Goal: Task Accomplishment & Management: Use online tool/utility

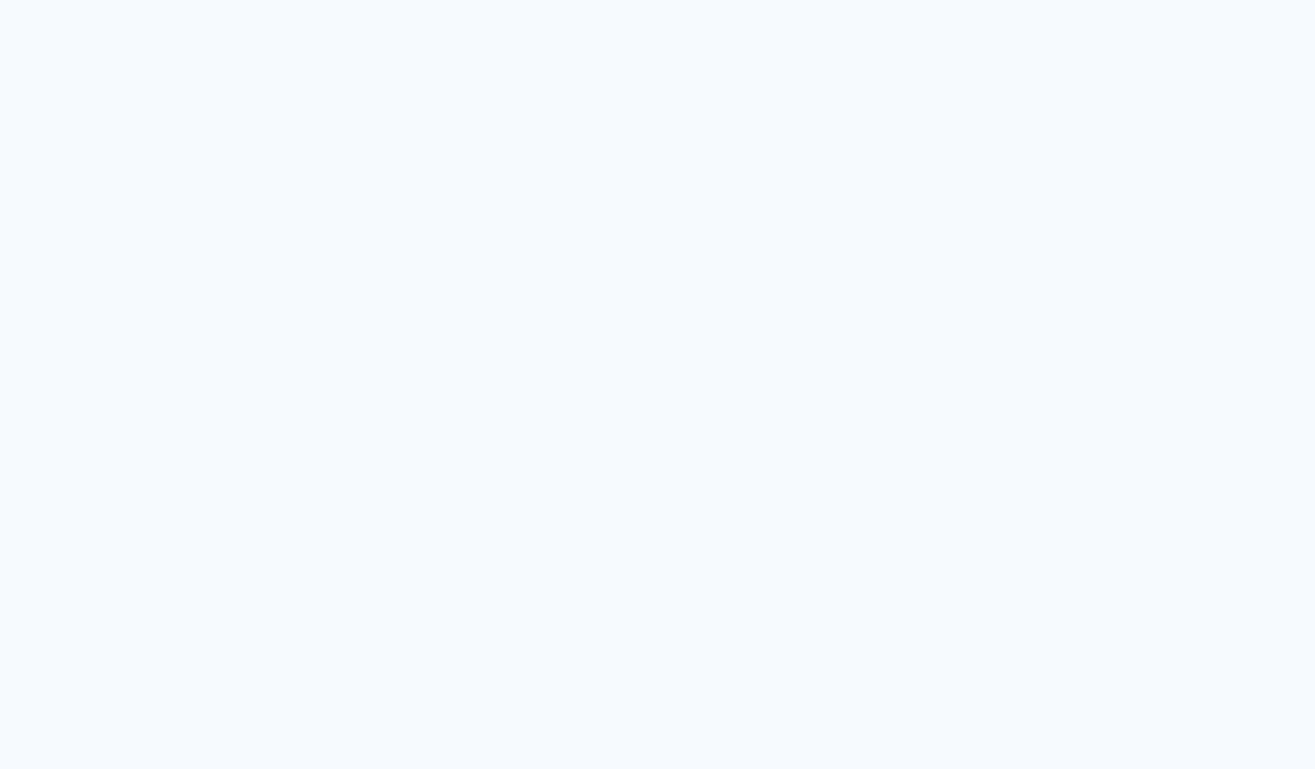
click at [540, 93] on quentale-app at bounding box center [657, 384] width 1315 height 769
click at [829, 128] on quentale-app at bounding box center [657, 384] width 1315 height 769
click at [734, 187] on quentale-app at bounding box center [657, 384] width 1315 height 769
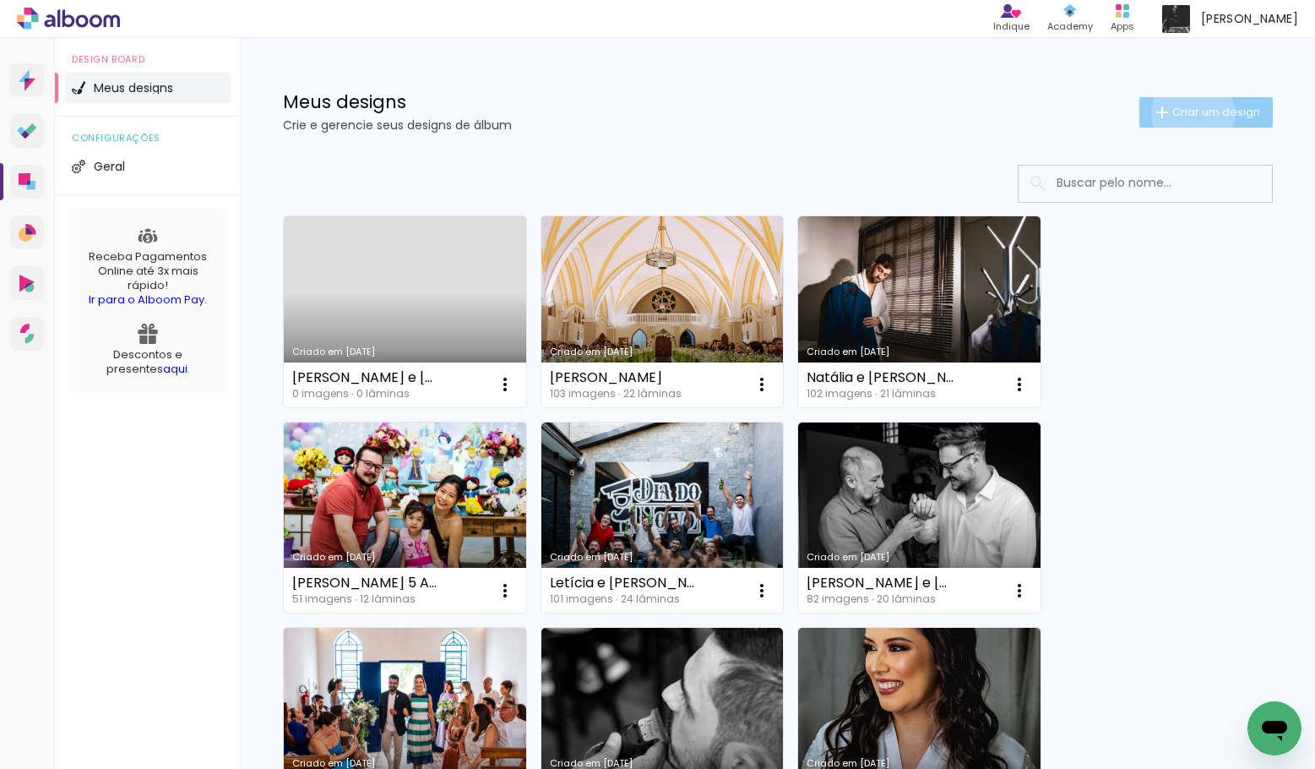
click at [1190, 113] on span "Criar um design" at bounding box center [1216, 111] width 88 height 11
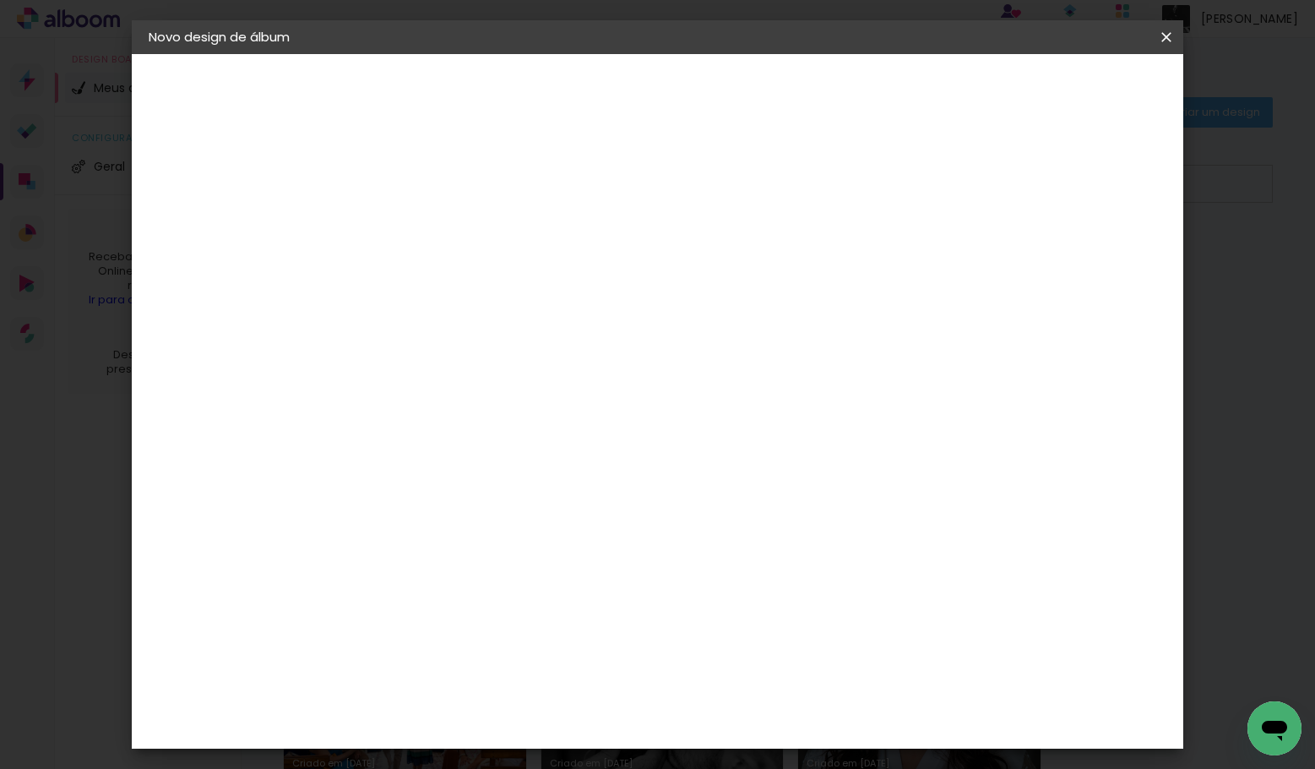
click at [425, 238] on input at bounding box center [425, 227] width 0 height 26
type input "[PERSON_NAME] e [PERSON_NAME]"
type paper-input "[PERSON_NAME] e [PERSON_NAME]"
click at [0, 0] on slot "Avançar" at bounding box center [0, 0] width 0 height 0
click at [553, 324] on input at bounding box center [468, 321] width 171 height 21
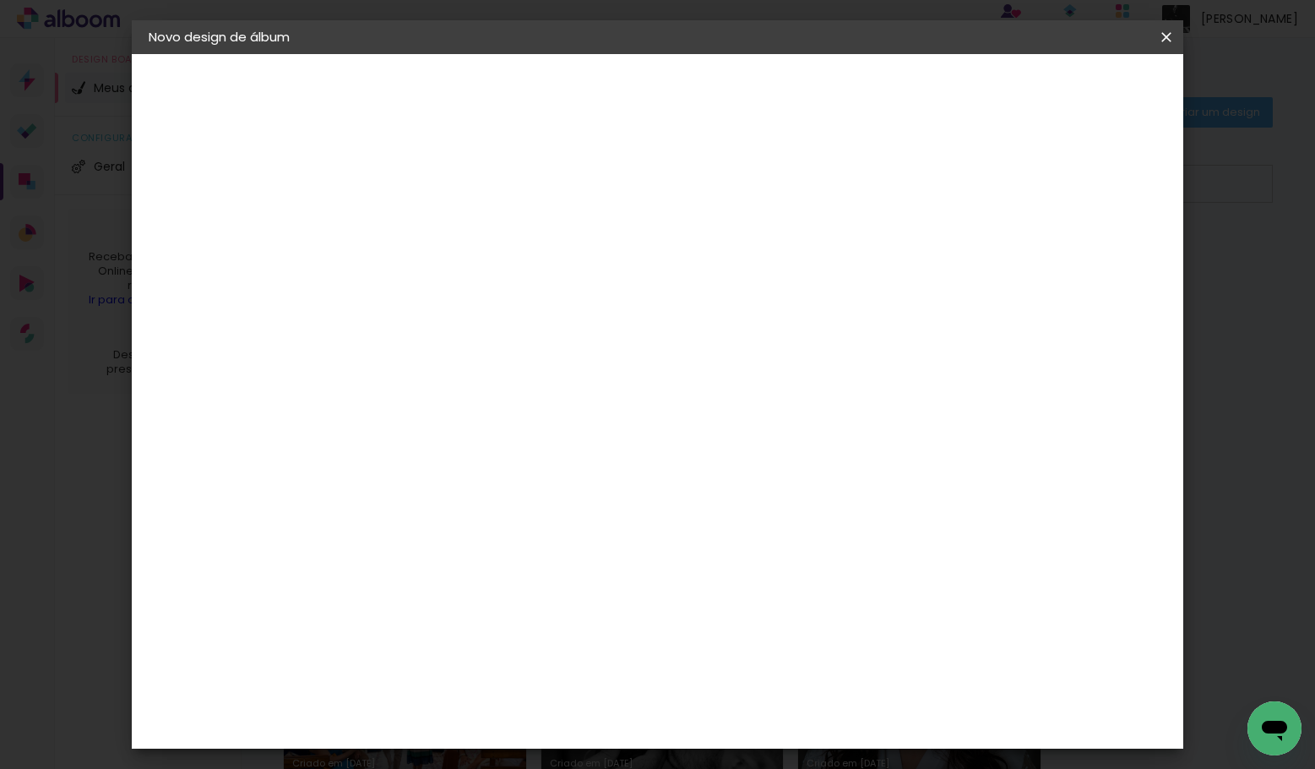
type input "quali"
type paper-input "quali"
click at [459, 376] on div "Quality" at bounding box center [436, 382] width 46 height 14
click at [0, 0] on slot "Avançar" at bounding box center [0, 0] width 0 height 0
click at [491, 281] on input "text" at bounding box center [458, 294] width 66 height 26
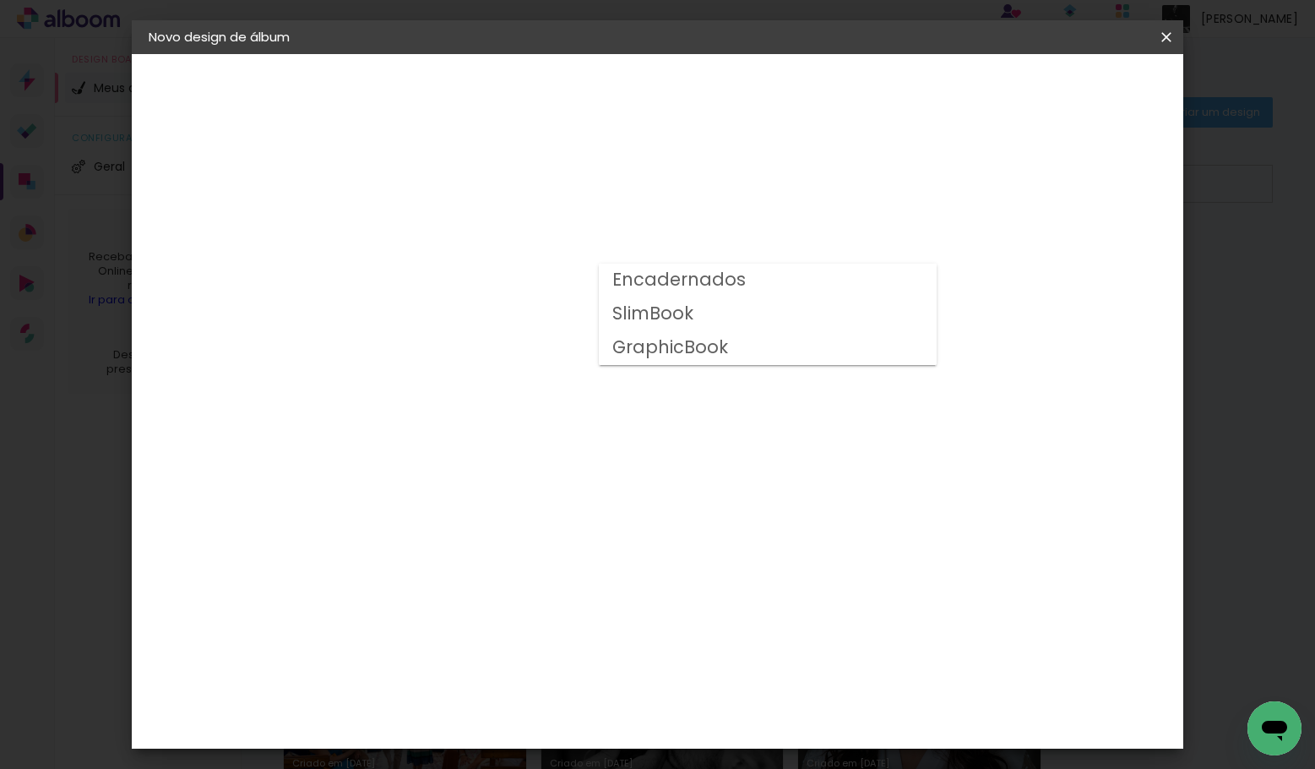
click at [0, 0] on slot "Encadernados" at bounding box center [0, 0] width 0 height 0
type input "Encadernados"
click at [539, 706] on span "30 × 40" at bounding box center [499, 728] width 79 height 45
click at [700, 86] on paper-button "Avançar" at bounding box center [658, 89] width 83 height 29
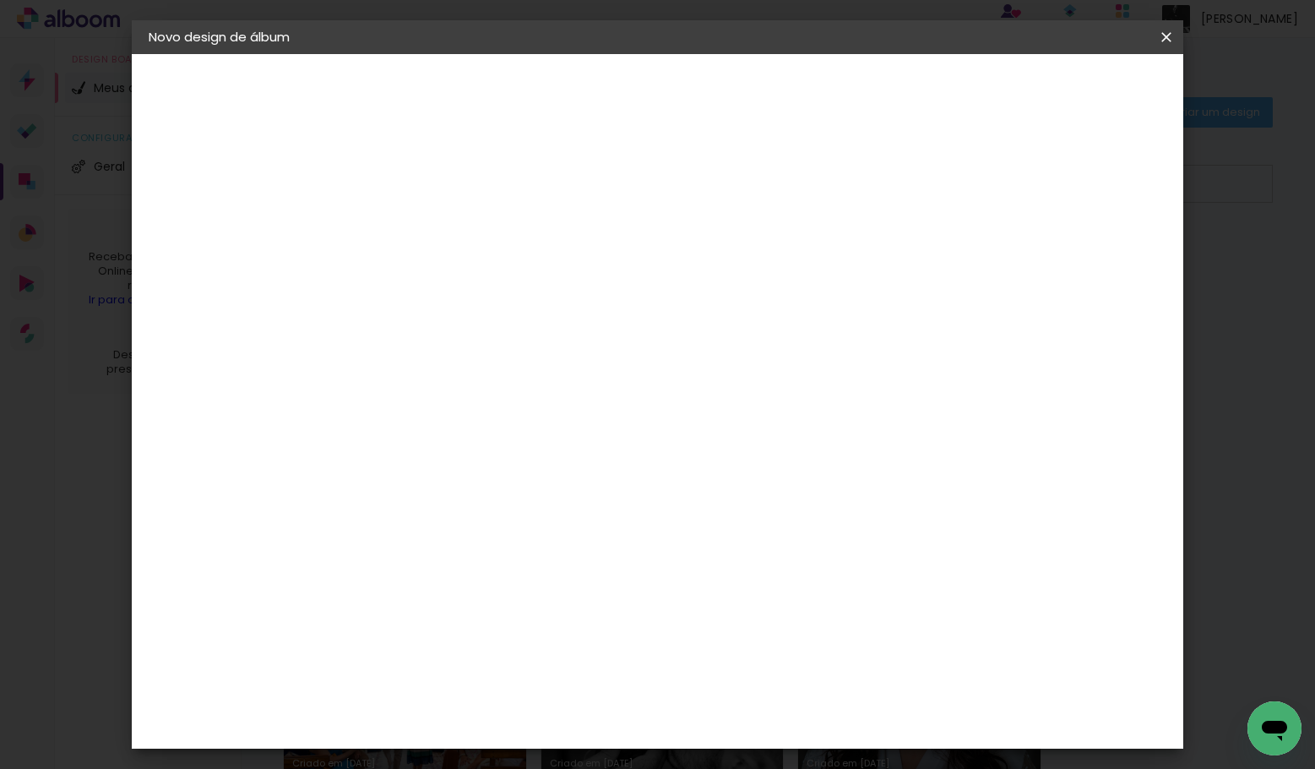
click at [398, 181] on input "2" at bounding box center [412, 181] width 58 height 21
type input "4"
type paper-input "4"
click at [978, 180] on div at bounding box center [970, 182] width 15 height 15
type paper-checkbox "on"
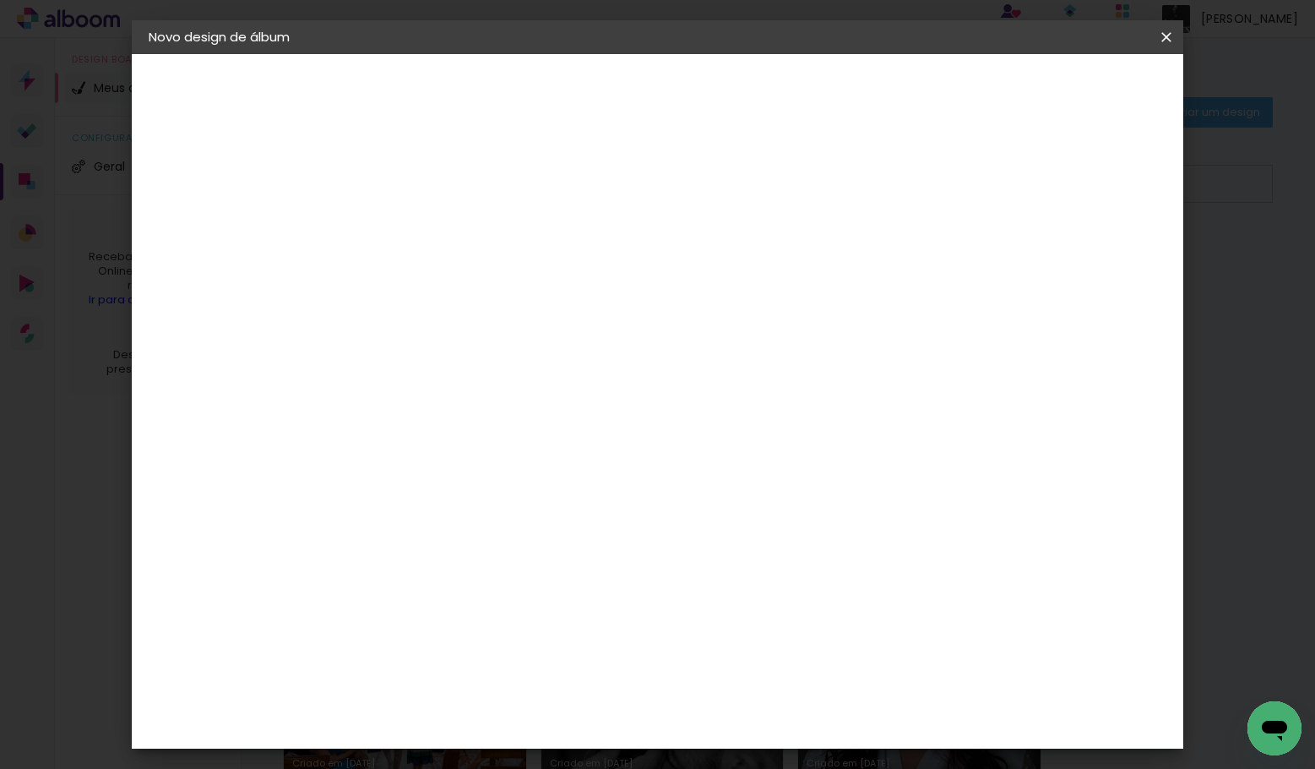
click at [1073, 92] on span "Iniciar design" at bounding box center [1035, 90] width 77 height 12
click at [1073, 84] on span "Iniciar design" at bounding box center [1035, 90] width 77 height 12
drag, startPoint x: 995, startPoint y: 35, endPoint x: 999, endPoint y: 8, distance: 28.2
click at [999, 8] on body "link( href="../../bower_components/polymer/polymer.html" rel="import" ) picture…" at bounding box center [657, 384] width 1315 height 769
click at [958, 39] on header "Novo design de álbum" at bounding box center [658, 37] width 1052 height 34
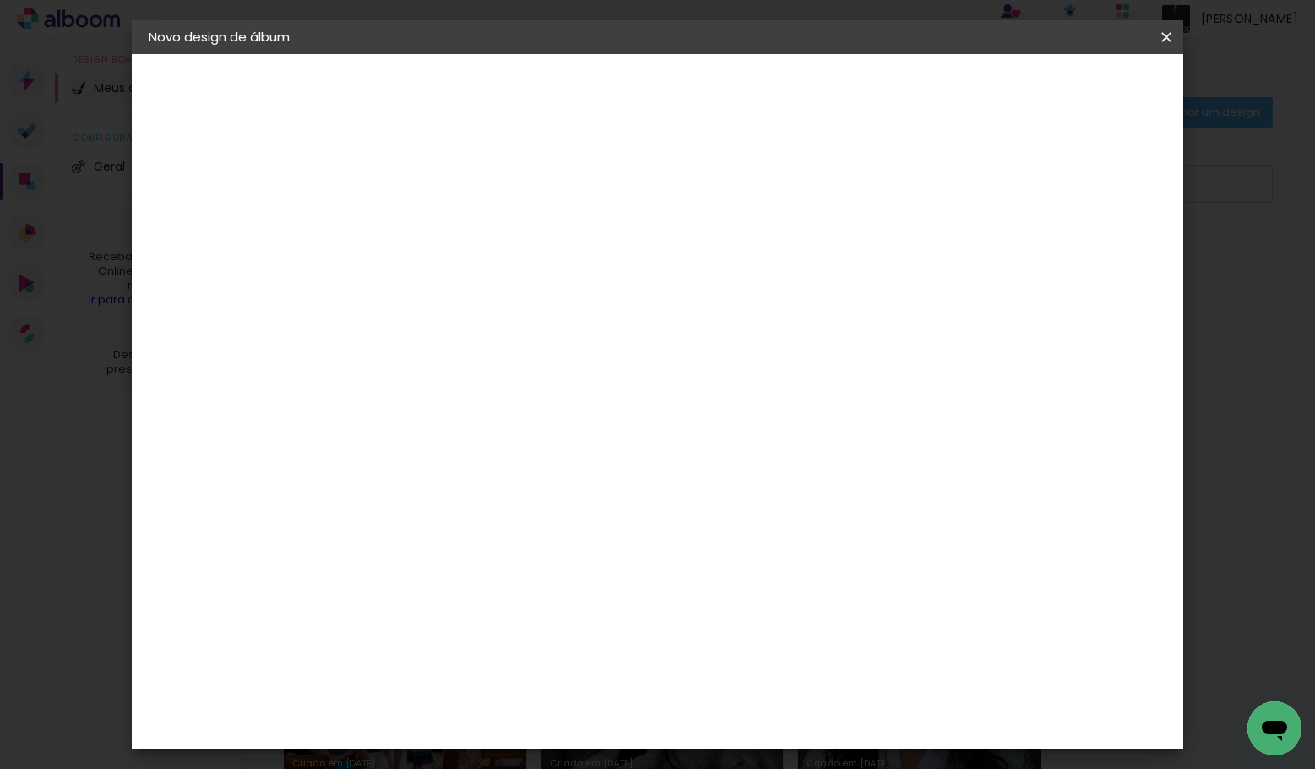
click at [1073, 90] on span "Iniciar design" at bounding box center [1035, 90] width 77 height 12
click at [1170, 36] on iron-icon at bounding box center [1166, 37] width 20 height 17
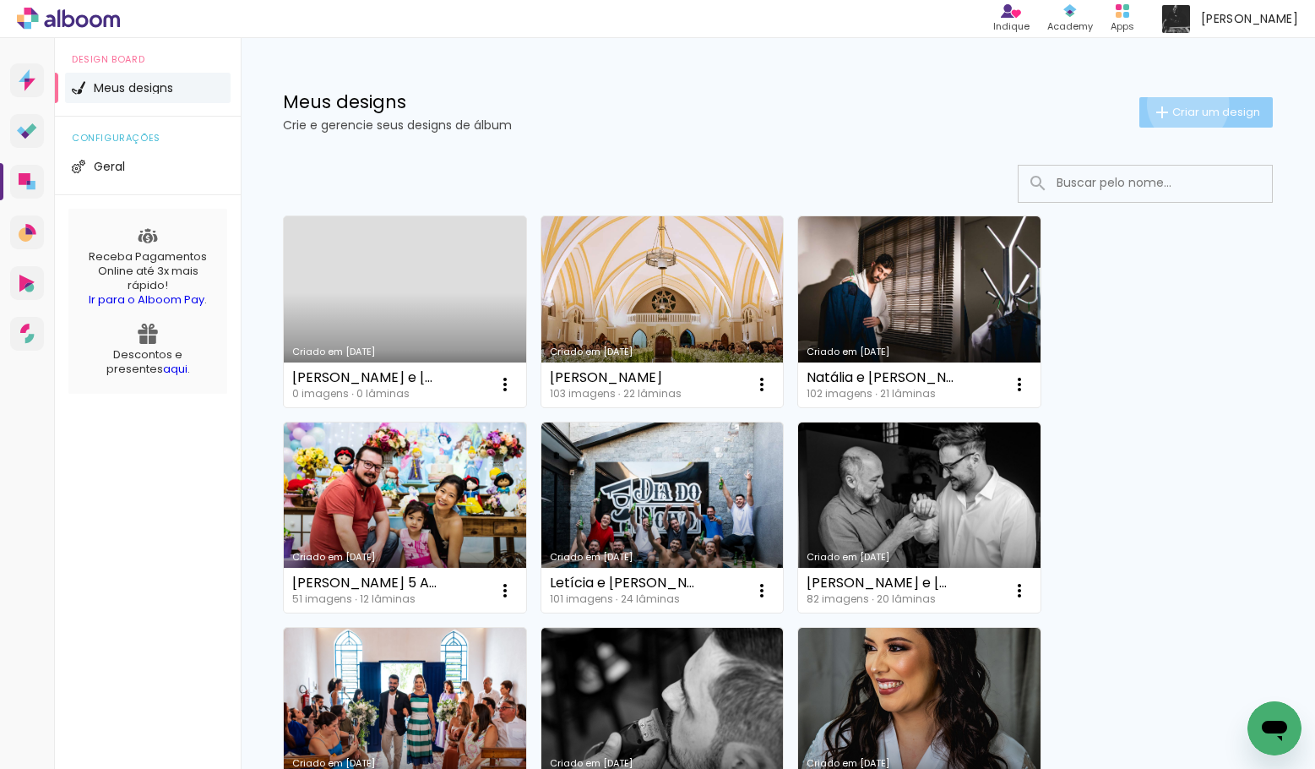
click at [1185, 106] on span "Criar um design" at bounding box center [1216, 111] width 88 height 11
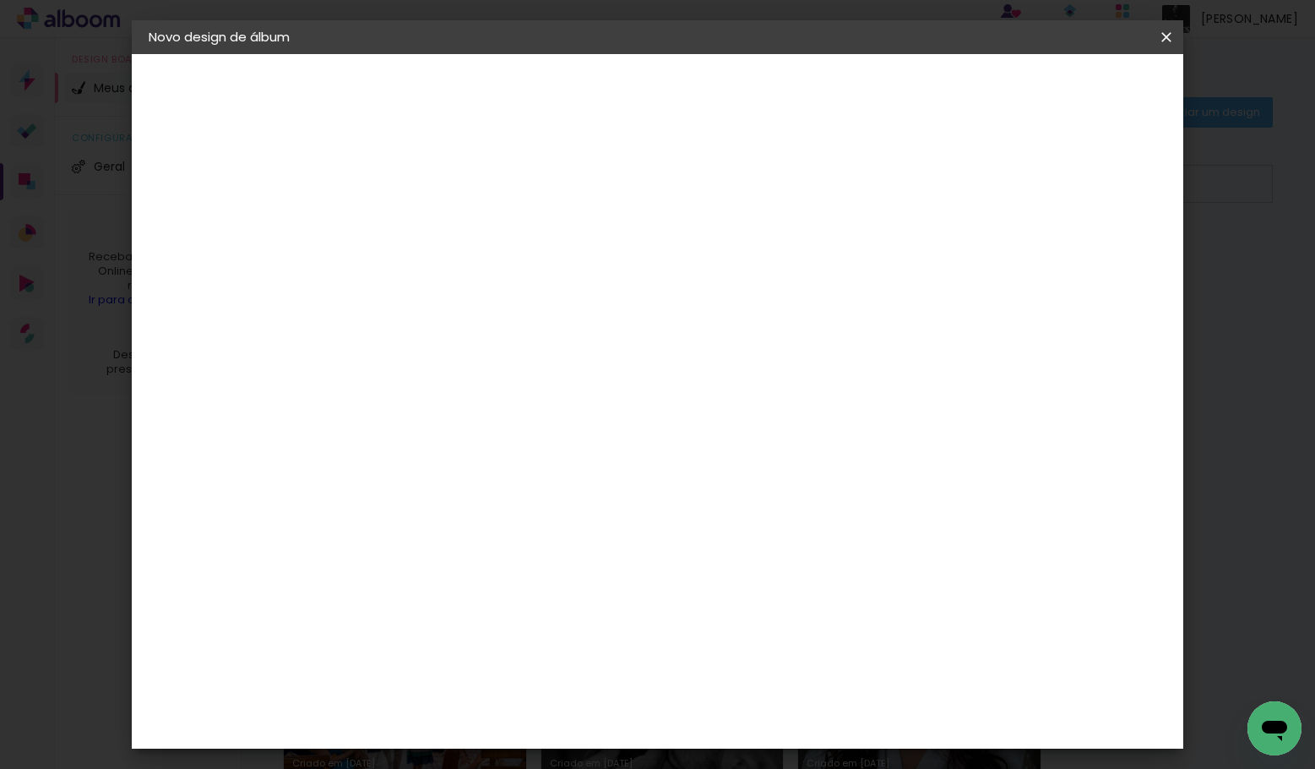
click at [425, 221] on input at bounding box center [425, 227] width 0 height 26
type input "[PERSON_NAME] e [PERSON_NAME]"
type paper-input "[PERSON_NAME] e [PERSON_NAME]"
click at [0, 0] on slot "Avançar" at bounding box center [0, 0] width 0 height 0
click at [519, 319] on input at bounding box center [451, 321] width 137 height 21
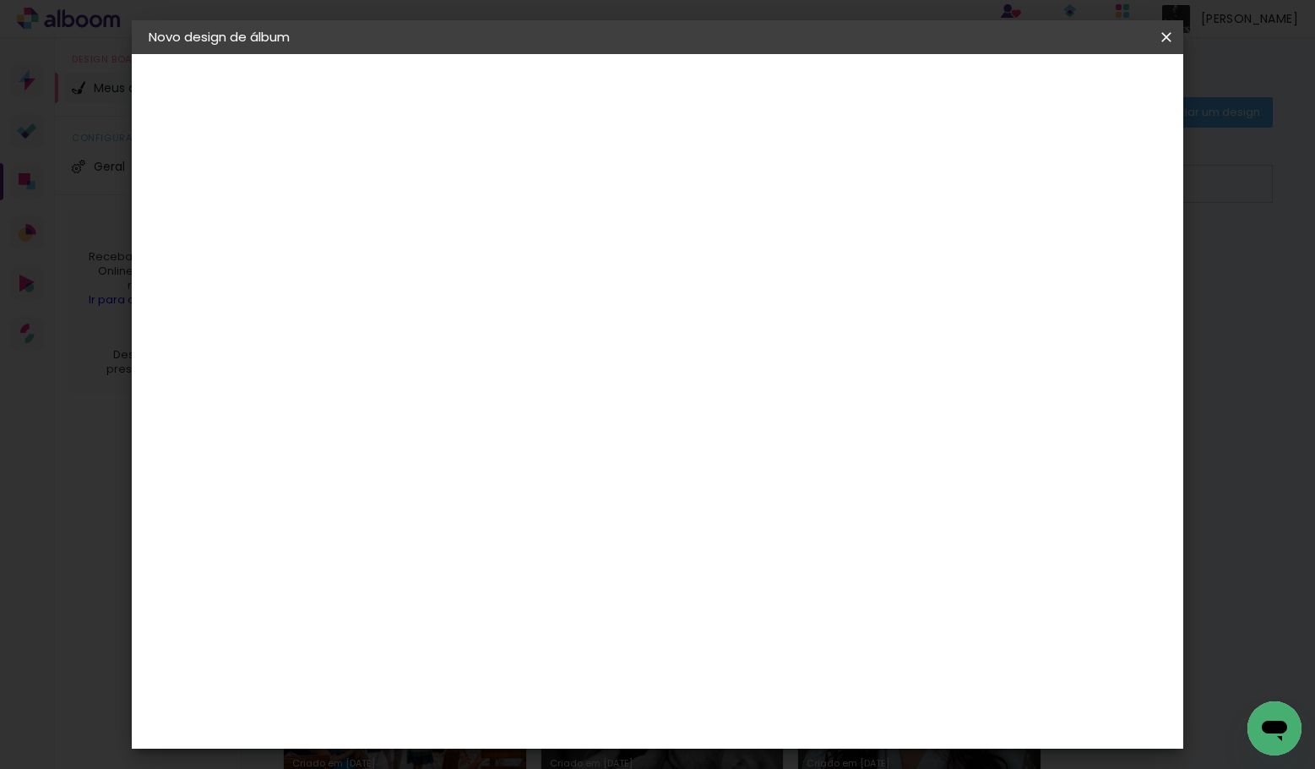
type input "qualit"
type paper-input "qualit"
click at [1166, 36] on iron-icon at bounding box center [1166, 37] width 20 height 17
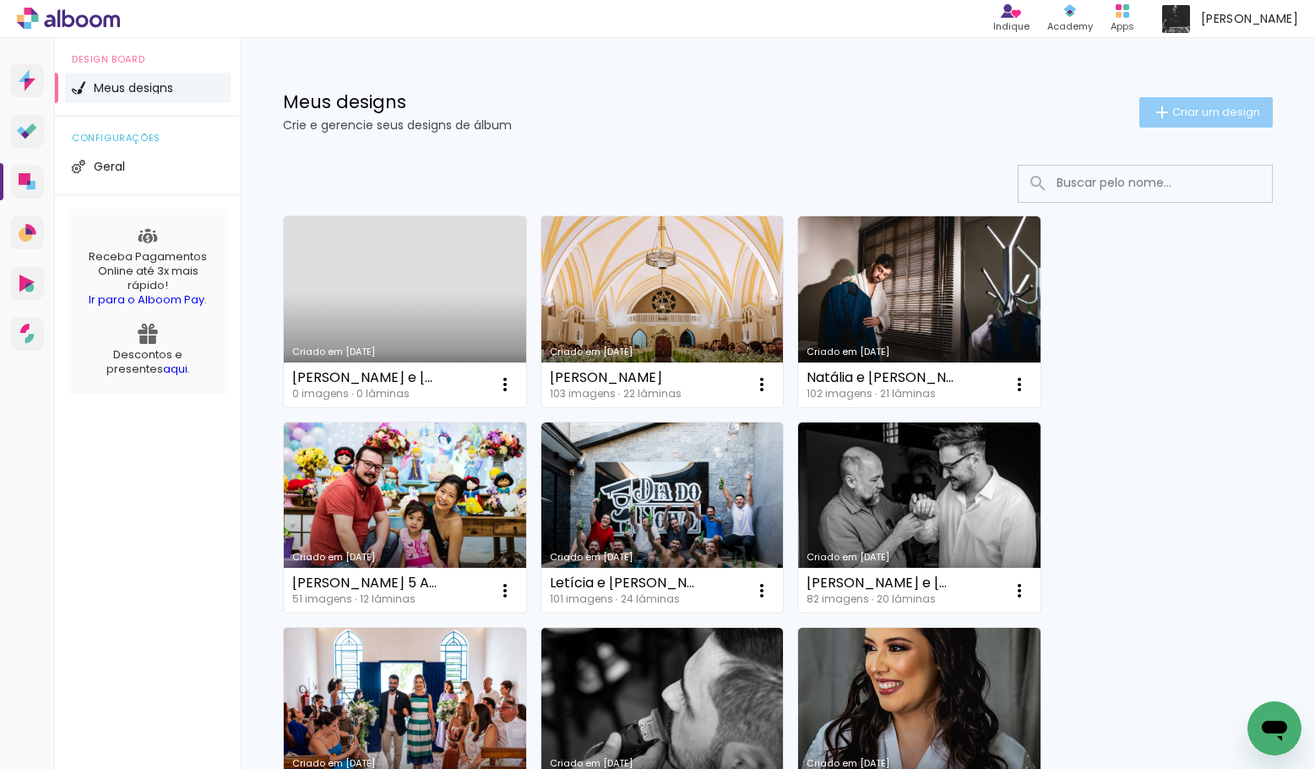
click at [1193, 112] on span "Criar um design" at bounding box center [1216, 111] width 88 height 11
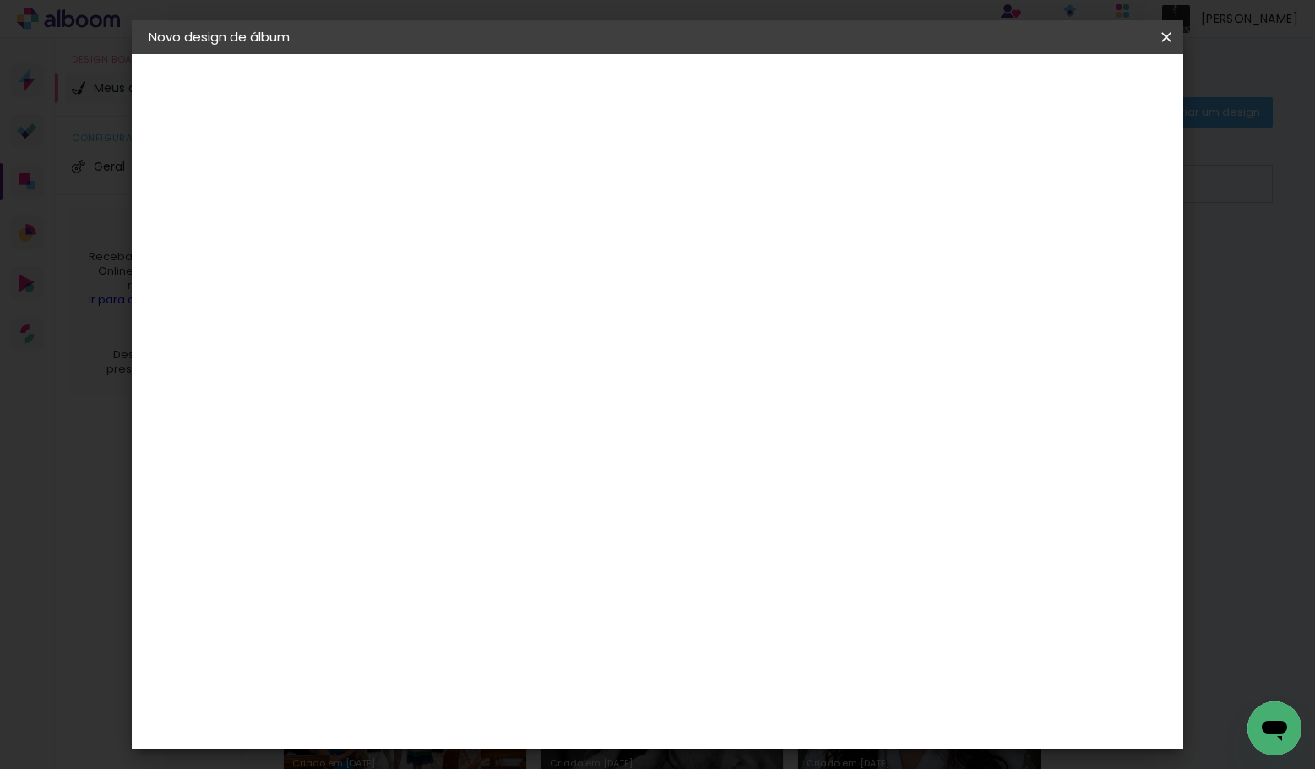
click at [425, 226] on input at bounding box center [425, 227] width 0 height 26
type input "[PERSON_NAME] e [PERSON_NAME]"
click at [0, 0] on slot "Avançar" at bounding box center [0, 0] width 0 height 0
click at [519, 334] on paper-input-container "qualit" at bounding box center [451, 322] width 149 height 38
type input "q"
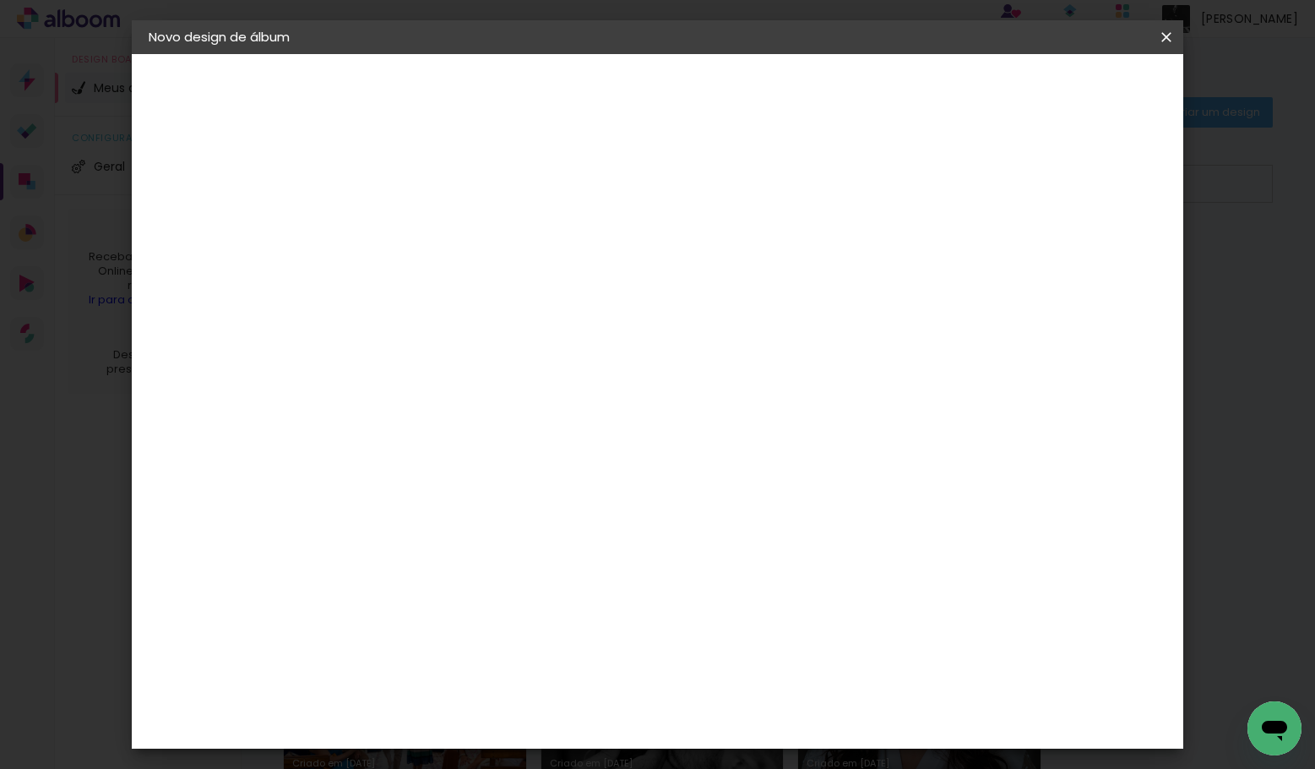
click at [0, 0] on slot "Voltar" at bounding box center [0, 0] width 0 height 0
click at [1165, 39] on iron-icon at bounding box center [1166, 37] width 20 height 17
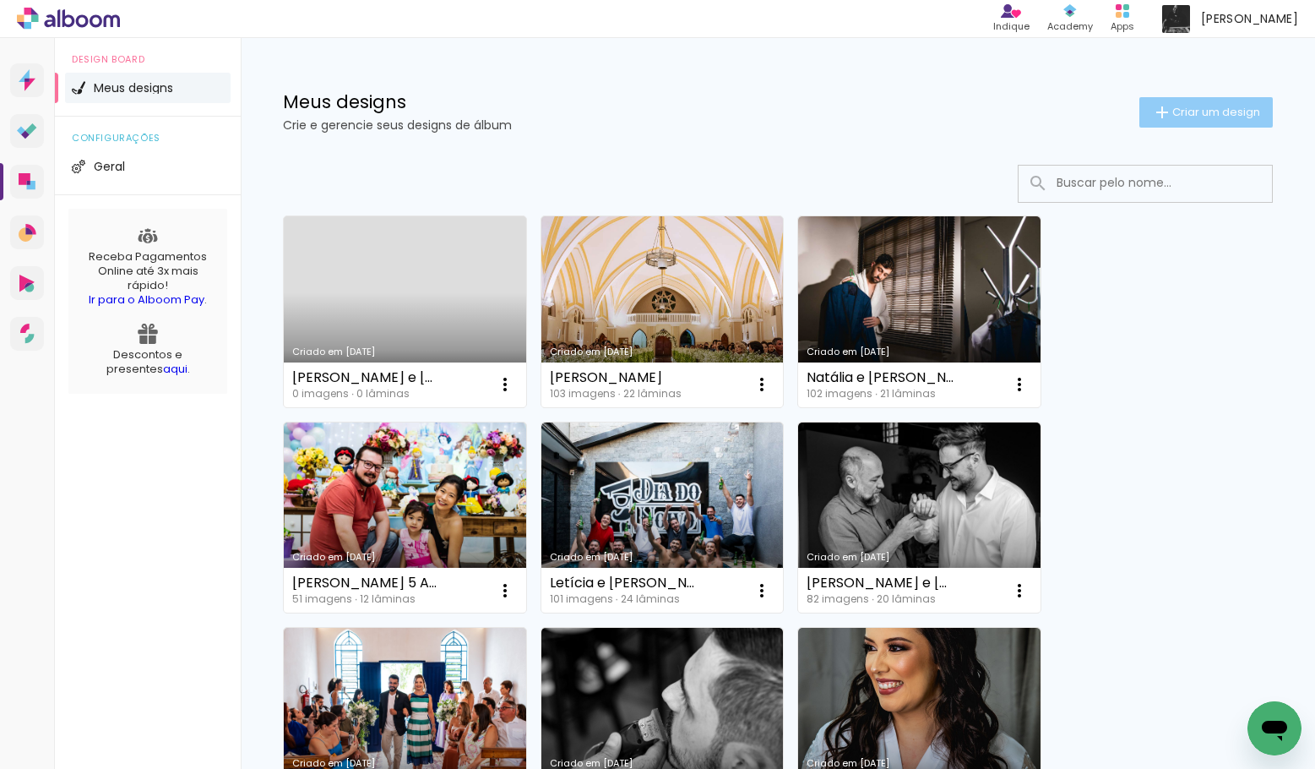
click at [1182, 101] on paper-button "Criar um design" at bounding box center [1205, 112] width 133 height 30
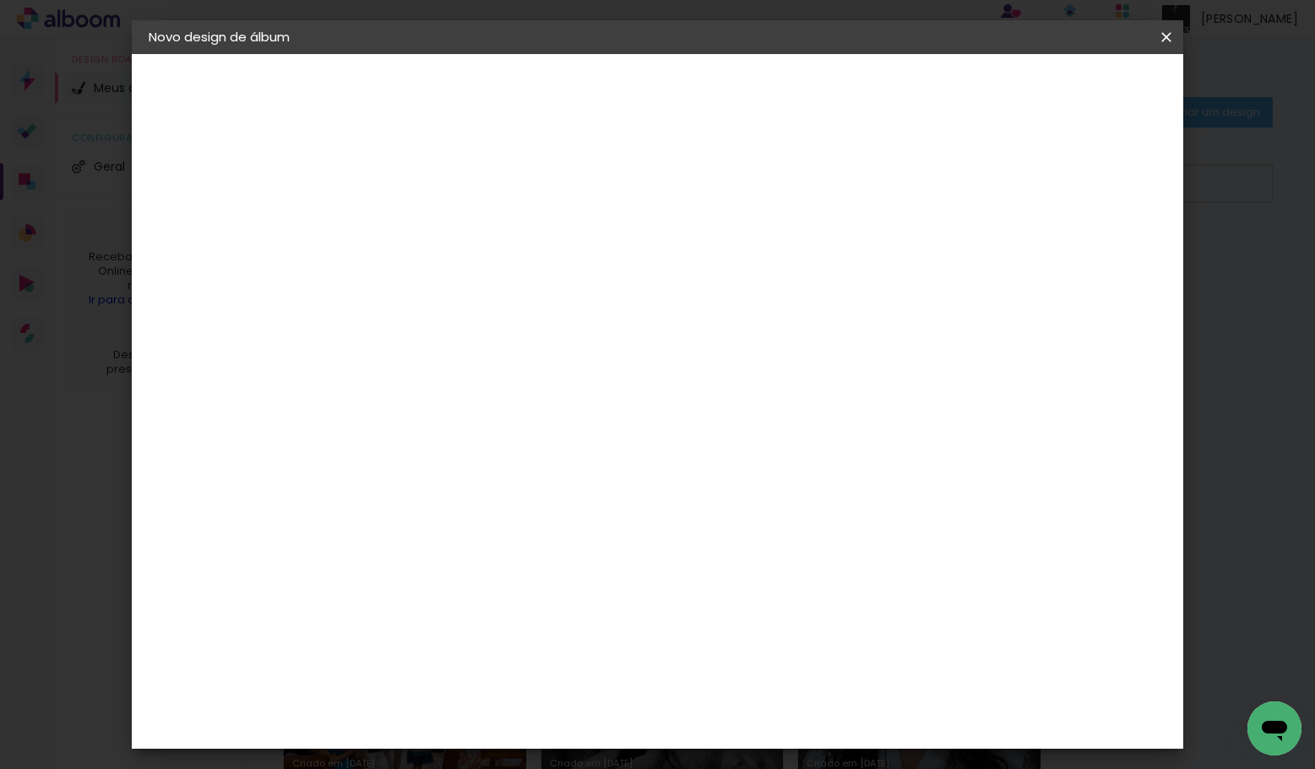
click at [425, 220] on input at bounding box center [425, 227] width 0 height 26
type input "[PERSON_NAME] e [PERSON_NAME]"
type paper-input "[PERSON_NAME] e [PERSON_NAME]"
click at [0, 0] on slot "Avançar" at bounding box center [0, 0] width 0 height 0
click at [450, 332] on div at bounding box center [468, 333] width 171 height 2
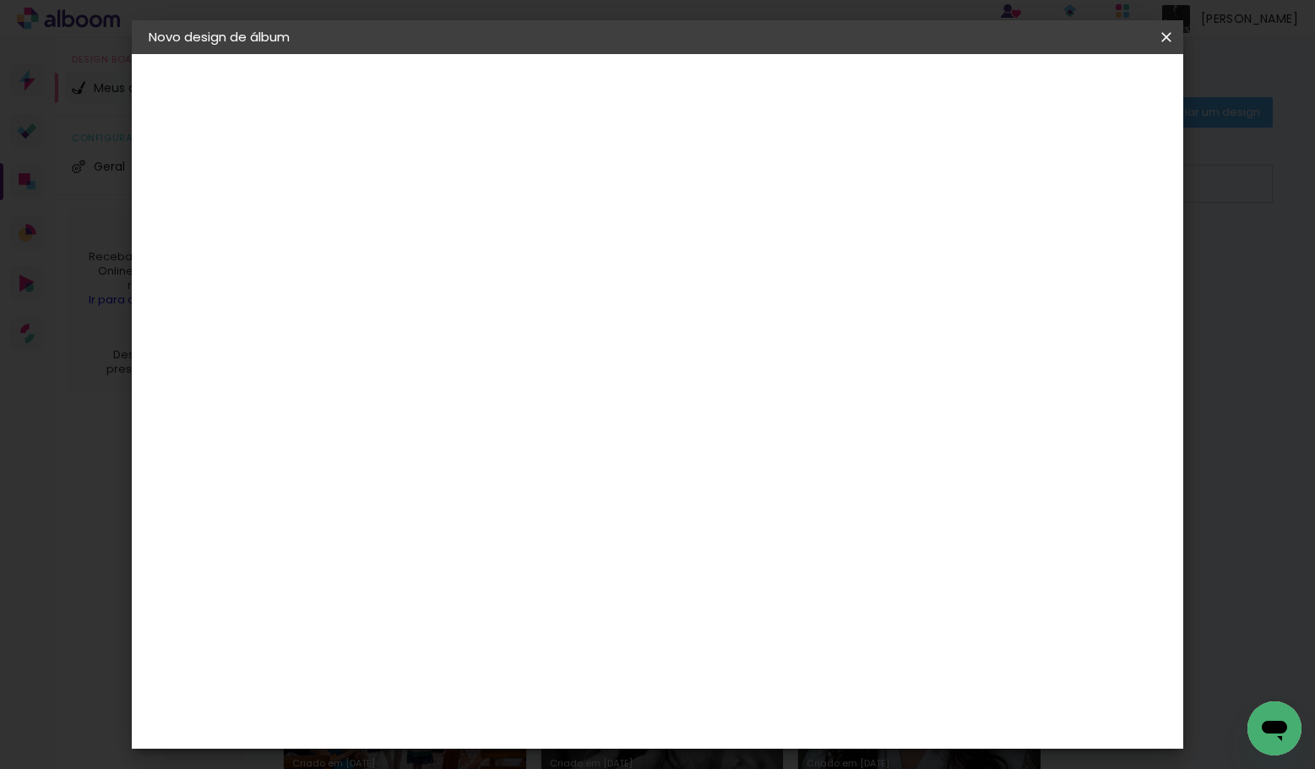
type input "quali"
type paper-input "quali"
click at [459, 381] on div "Quality" at bounding box center [436, 382] width 46 height 14
click at [0, 0] on slot "Avançar" at bounding box center [0, 0] width 0 height 0
click at [491, 282] on input "text" at bounding box center [458, 294] width 66 height 26
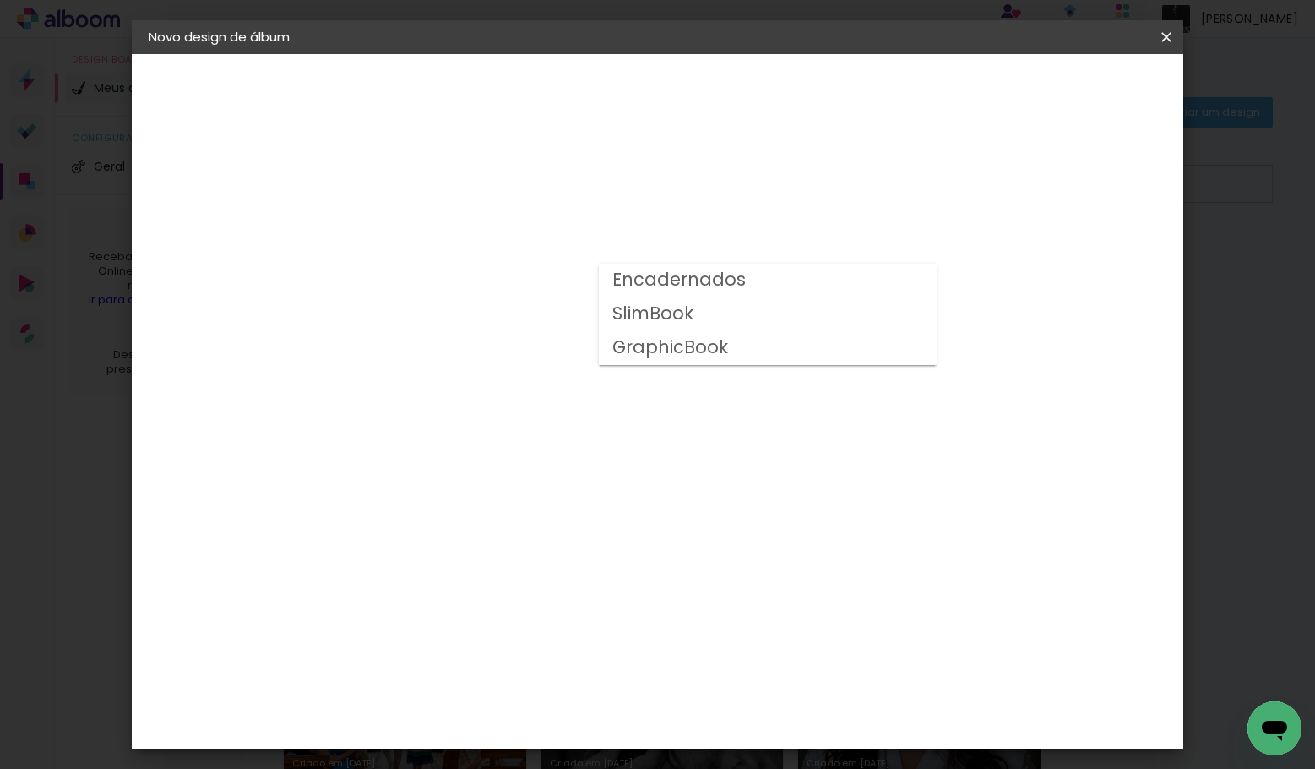
click at [0, 0] on slot "Encadernados" at bounding box center [0, 0] width 0 height 0
type input "Encadernados"
click at [539, 753] on span "30 × 40" at bounding box center [499, 775] width 79 height 45
click at [0, 0] on slot "Avançar" at bounding box center [0, 0] width 0 height 0
click at [408, 187] on input "2" at bounding box center [412, 181] width 58 height 21
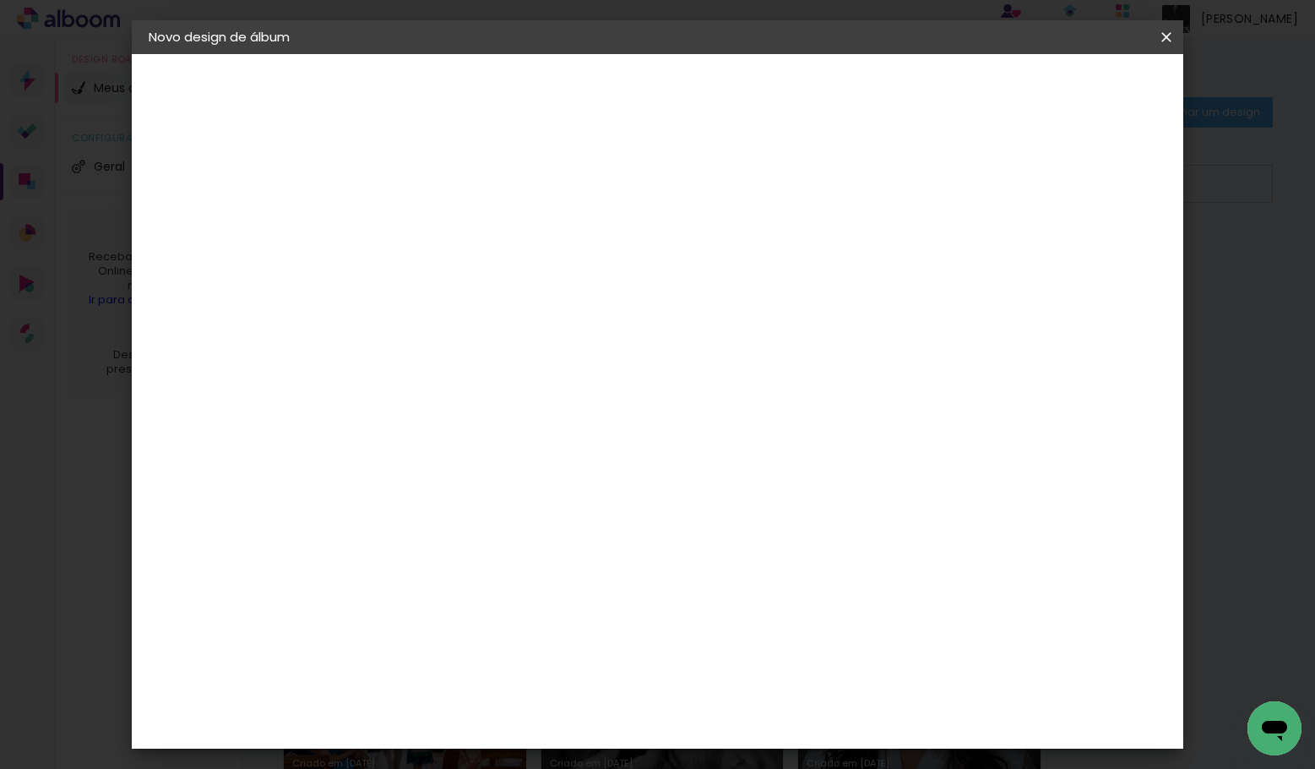
type input "4"
type paper-input "4"
click at [978, 175] on div at bounding box center [970, 182] width 15 height 15
type paper-checkbox "on"
click at [1073, 90] on span "Iniciar design" at bounding box center [1035, 90] width 77 height 12
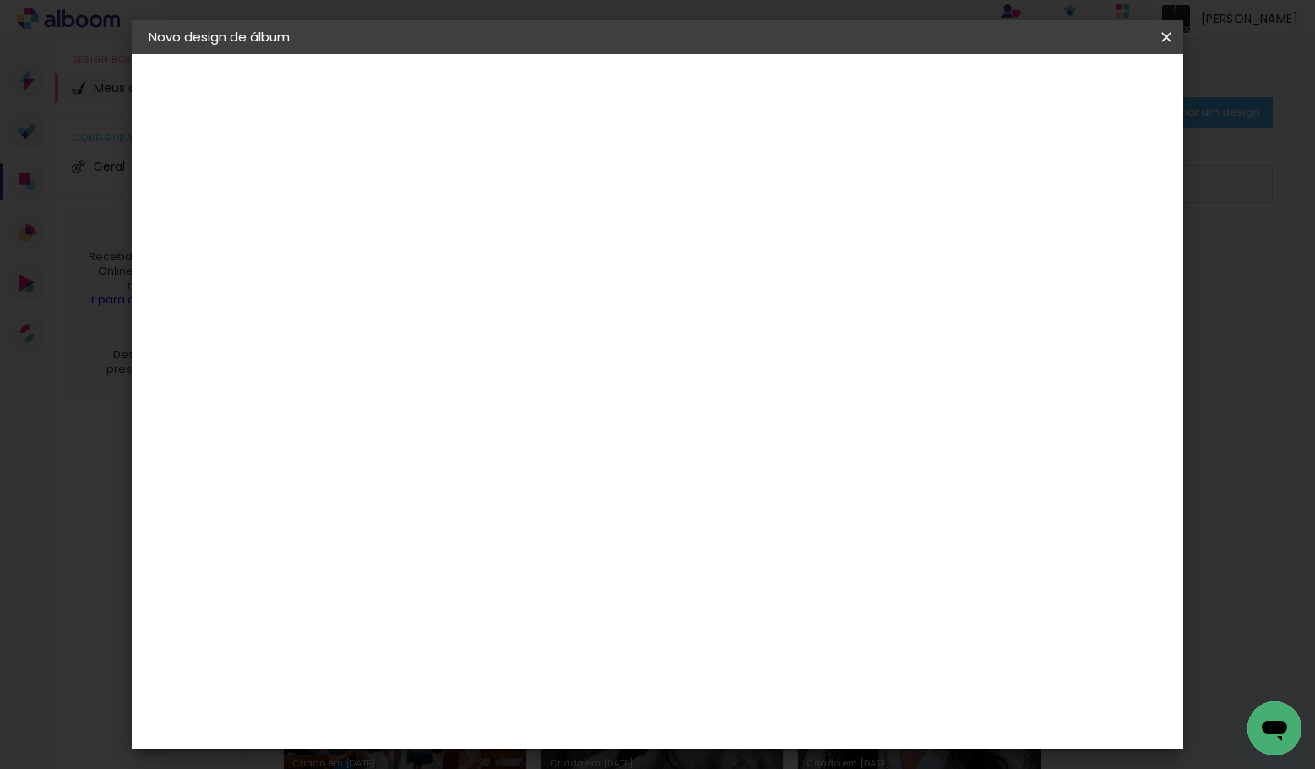
click at [1073, 89] on span "Iniciar design" at bounding box center [1035, 90] width 77 height 12
click at [978, 180] on div at bounding box center [970, 182] width 15 height 15
click at [1083, 100] on paper-button "Iniciar design" at bounding box center [1035, 89] width 111 height 29
drag, startPoint x: 956, startPoint y: 28, endPoint x: 916, endPoint y: 1, distance: 48.7
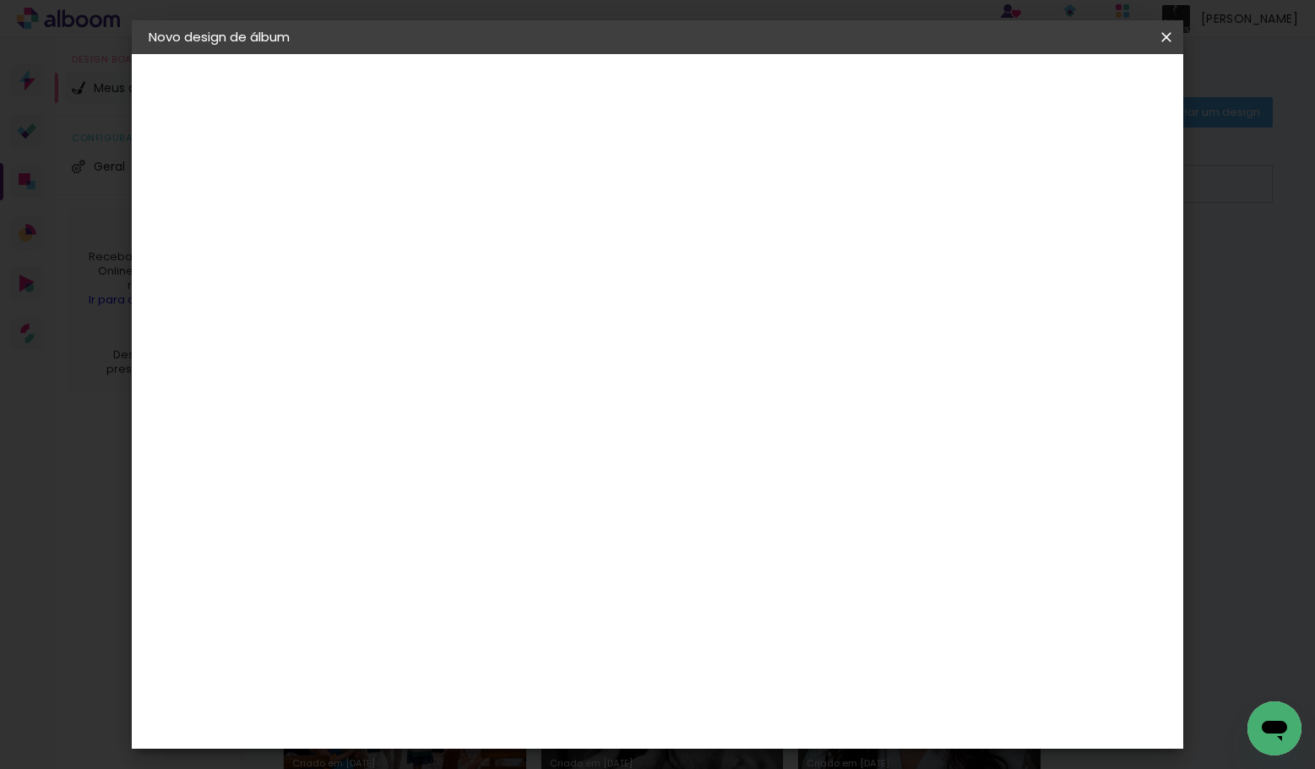
click at [916, 1] on body "link( href="../../bower_components/polymer/polymer.html" rel="import" ) picture…" at bounding box center [657, 384] width 1315 height 769
click at [889, 42] on header "Novo design de álbum" at bounding box center [658, 37] width 1052 height 34
click at [410, 177] on input "4" at bounding box center [412, 181] width 58 height 21
click at [539, 174] on div "mm Mostrar sangria" at bounding box center [734, 183] width 714 height 38
click at [1073, 88] on span "Iniciar design" at bounding box center [1035, 90] width 77 height 12
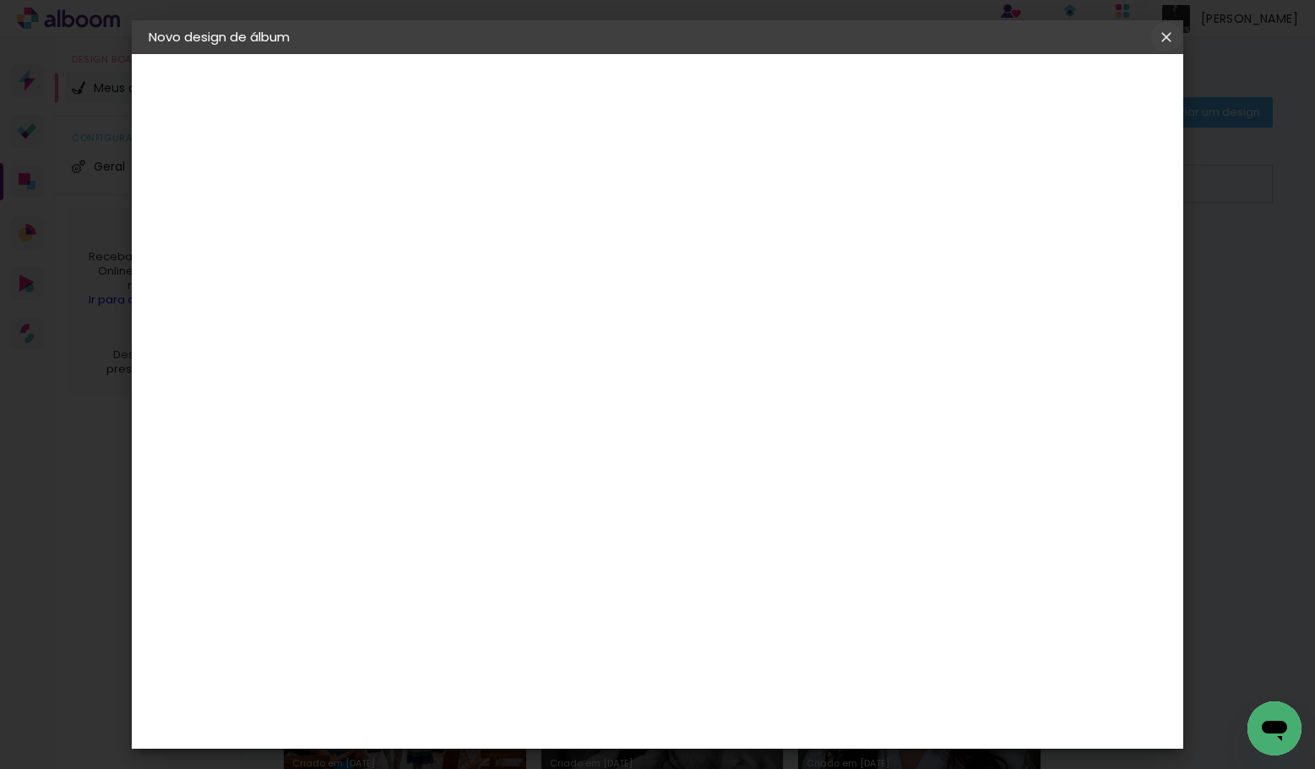
click at [1169, 33] on iron-icon at bounding box center [1166, 37] width 20 height 17
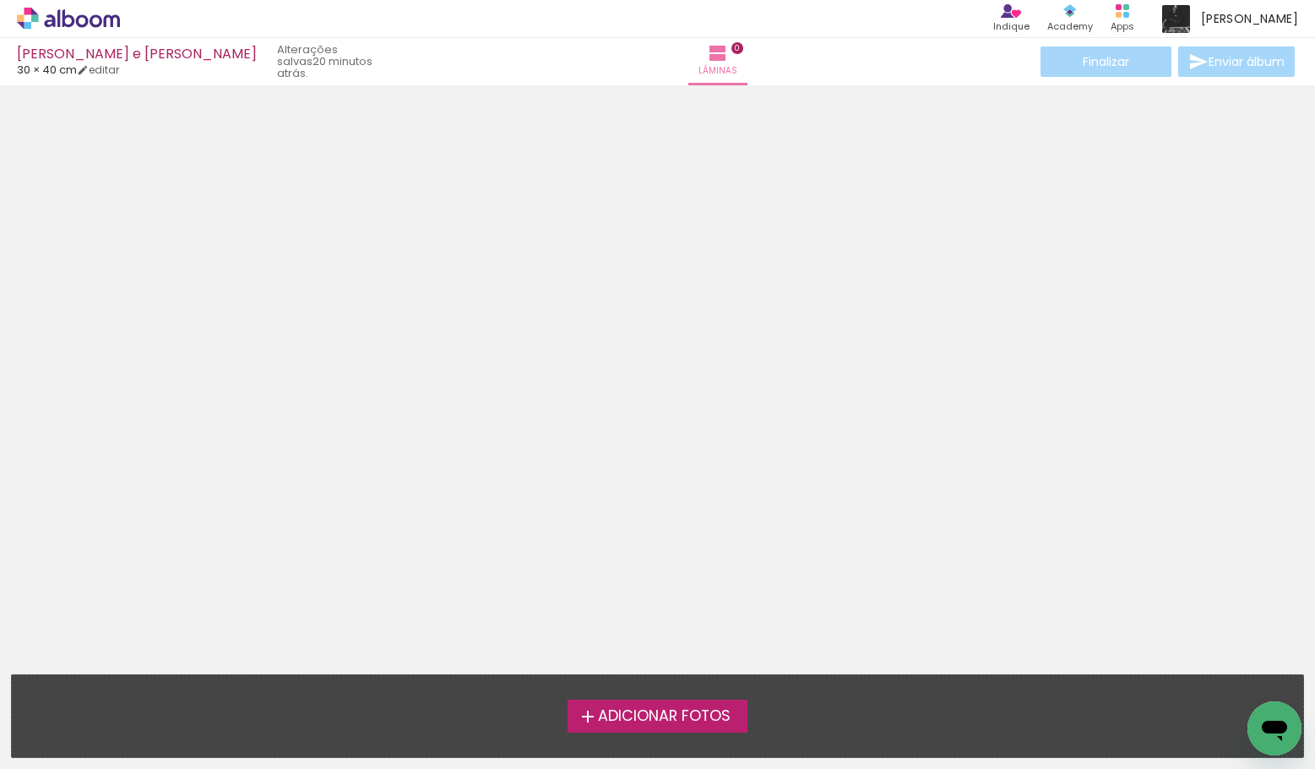
click at [618, 715] on span "Adicionar Fotos" at bounding box center [664, 716] width 133 height 15
click at [0, 0] on input "file" at bounding box center [0, 0] width 0 height 0
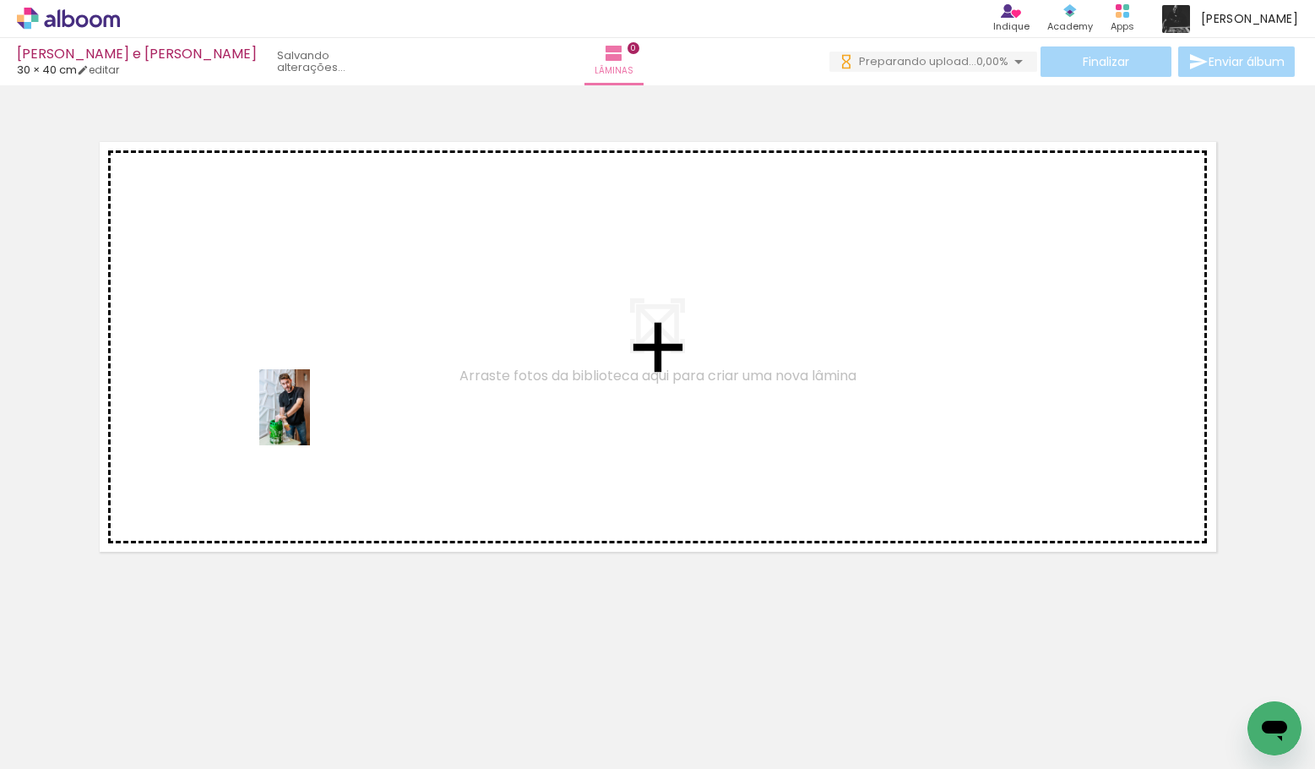
drag, startPoint x: 164, startPoint y: 720, endPoint x: 301, endPoint y: 659, distance: 150.1
click at [311, 419] on quentale-workspace at bounding box center [657, 384] width 1315 height 769
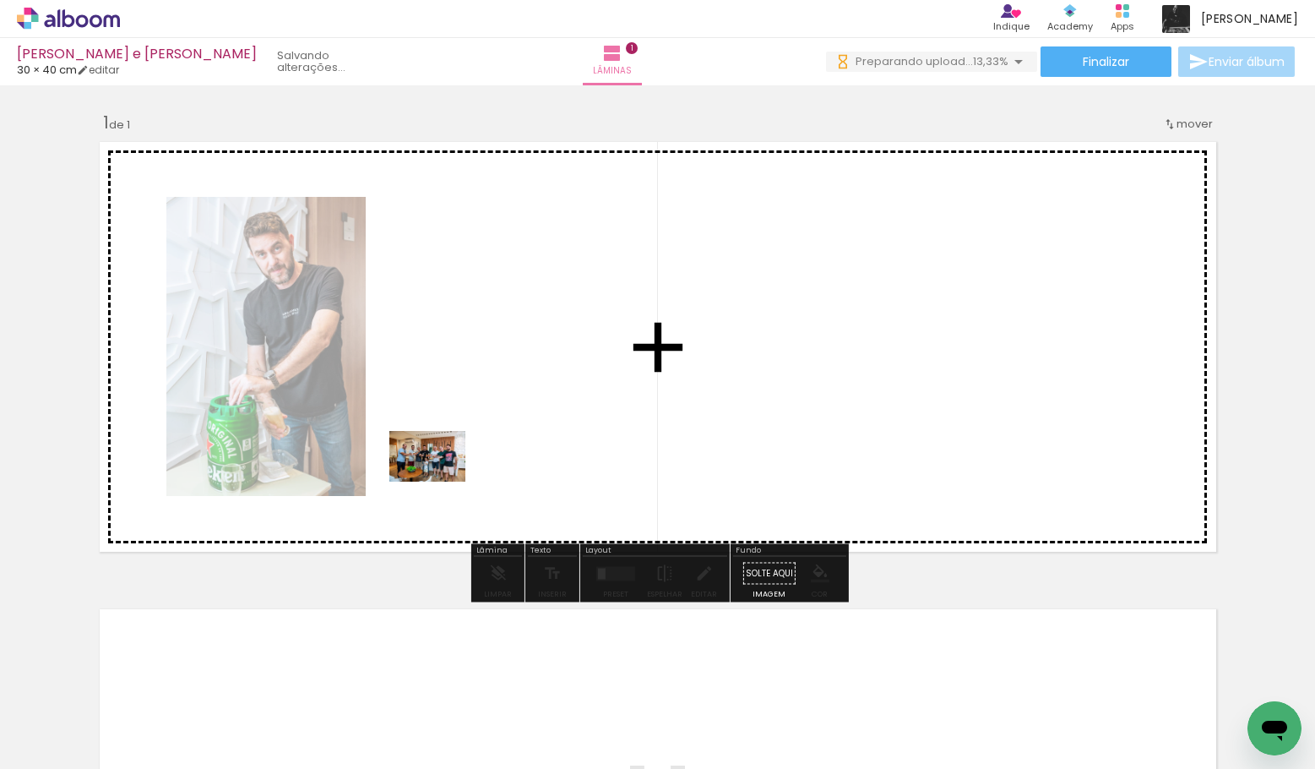
drag, startPoint x: 285, startPoint y: 726, endPoint x: 442, endPoint y: 478, distance: 293.8
click at [443, 478] on quentale-workspace at bounding box center [657, 384] width 1315 height 769
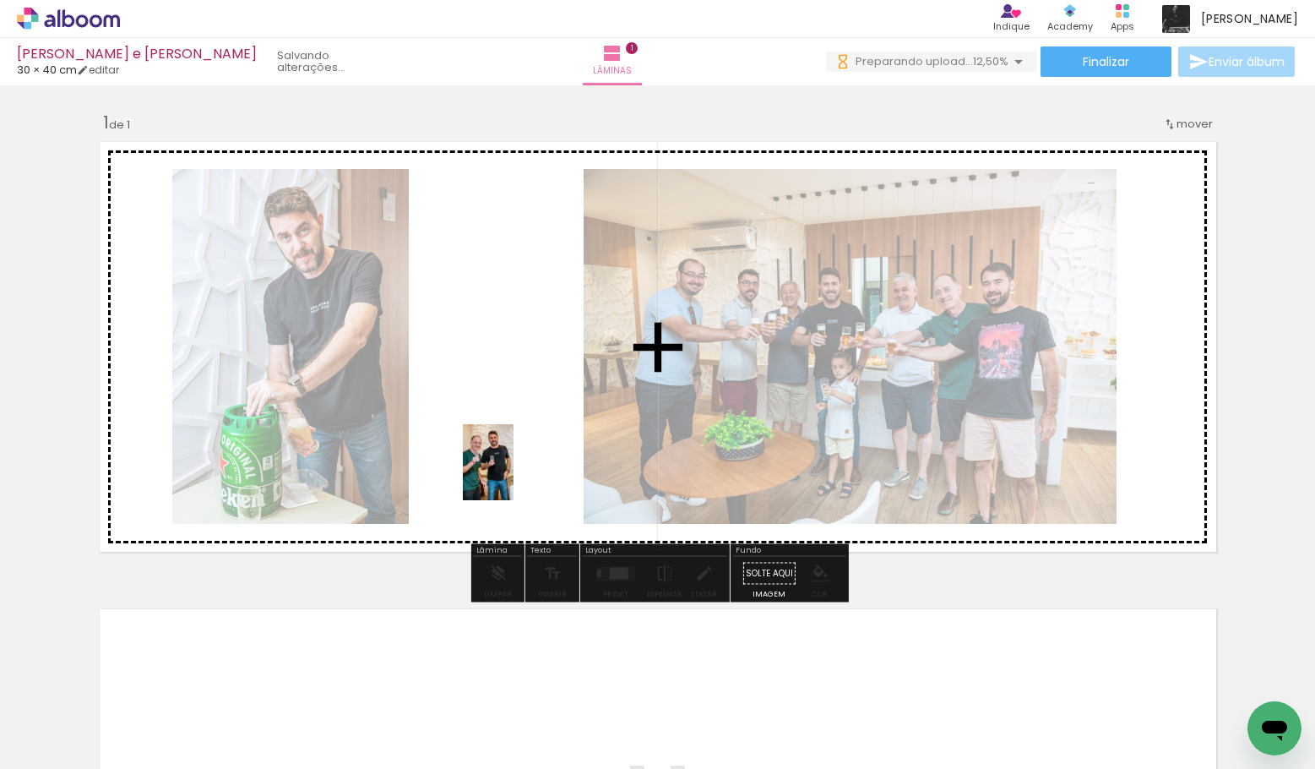
click at [514, 470] on quentale-workspace at bounding box center [657, 384] width 1315 height 769
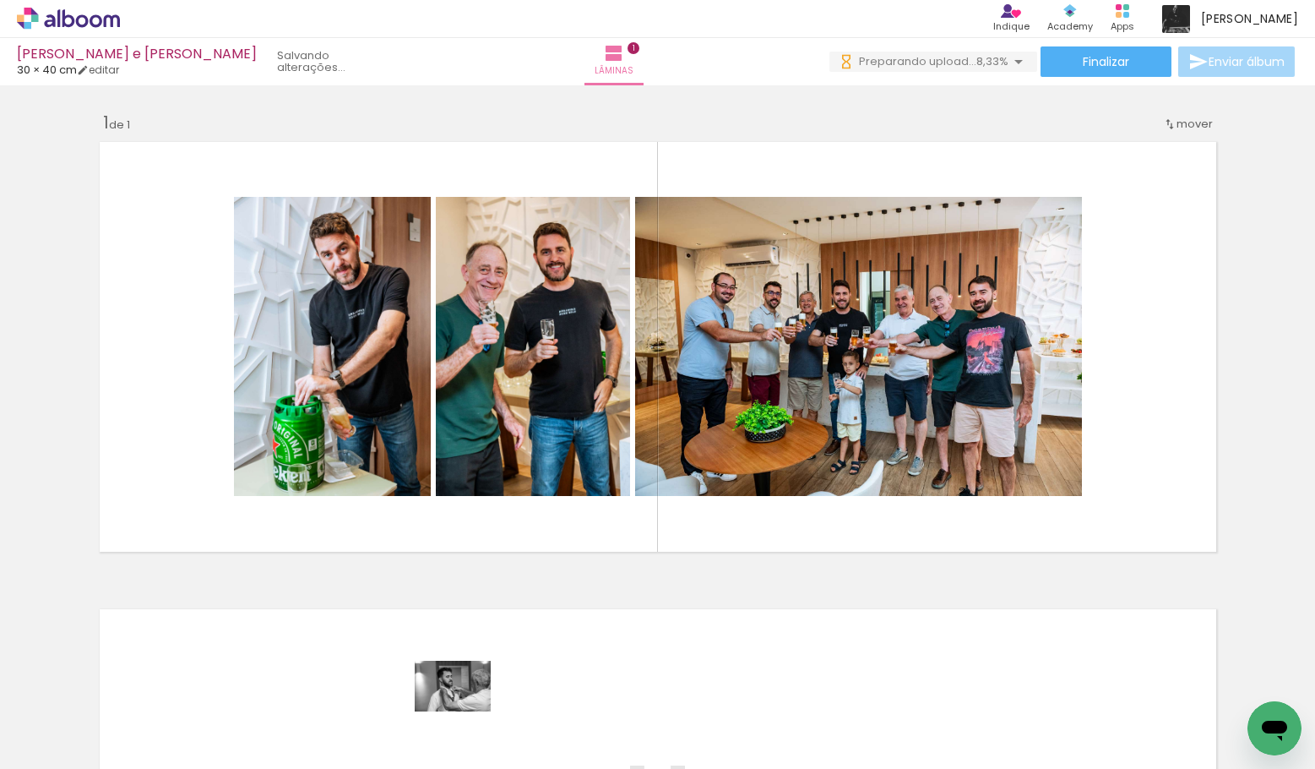
drag, startPoint x: 461, startPoint y: 717, endPoint x: 466, endPoint y: 709, distance: 9.8
click at [465, 711] on div at bounding box center [453, 712] width 84 height 56
drag, startPoint x: 521, startPoint y: 640, endPoint x: 535, endPoint y: 621, distance: 23.7
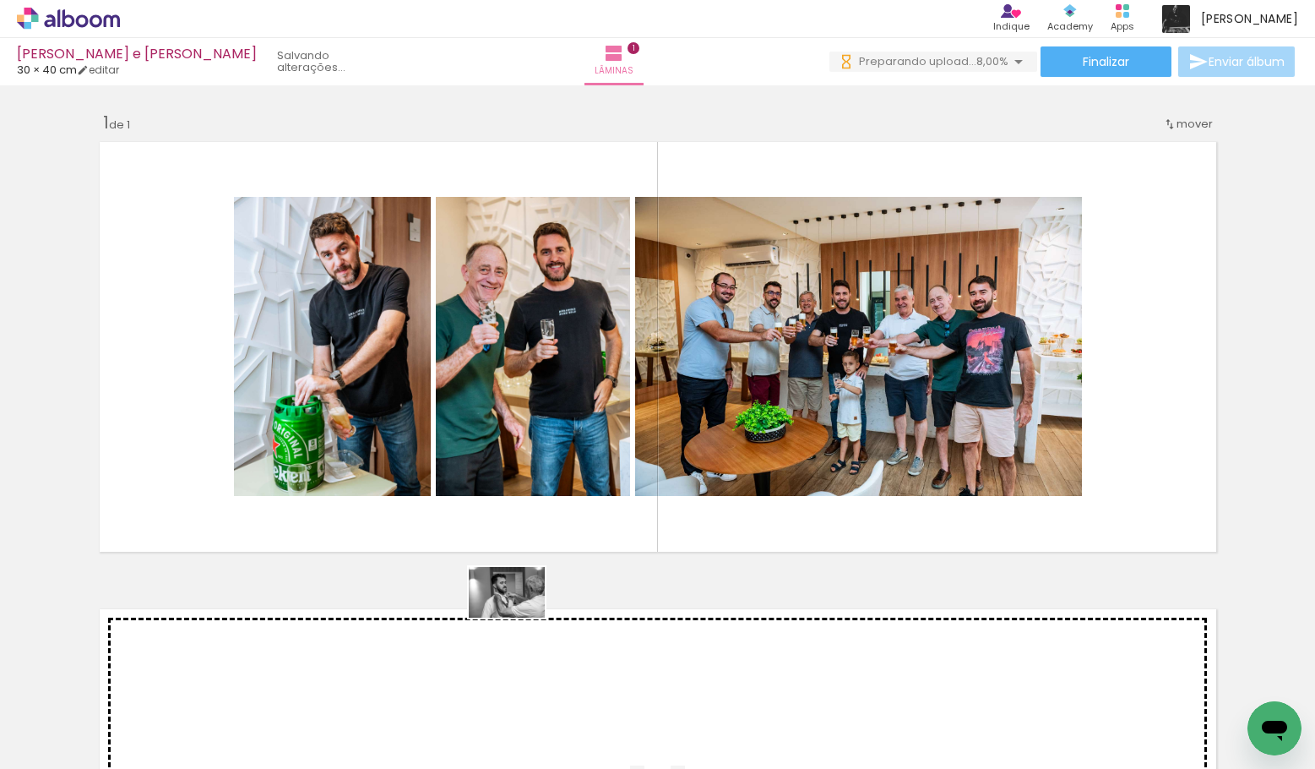
drag, startPoint x: 468, startPoint y: 720, endPoint x: 587, endPoint y: 510, distance: 240.9
click at [589, 509] on quentale-workspace at bounding box center [657, 384] width 1315 height 769
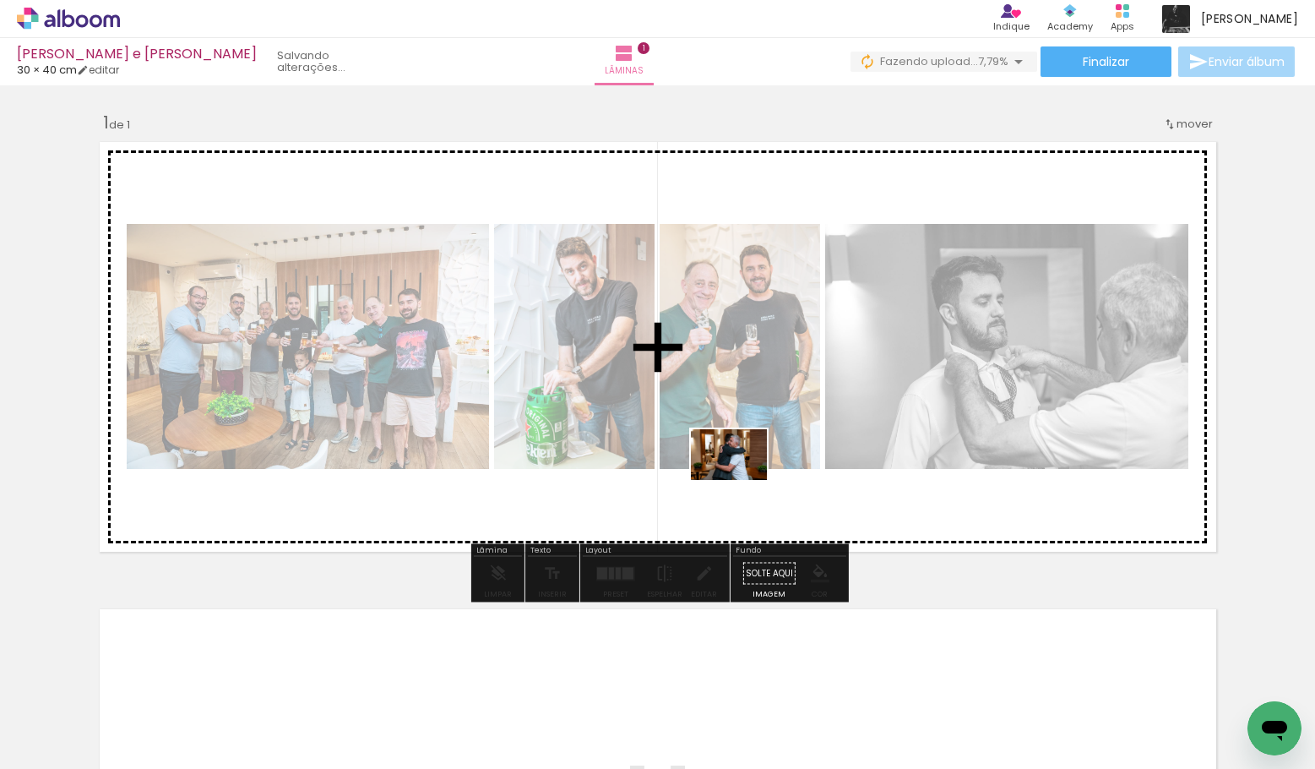
click at [747, 474] on quentale-workspace at bounding box center [657, 384] width 1315 height 769
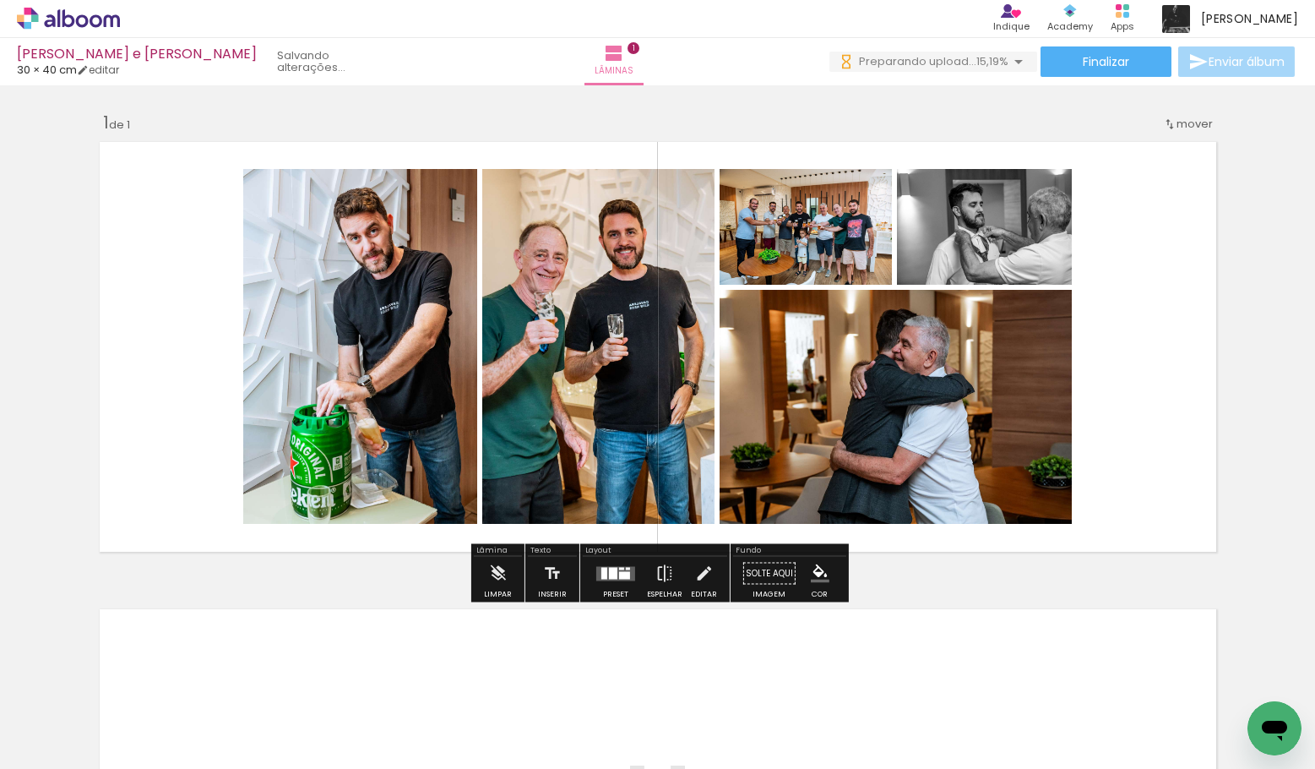
click at [619, 572] on div at bounding box center [624, 575] width 11 height 8
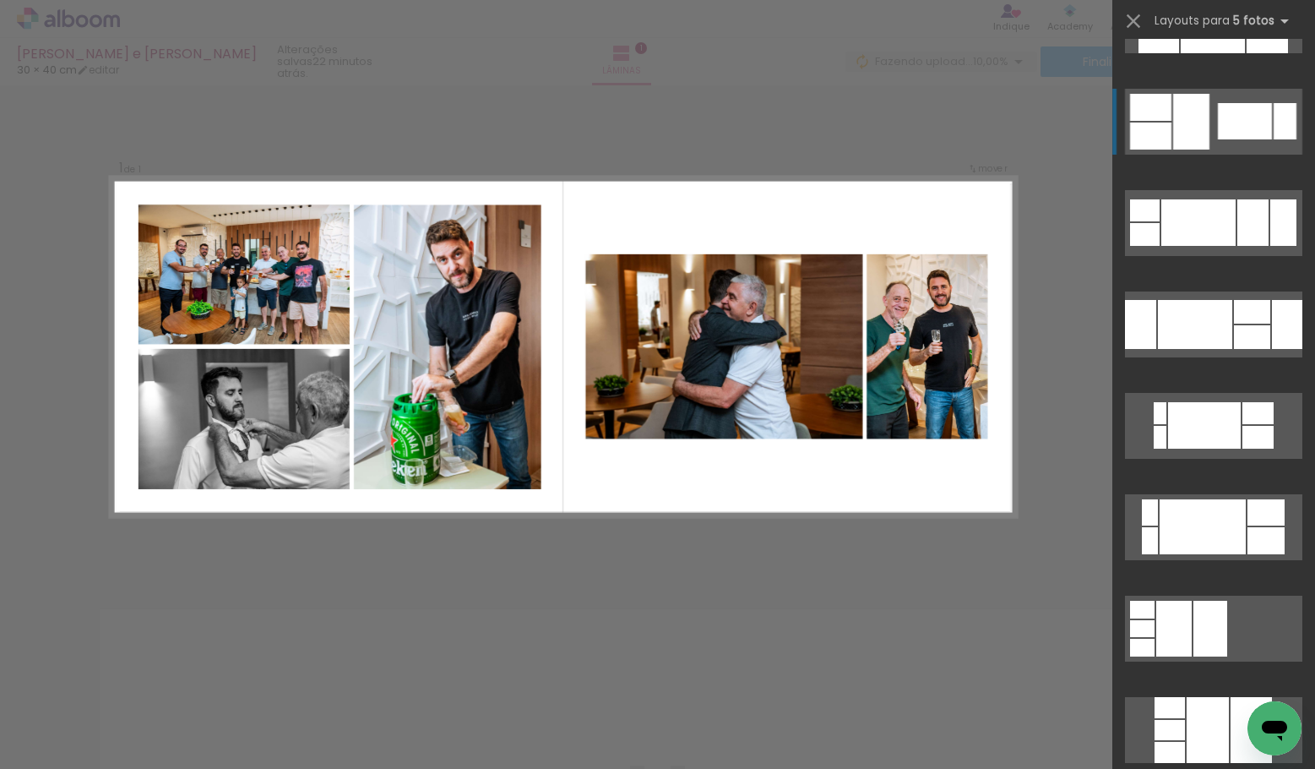
click at [1234, 121] on div at bounding box center [1245, 121] width 54 height 36
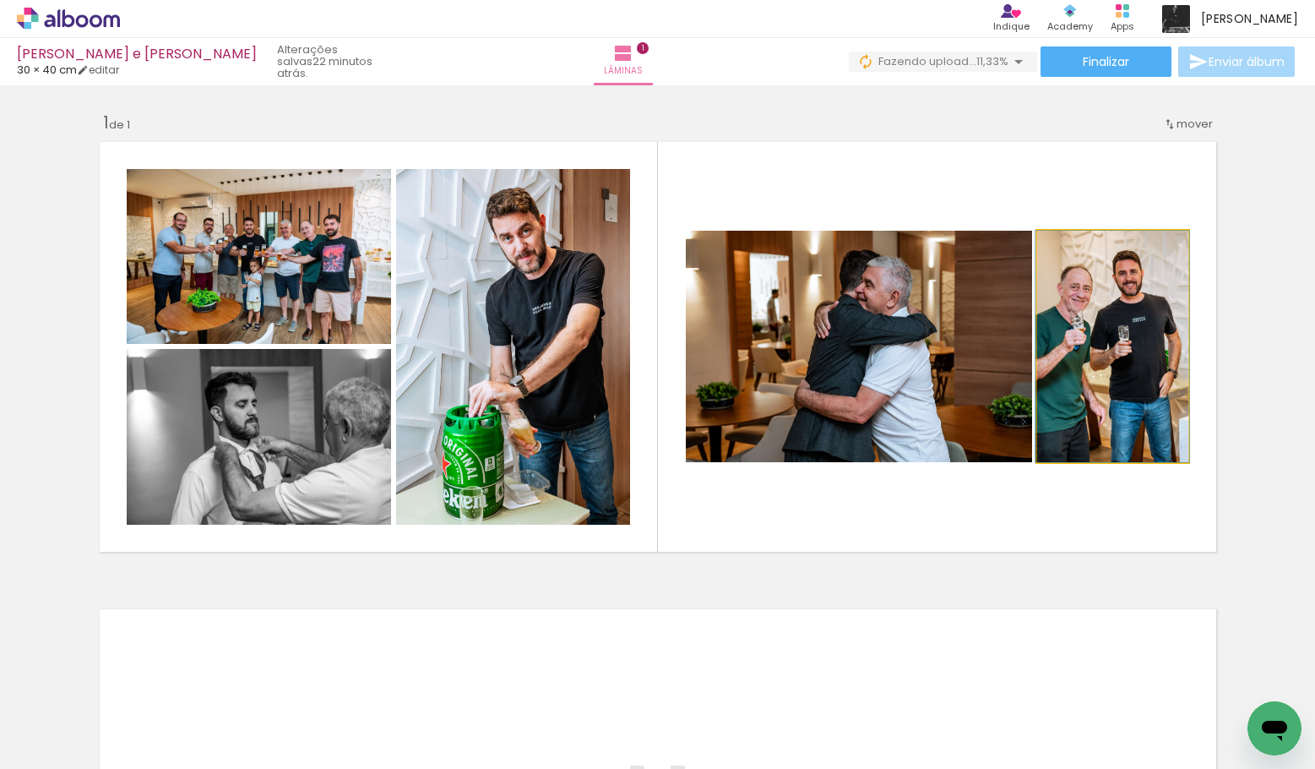
click at [1088, 362] on quentale-photo at bounding box center [1112, 346] width 151 height 231
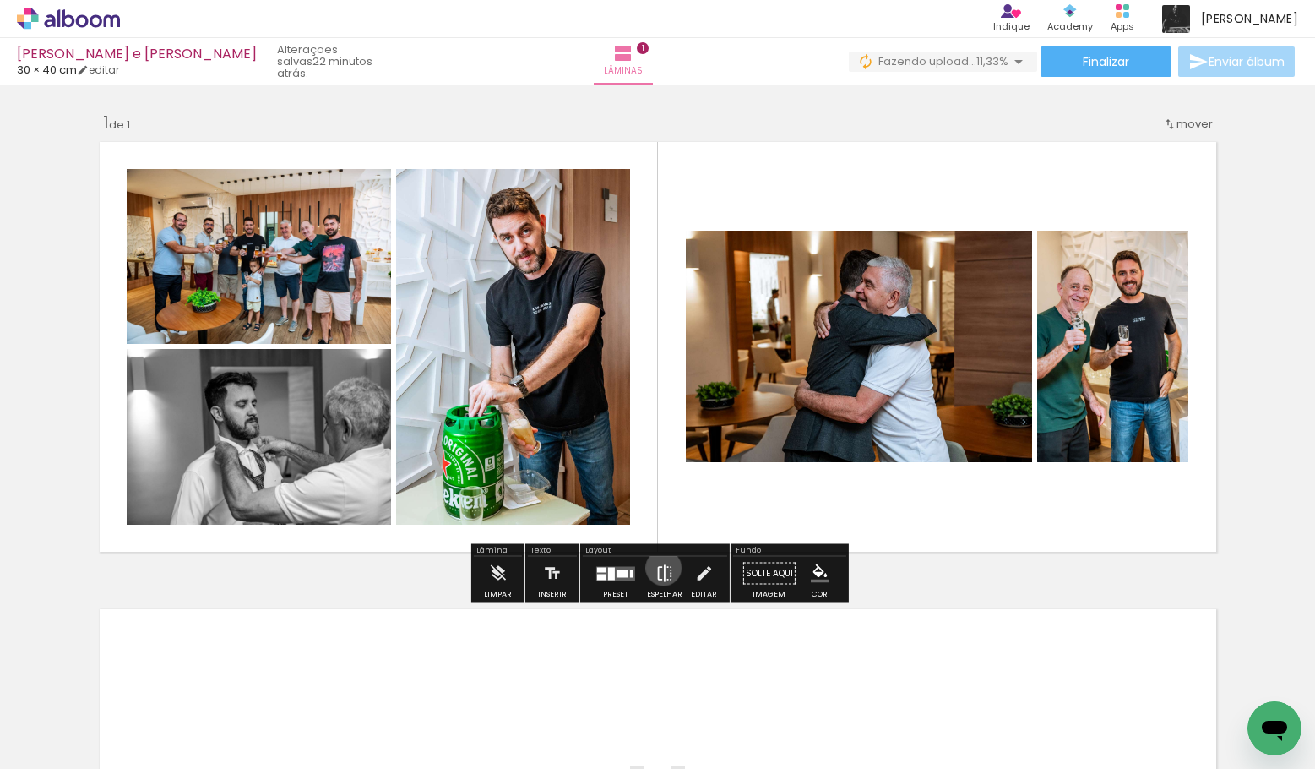
click at [660, 568] on iron-icon at bounding box center [664, 574] width 19 height 34
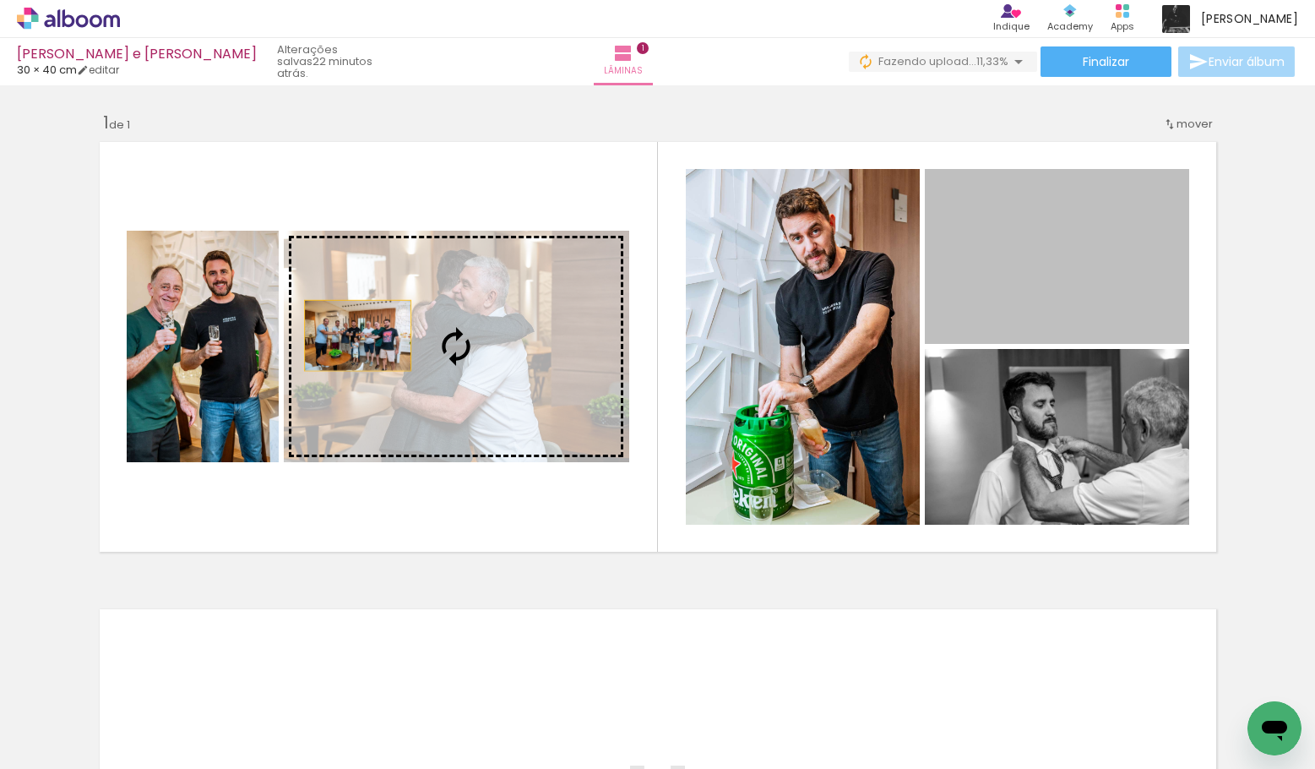
drag, startPoint x: 1063, startPoint y: 267, endPoint x: 354, endPoint y: 339, distance: 712.2
click at [0, 0] on slot at bounding box center [0, 0] width 0 height 0
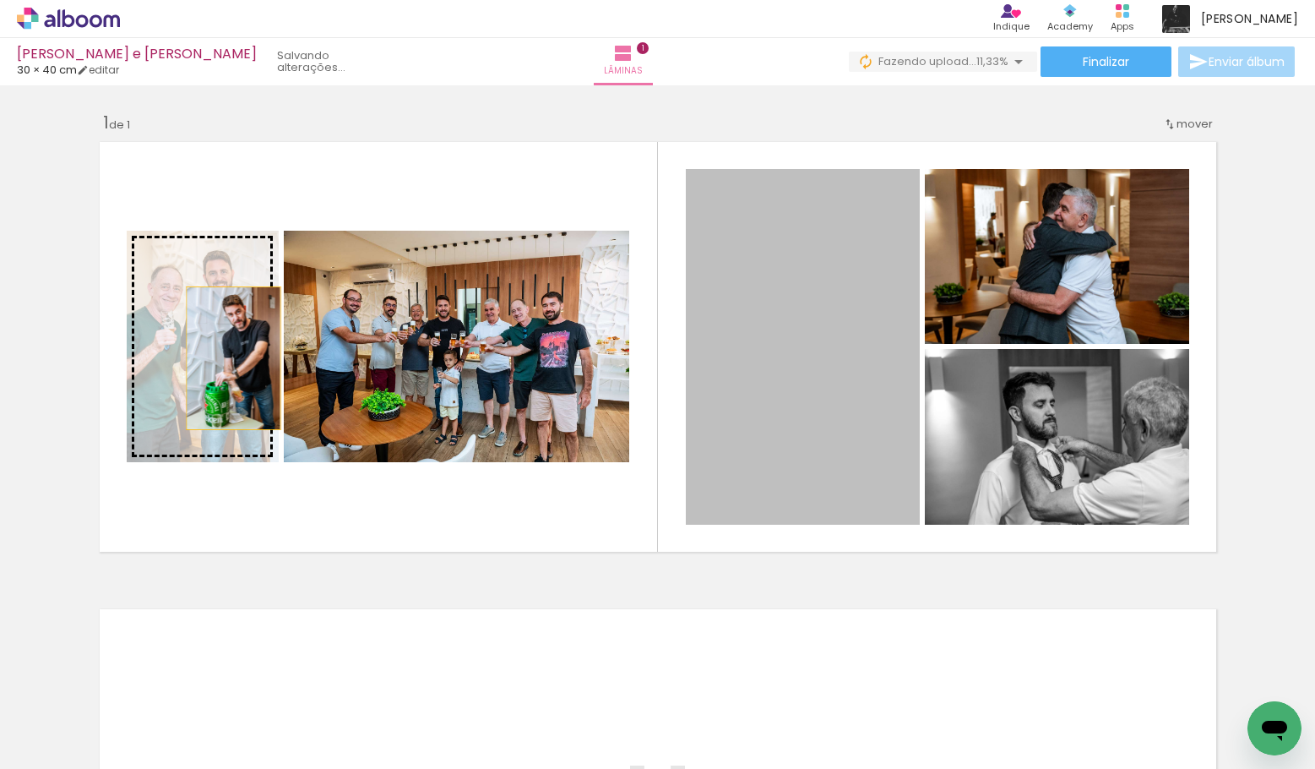
drag, startPoint x: 767, startPoint y: 363, endPoint x: 232, endPoint y: 358, distance: 534.7
click at [0, 0] on slot at bounding box center [0, 0] width 0 height 0
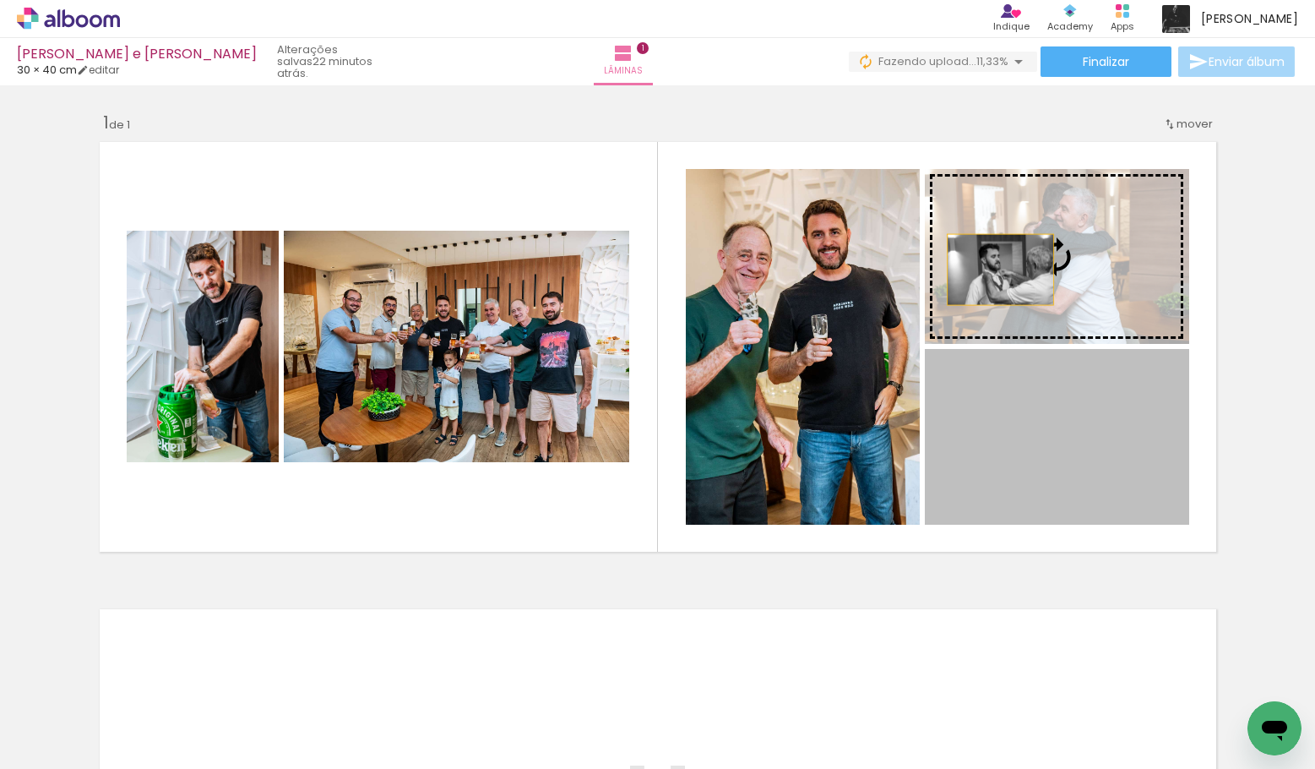
drag, startPoint x: 1040, startPoint y: 496, endPoint x: 1000, endPoint y: 272, distance: 227.3
click at [0, 0] on slot at bounding box center [0, 0] width 0 height 0
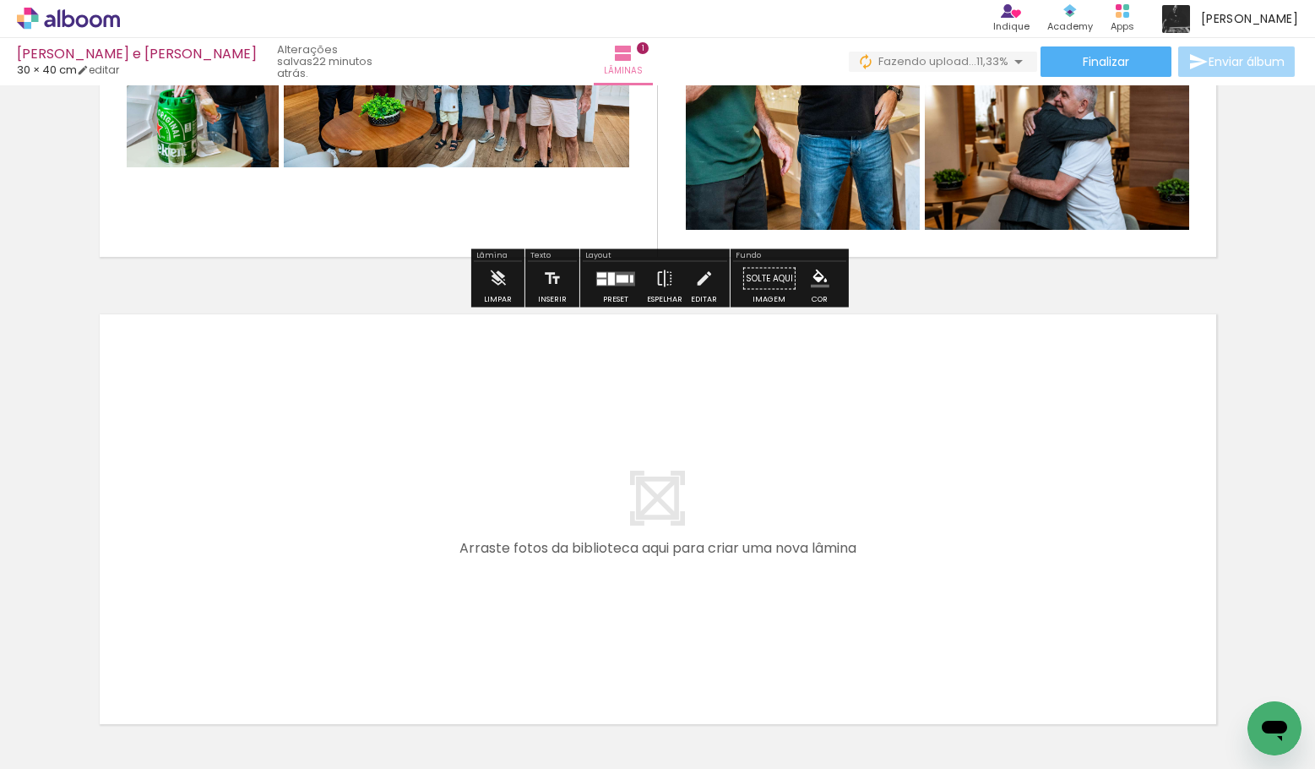
scroll to position [422, 0]
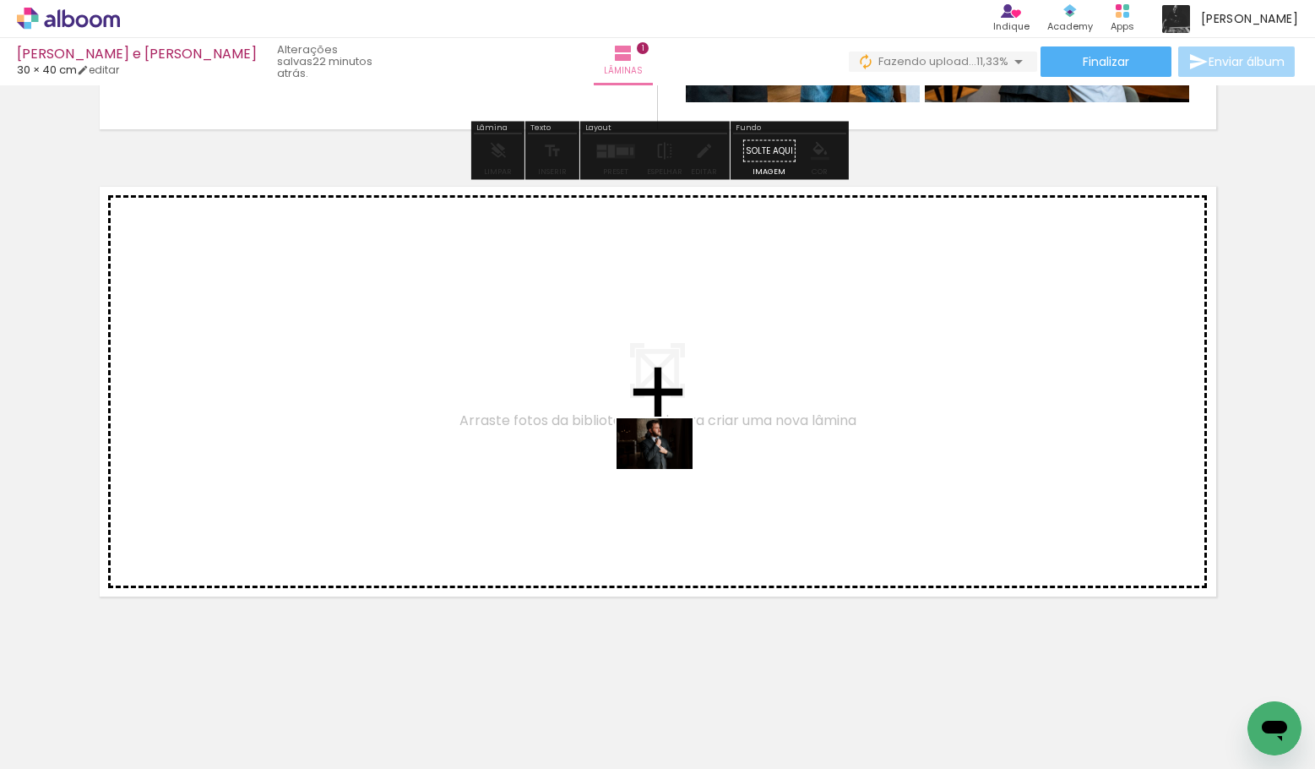
click at [666, 469] on quentale-workspace at bounding box center [657, 384] width 1315 height 769
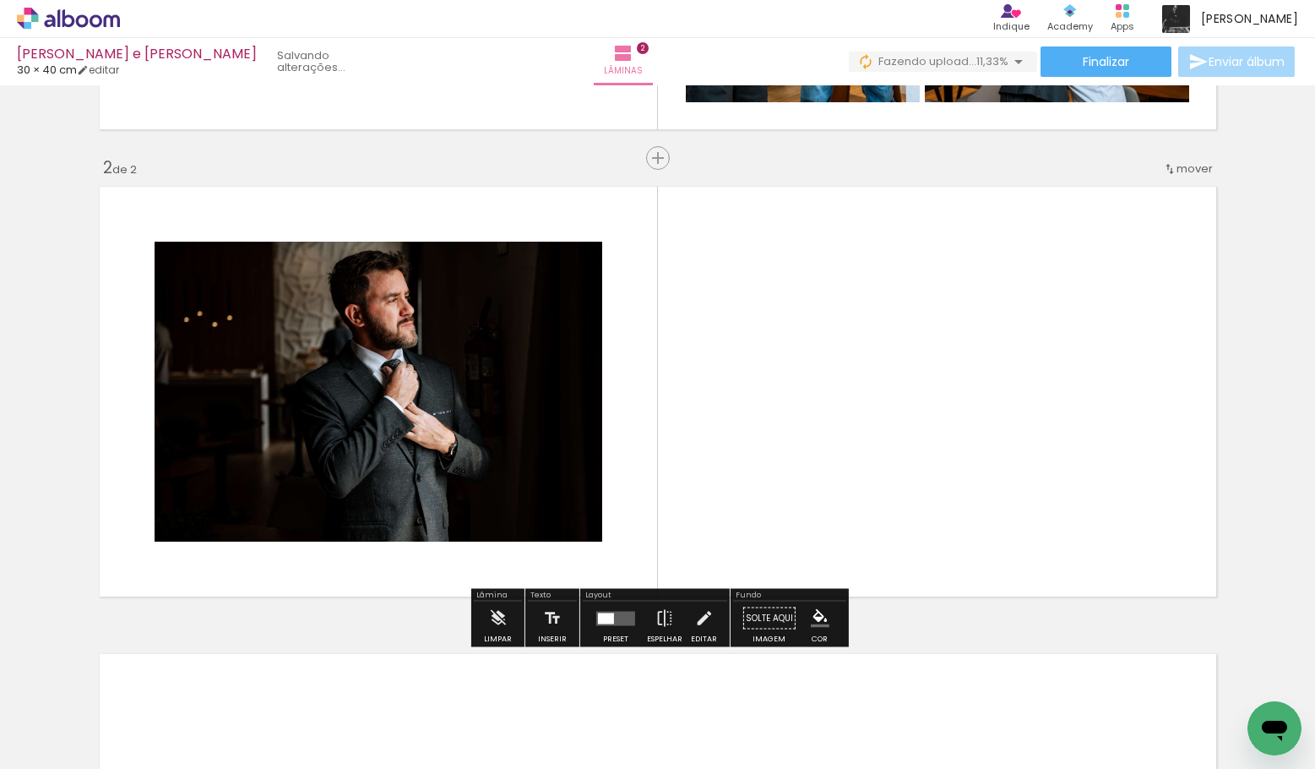
scroll to position [439, 0]
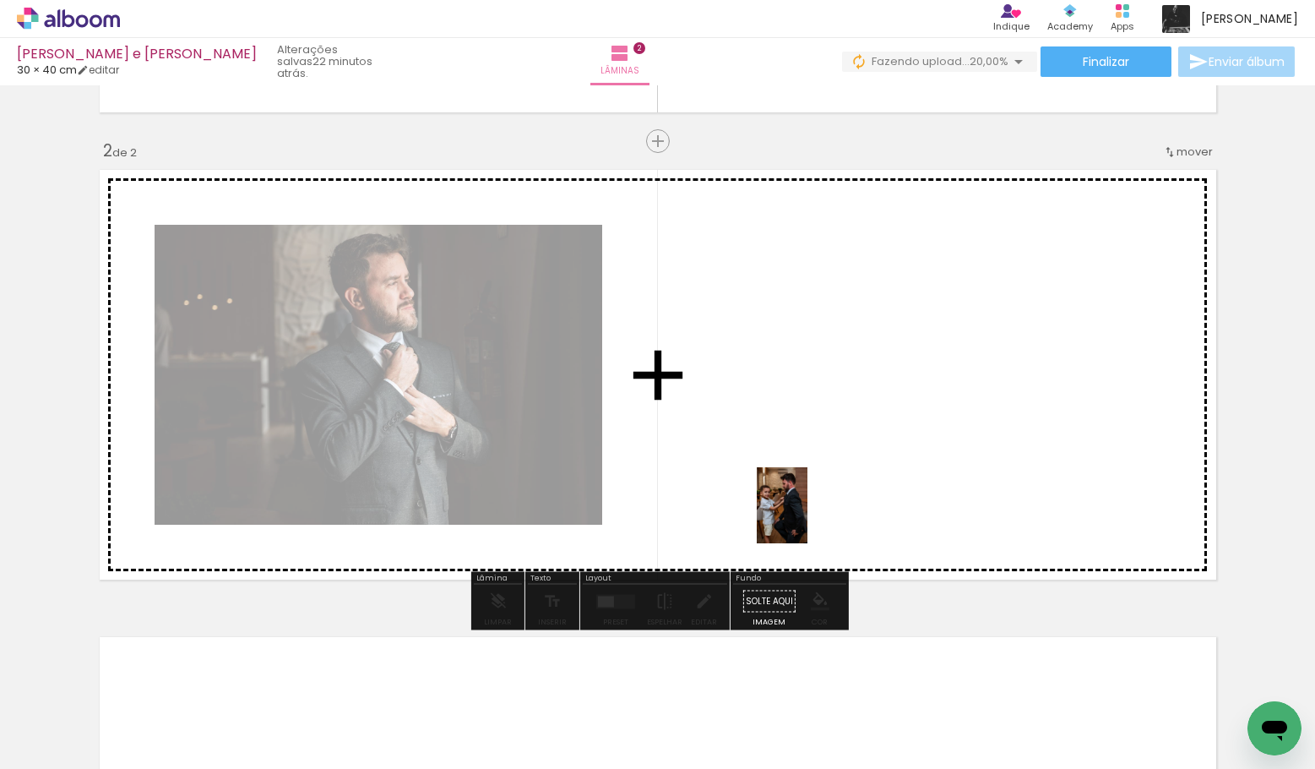
drag, startPoint x: 751, startPoint y: 700, endPoint x: 815, endPoint y: 481, distance: 228.0
click at [816, 481] on quentale-workspace at bounding box center [657, 384] width 1315 height 769
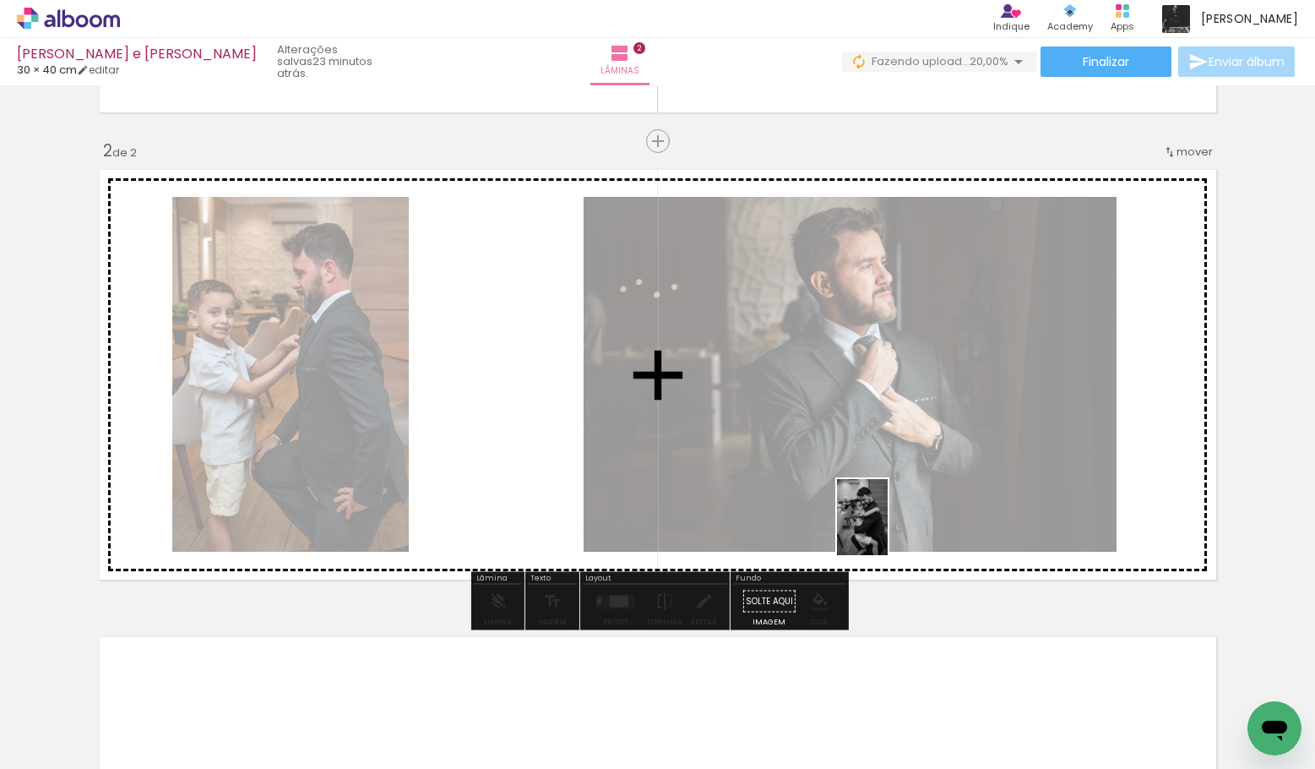
drag, startPoint x: 840, startPoint y: 696, endPoint x: 897, endPoint y: 503, distance: 201.5
click at [898, 501] on quentale-workspace at bounding box center [657, 384] width 1315 height 769
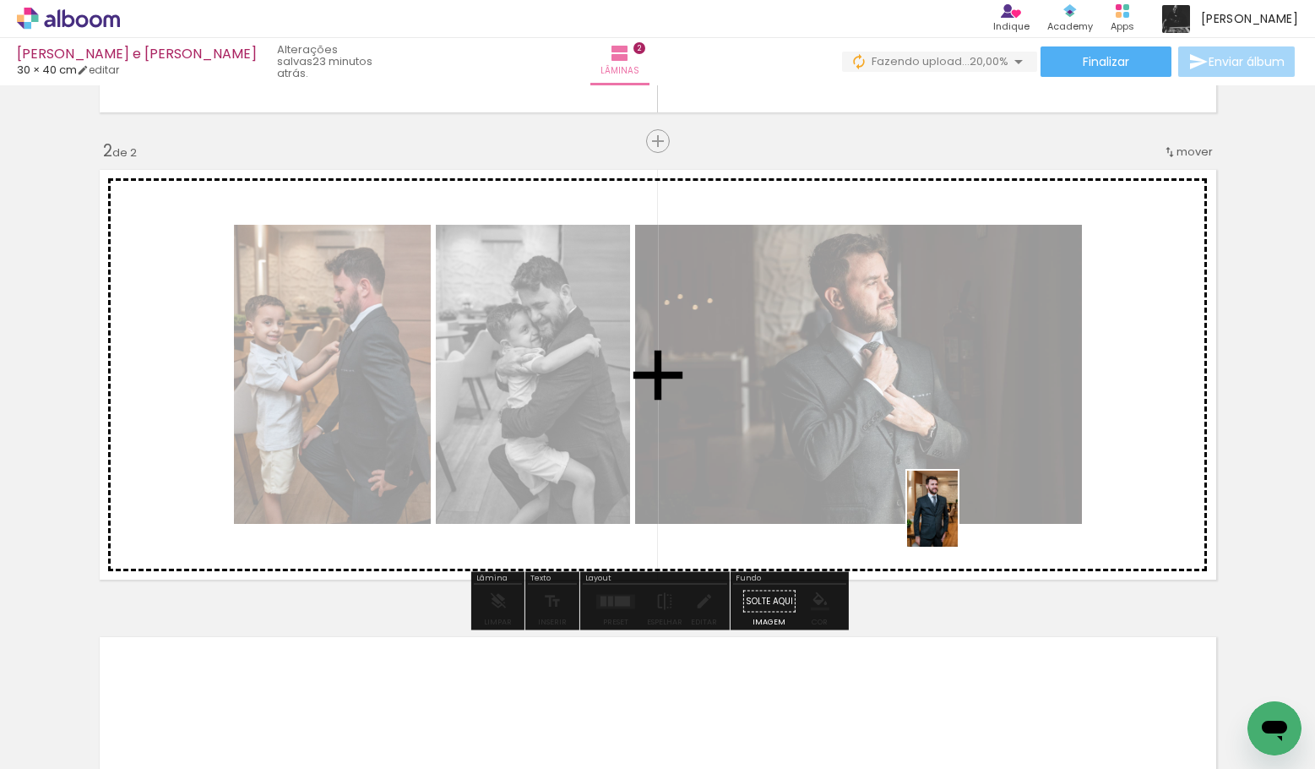
drag, startPoint x: 921, startPoint y: 693, endPoint x: 965, endPoint y: 470, distance: 228.1
click at [965, 470] on quentale-workspace at bounding box center [657, 384] width 1315 height 769
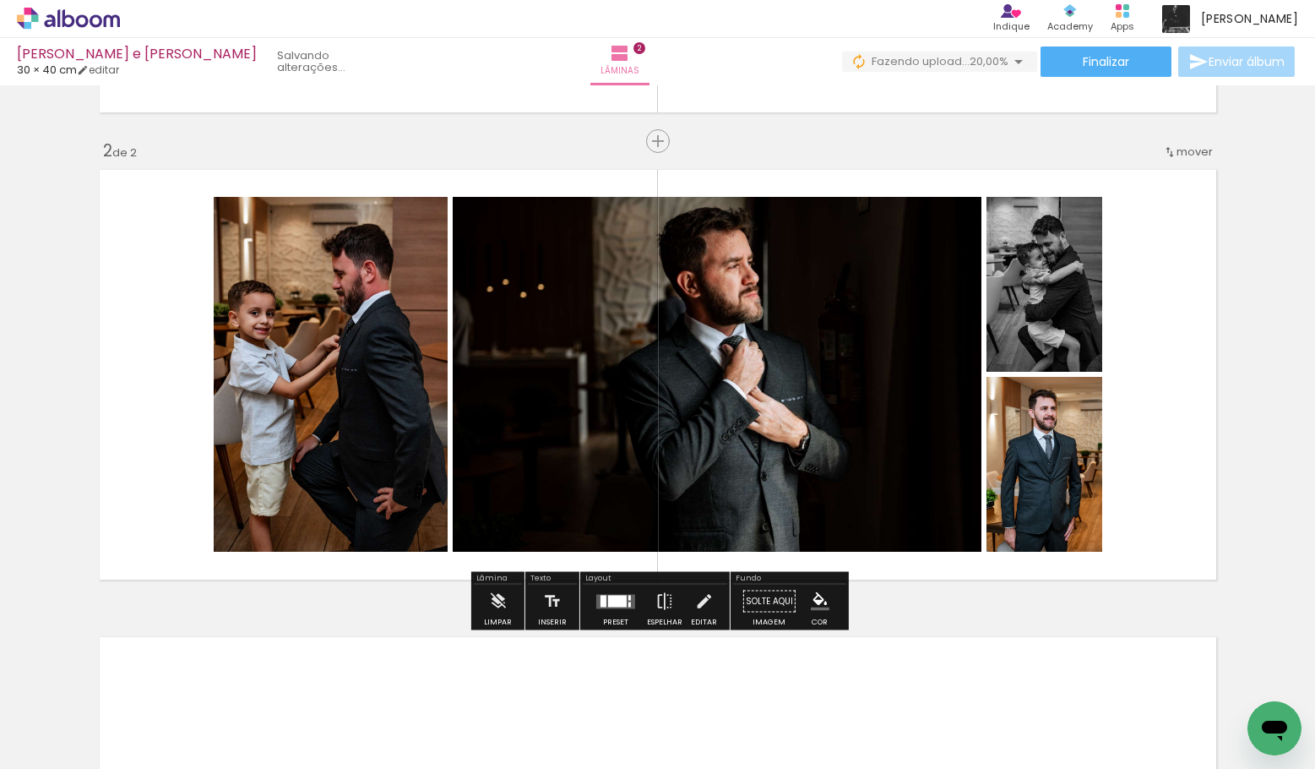
click at [608, 602] on div at bounding box center [617, 601] width 19 height 12
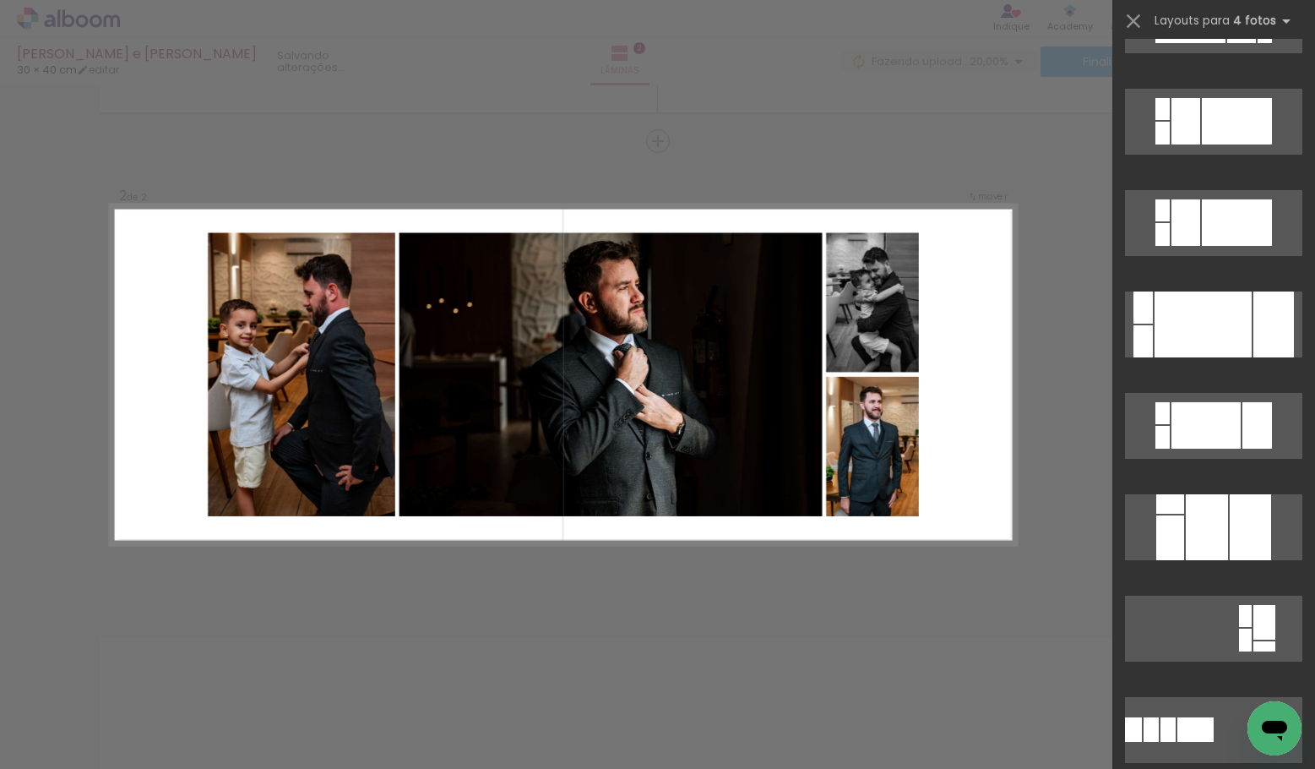
scroll to position [0, 0]
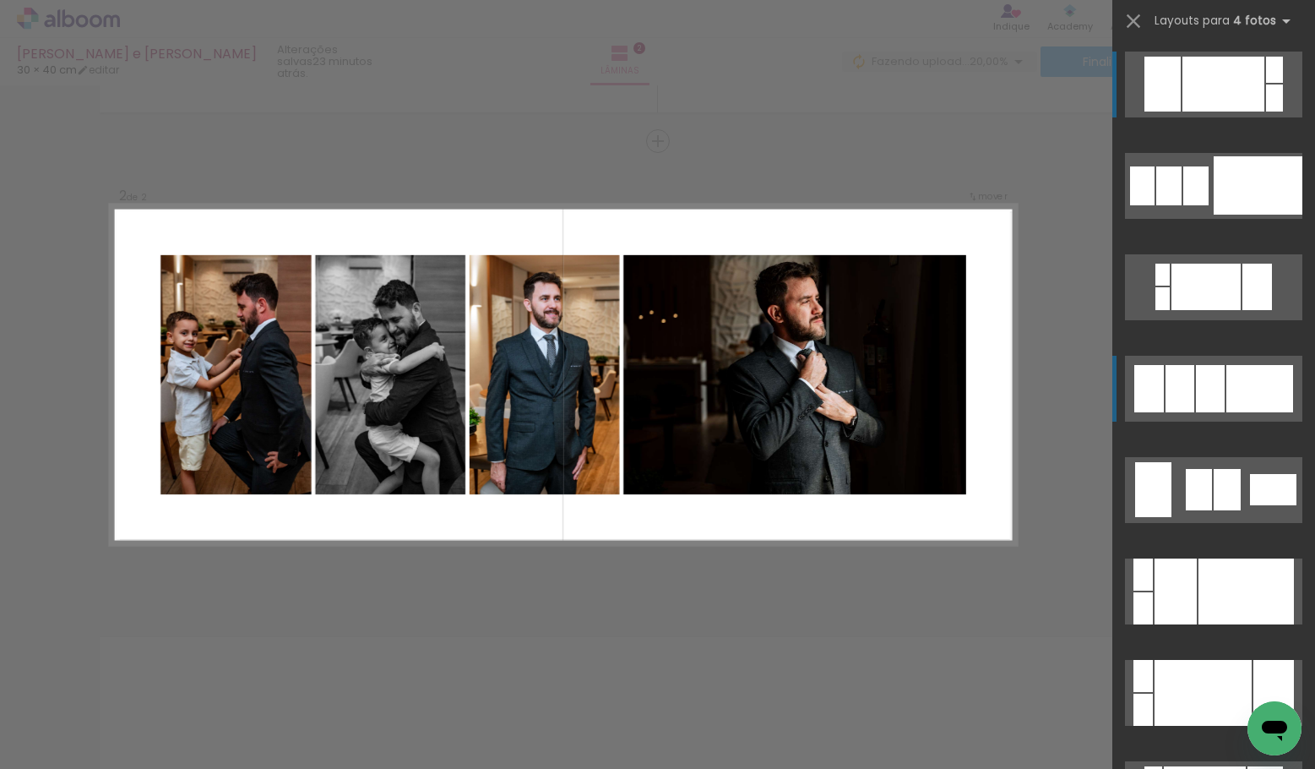
click at [1185, 399] on div at bounding box center [1180, 388] width 29 height 47
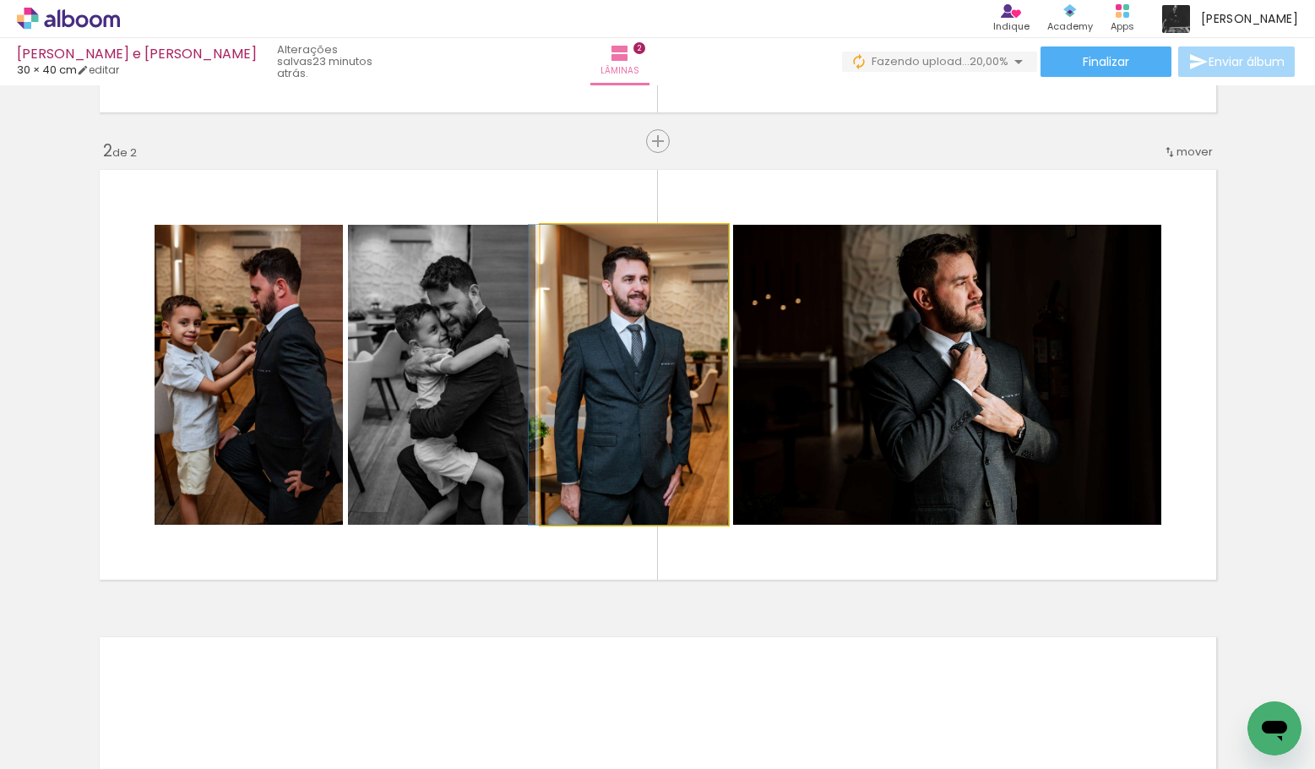
drag, startPoint x: 701, startPoint y: 416, endPoint x: 688, endPoint y: 416, distance: 13.5
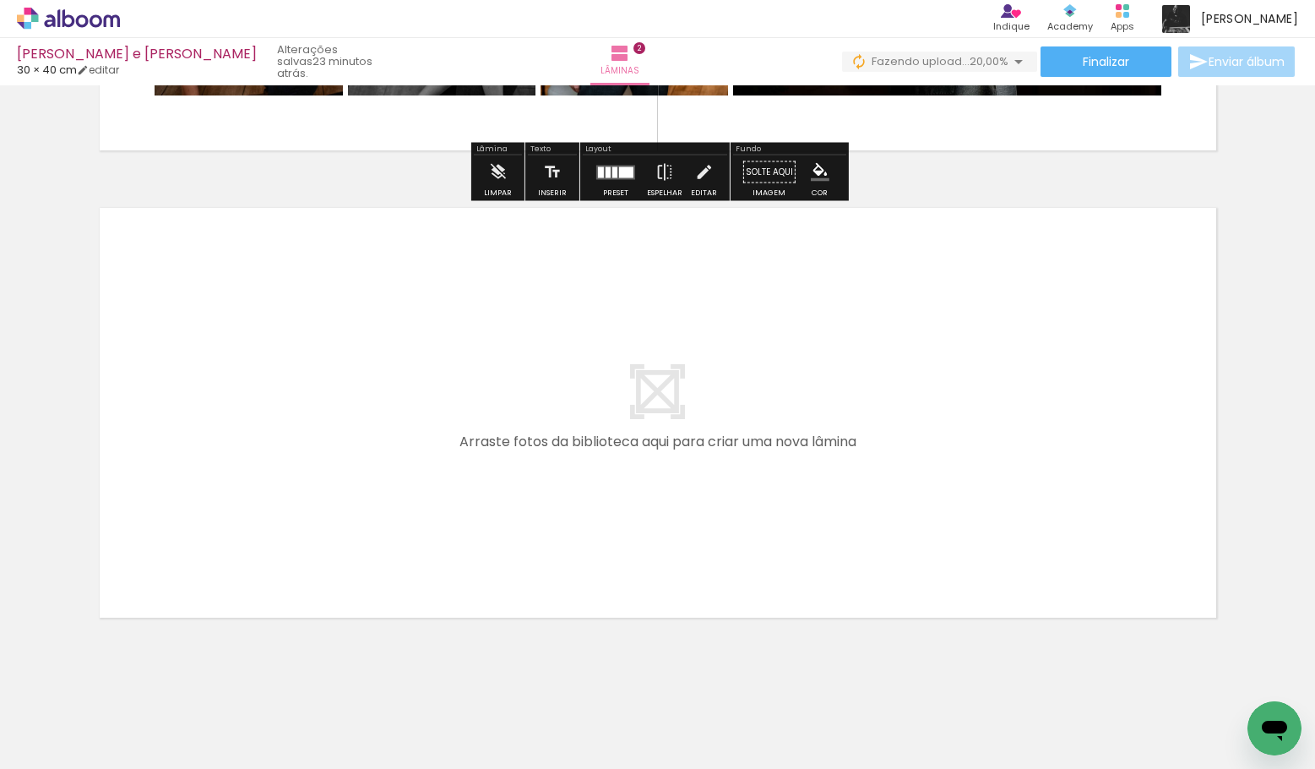
scroll to position [889, 0]
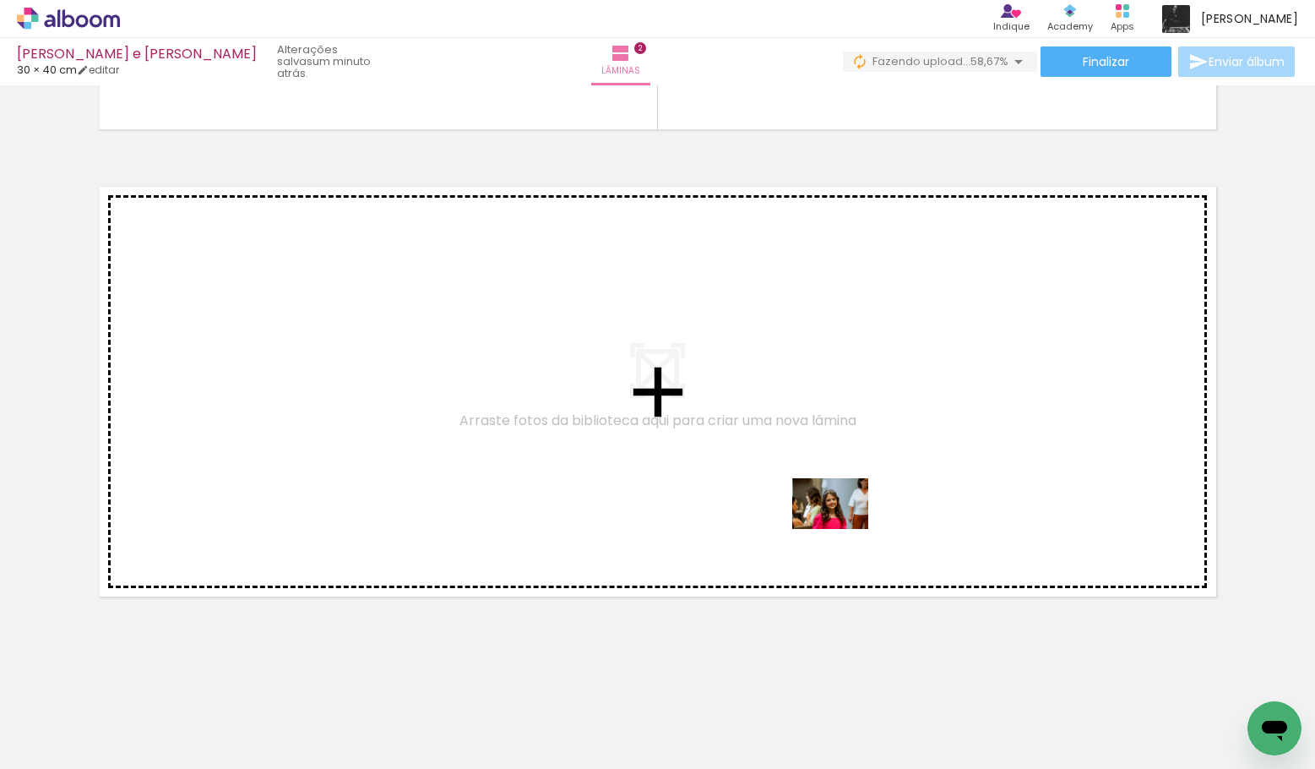
click at [801, 485] on quentale-workspace at bounding box center [657, 384] width 1315 height 769
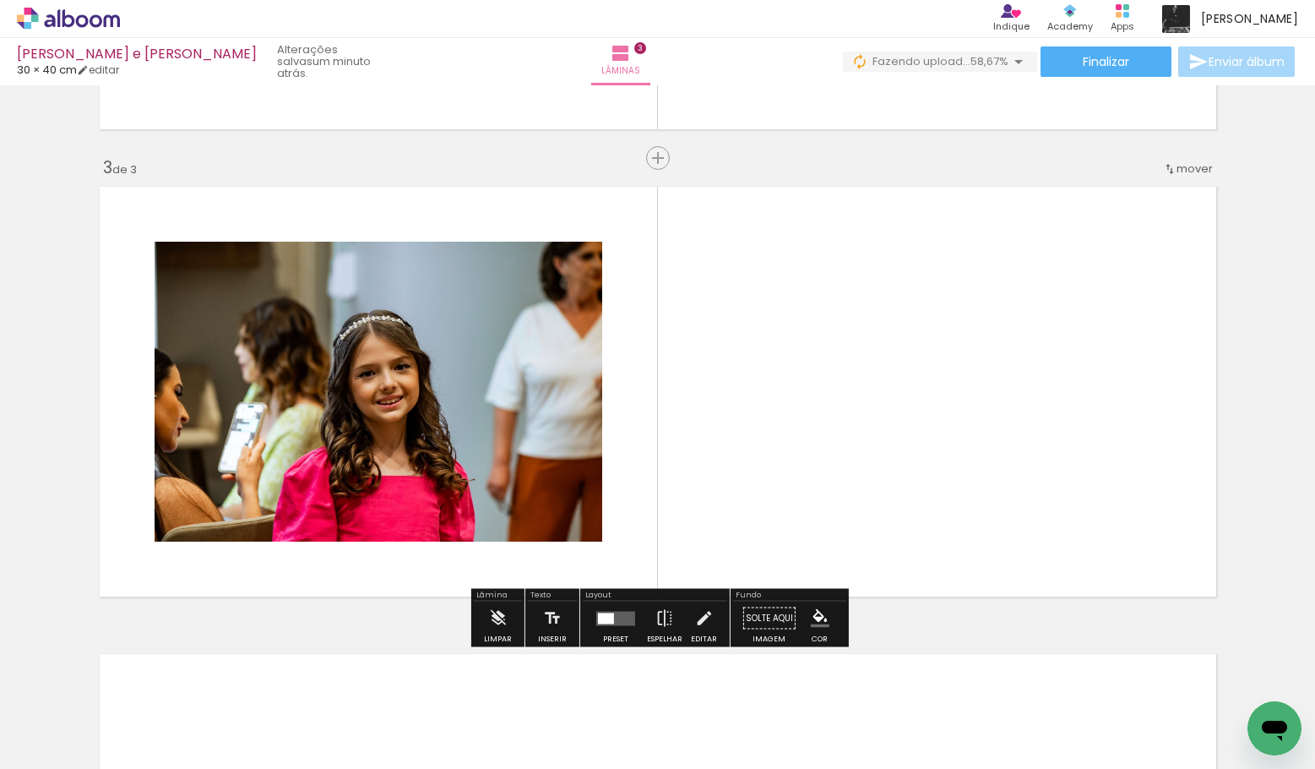
scroll to position [906, 0]
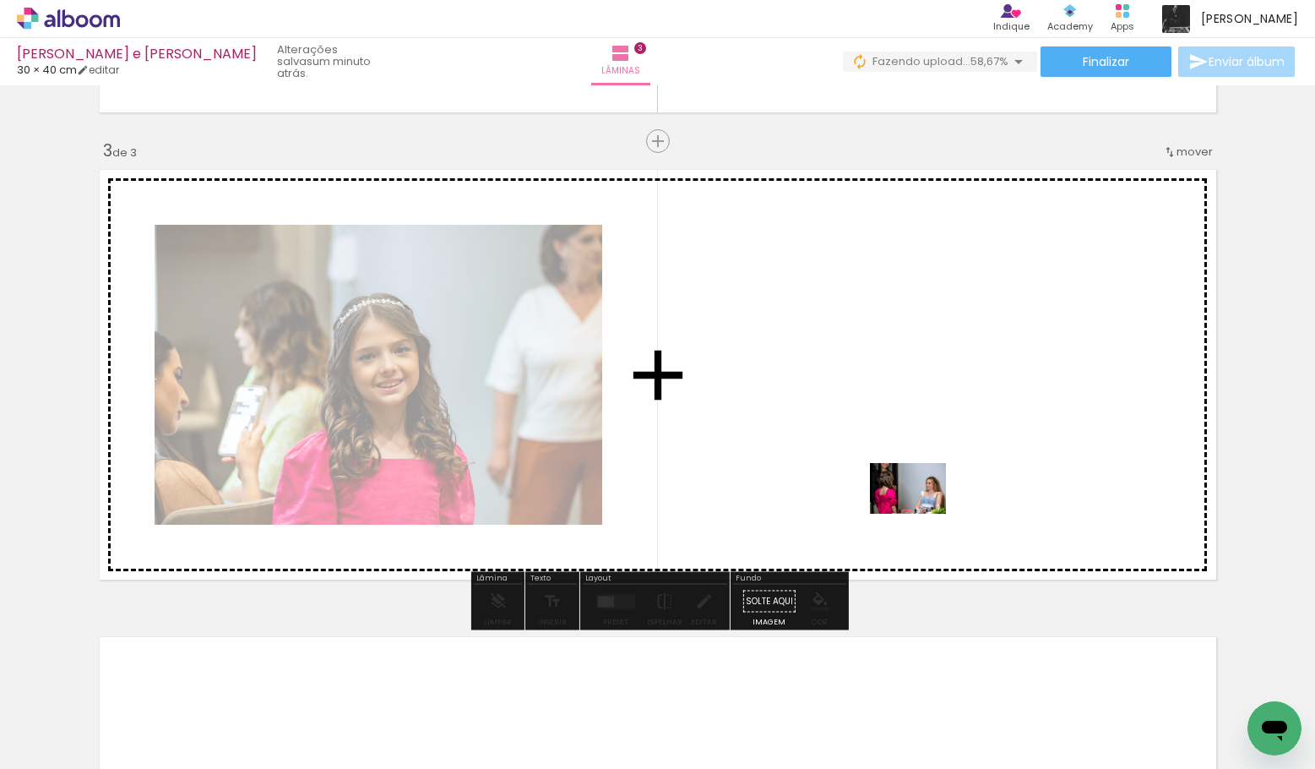
drag, startPoint x: 1128, startPoint y: 726, endPoint x: 921, endPoint y: 514, distance: 296.2
click at [921, 514] on quentale-workspace at bounding box center [657, 384] width 1315 height 769
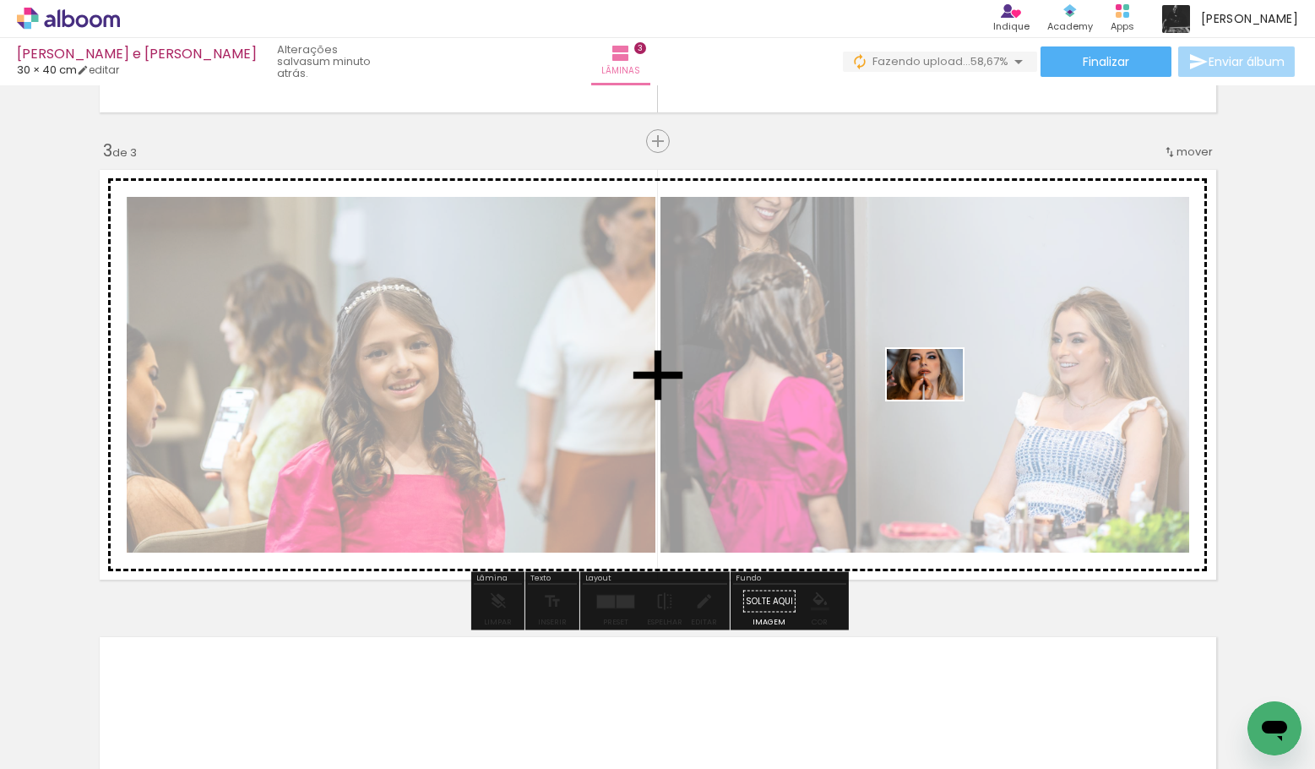
drag, startPoint x: 1220, startPoint y: 715, endPoint x: 938, endPoint y: 399, distance: 422.9
click at [938, 399] on quentale-workspace at bounding box center [657, 384] width 1315 height 769
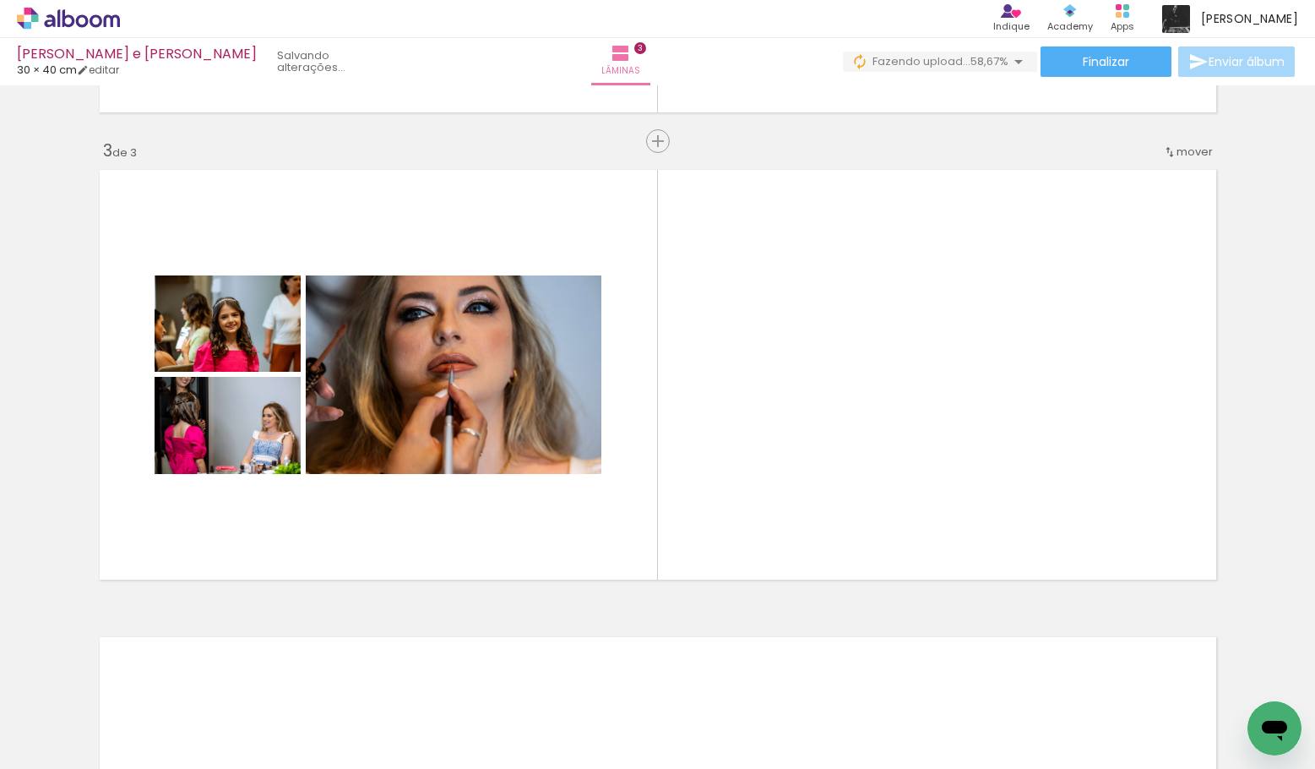
scroll to position [0, 646]
click at [956, 606] on div "Inserir lâmina 1 de 3 Inserir lâmina 2 de 3 Inserir lâmina 3 de 3" at bounding box center [657, 119] width 1315 height 1869
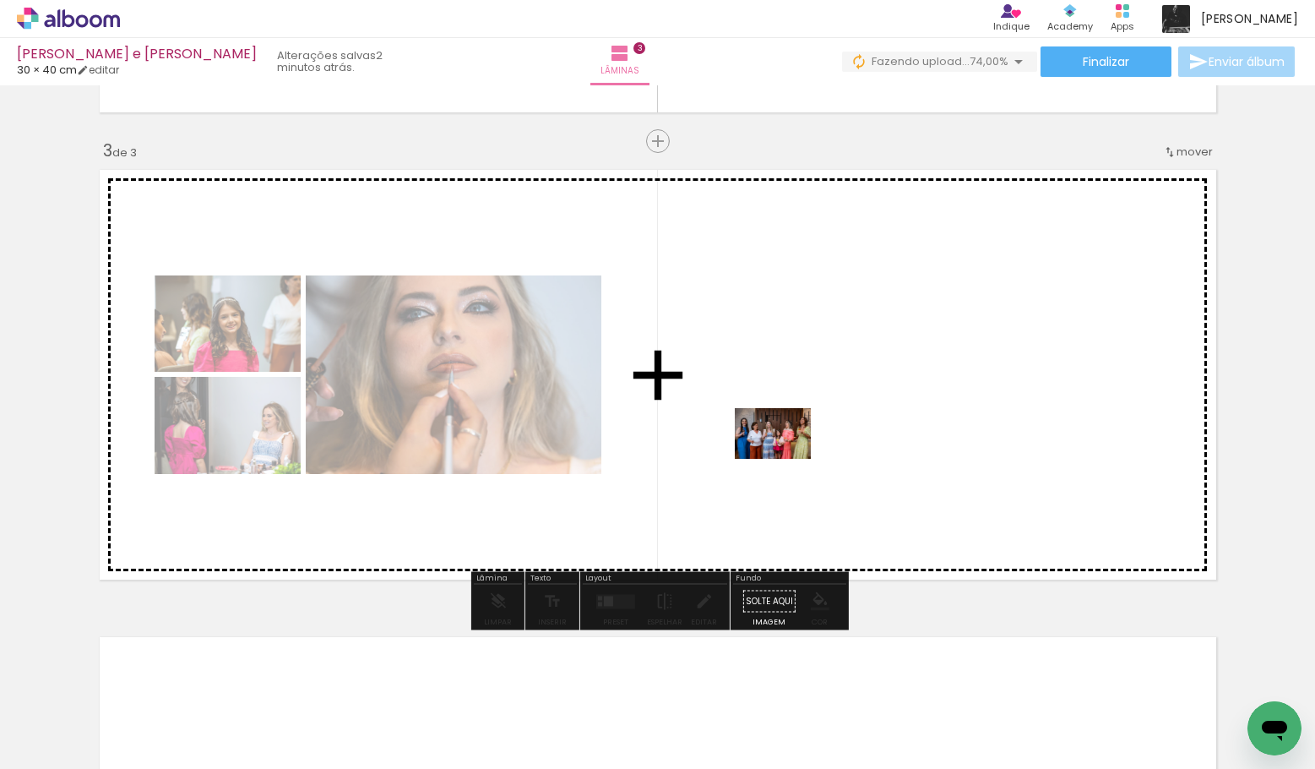
drag, startPoint x: 390, startPoint y: 716, endPoint x: 781, endPoint y: 457, distance: 469.2
click at [783, 457] on quentale-workspace at bounding box center [657, 384] width 1315 height 769
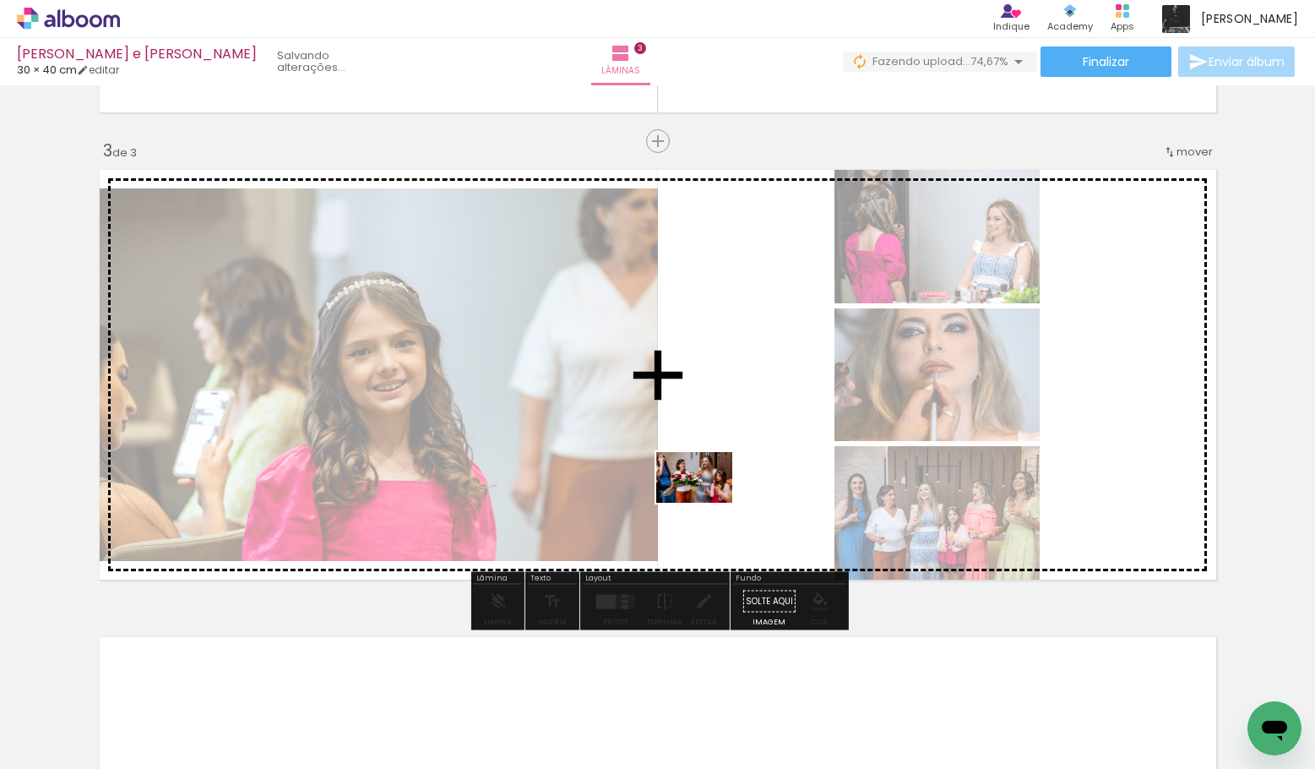
drag, startPoint x: 490, startPoint y: 708, endPoint x: 703, endPoint y: 503, distance: 295.7
click at [704, 503] on quentale-workspace at bounding box center [657, 384] width 1315 height 769
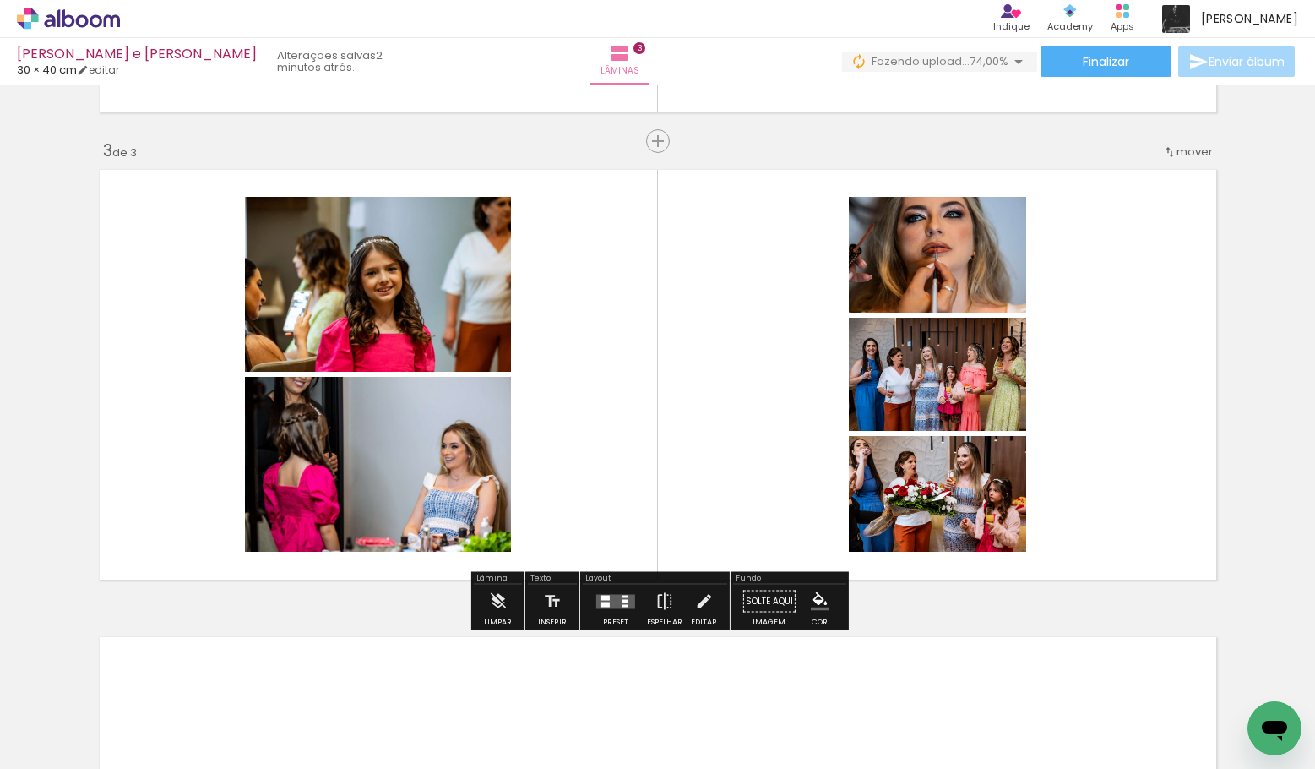
click at [601, 601] on div at bounding box center [605, 603] width 8 height 5
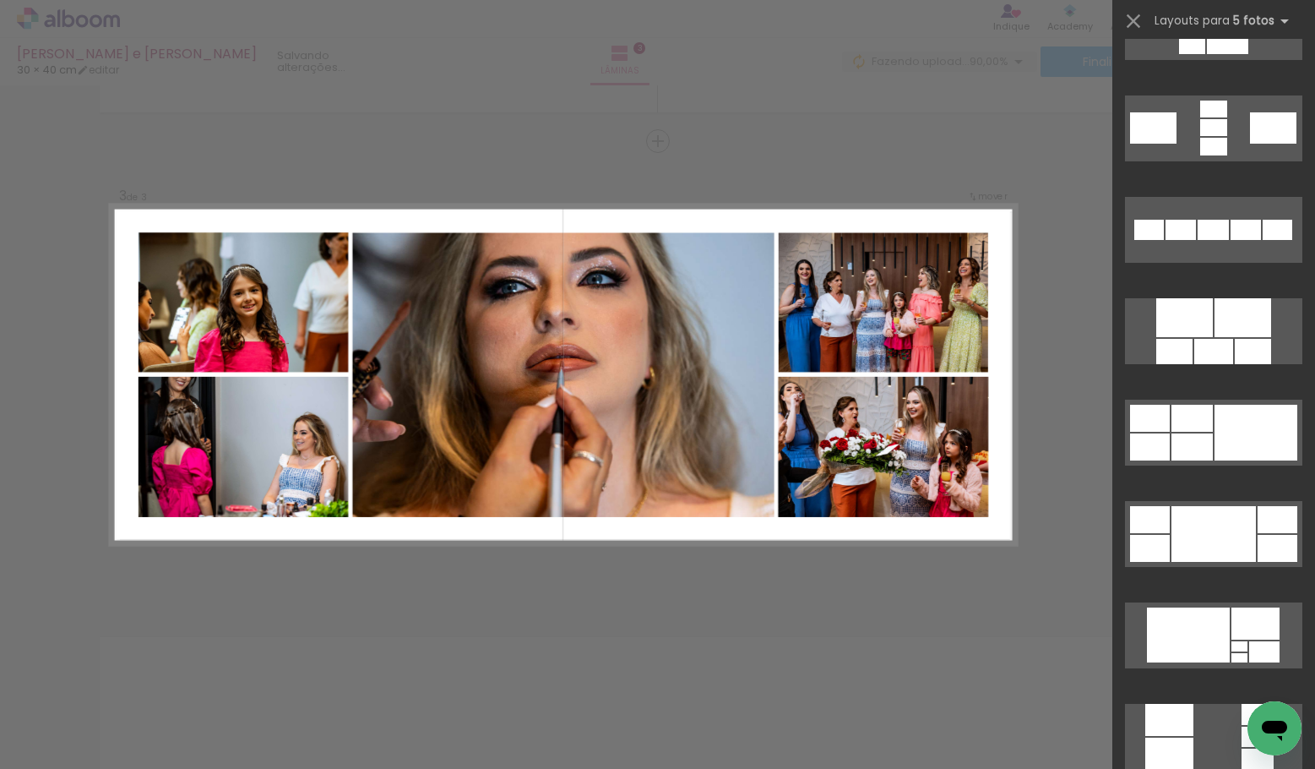
scroll to position [850, 0]
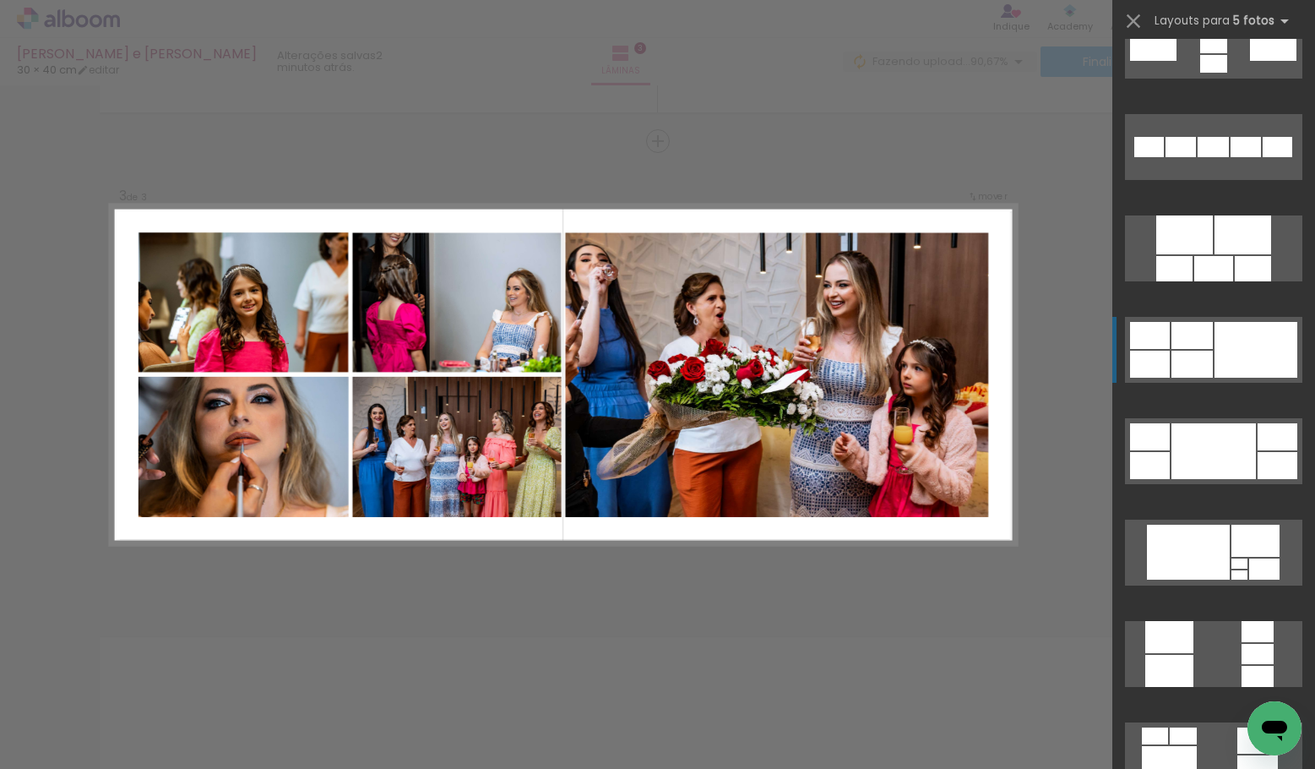
click at [1188, 334] on div at bounding box center [1191, 335] width 41 height 27
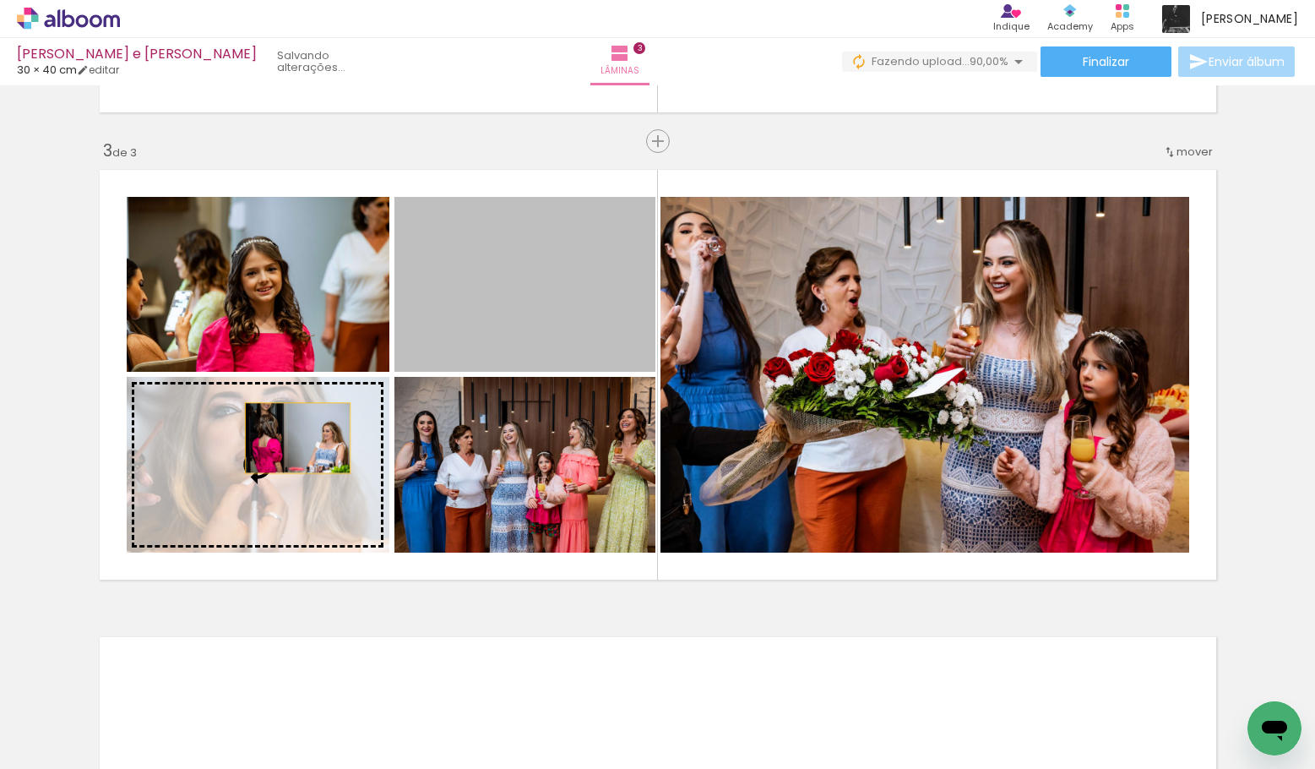
drag, startPoint x: 492, startPoint y: 296, endPoint x: 296, endPoint y: 439, distance: 242.9
click at [0, 0] on slot at bounding box center [0, 0] width 0 height 0
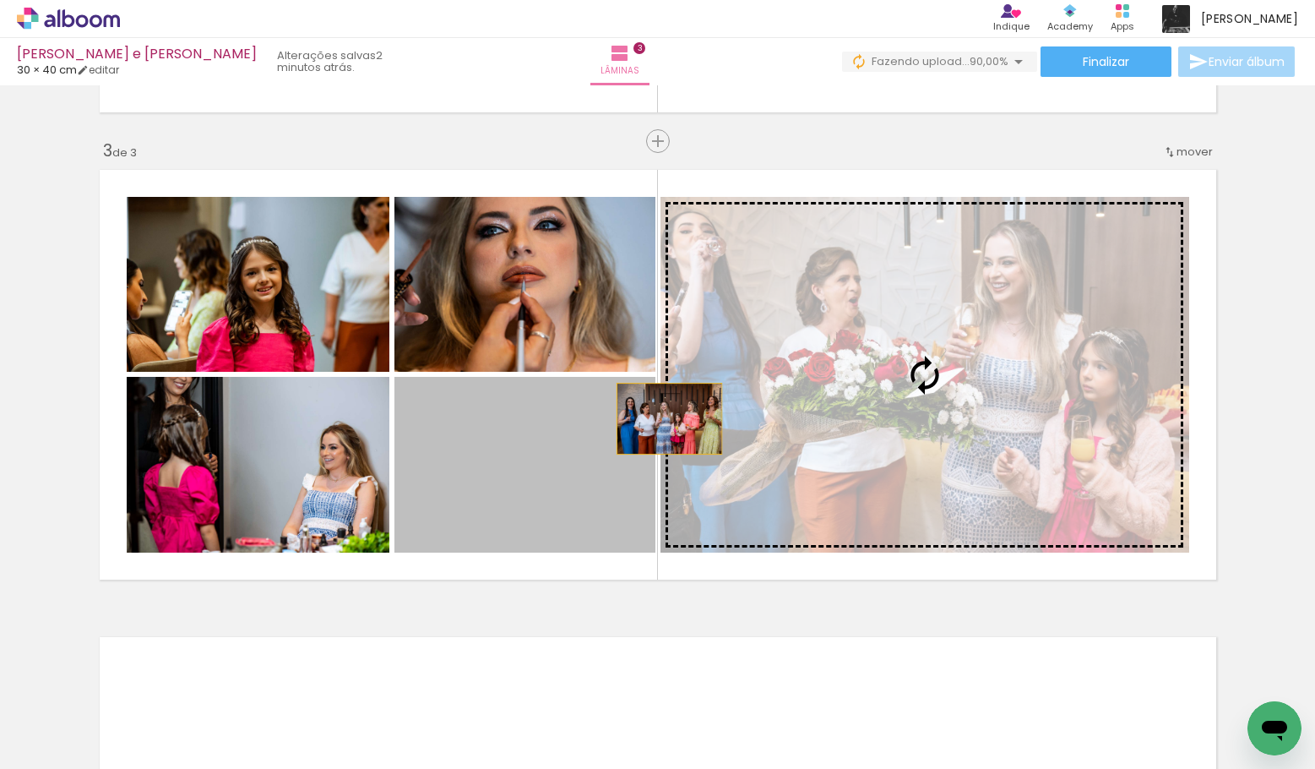
drag, startPoint x: 530, startPoint y: 470, endPoint x: 661, endPoint y: 410, distance: 144.0
click at [0, 0] on slot at bounding box center [0, 0] width 0 height 0
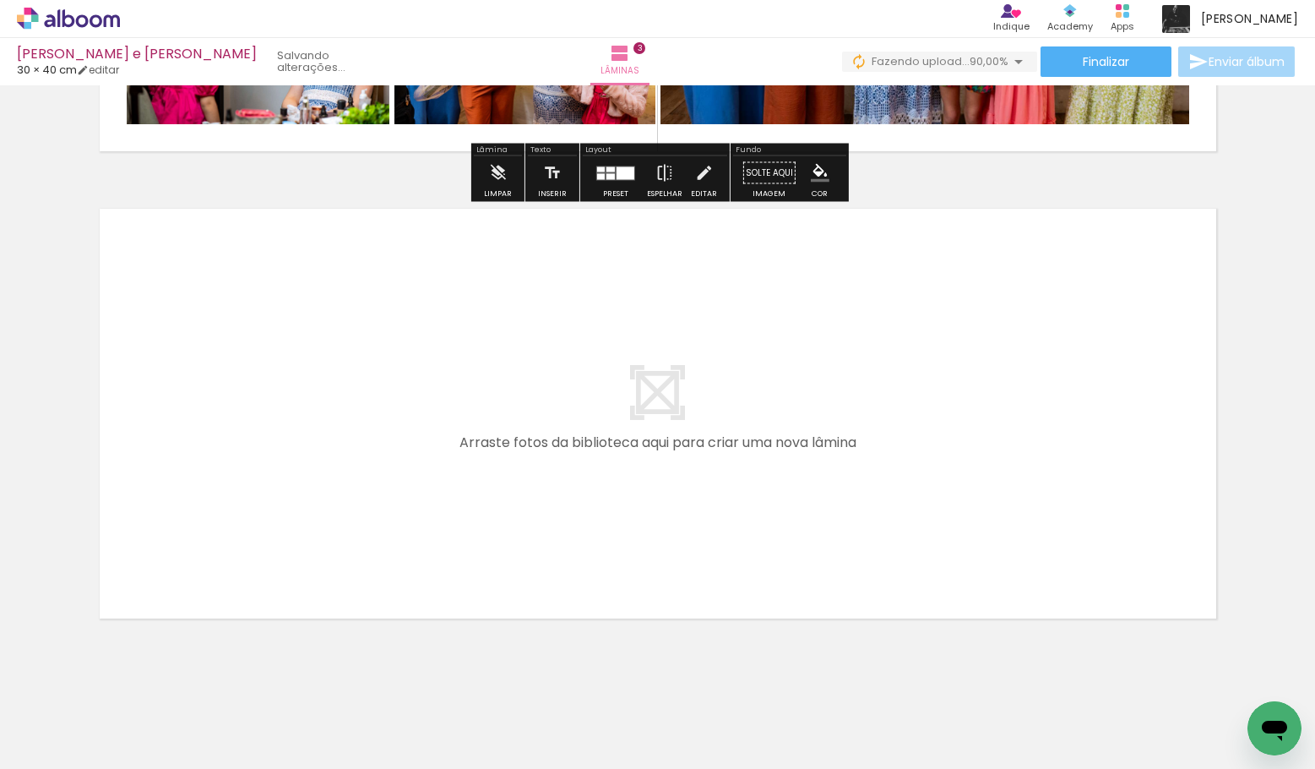
scroll to position [1356, 0]
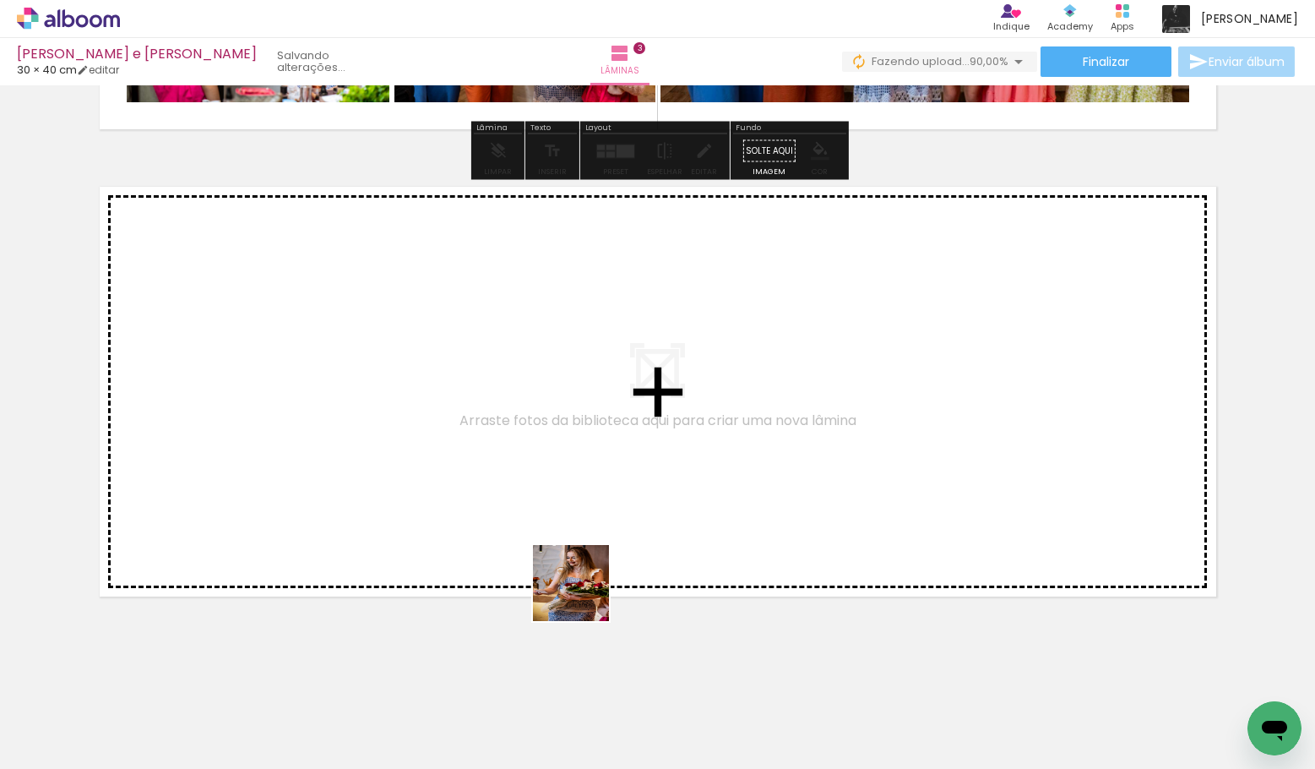
click at [590, 469] on quentale-workspace at bounding box center [657, 384] width 1315 height 769
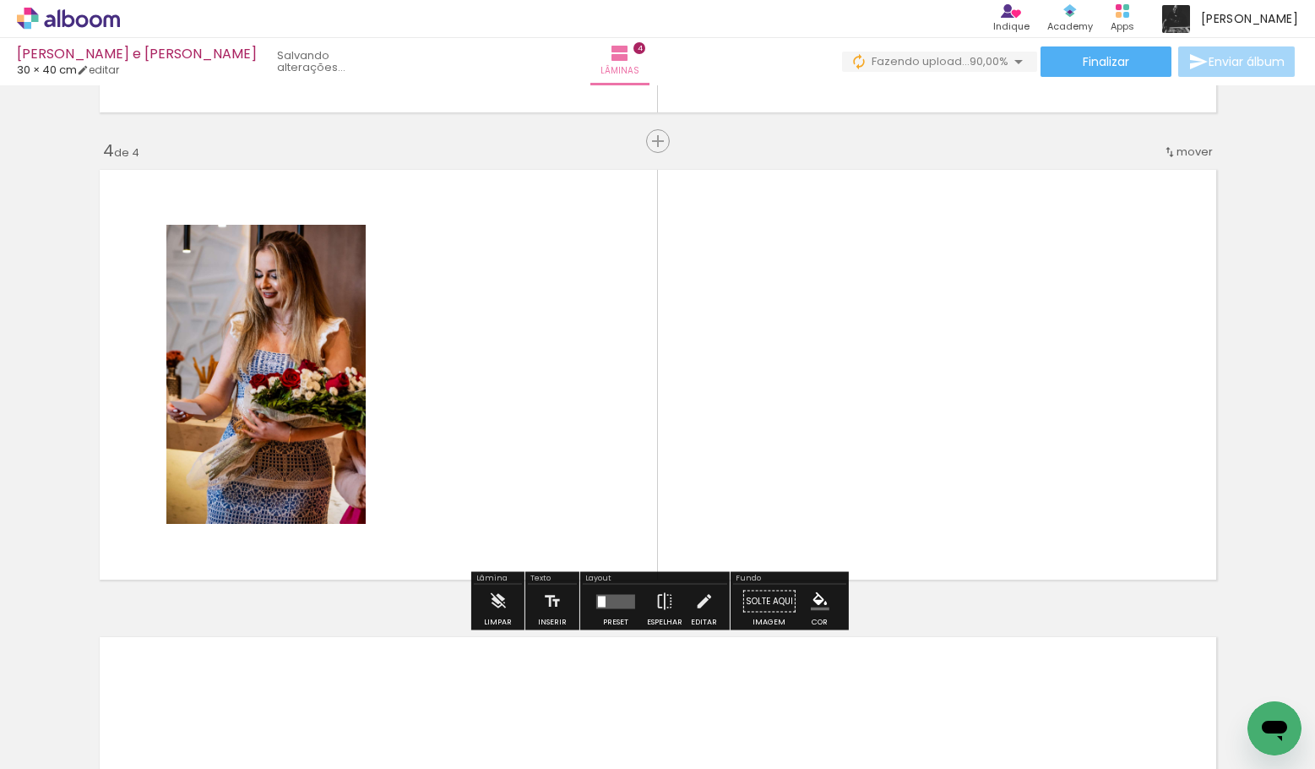
scroll to position [1373, 0]
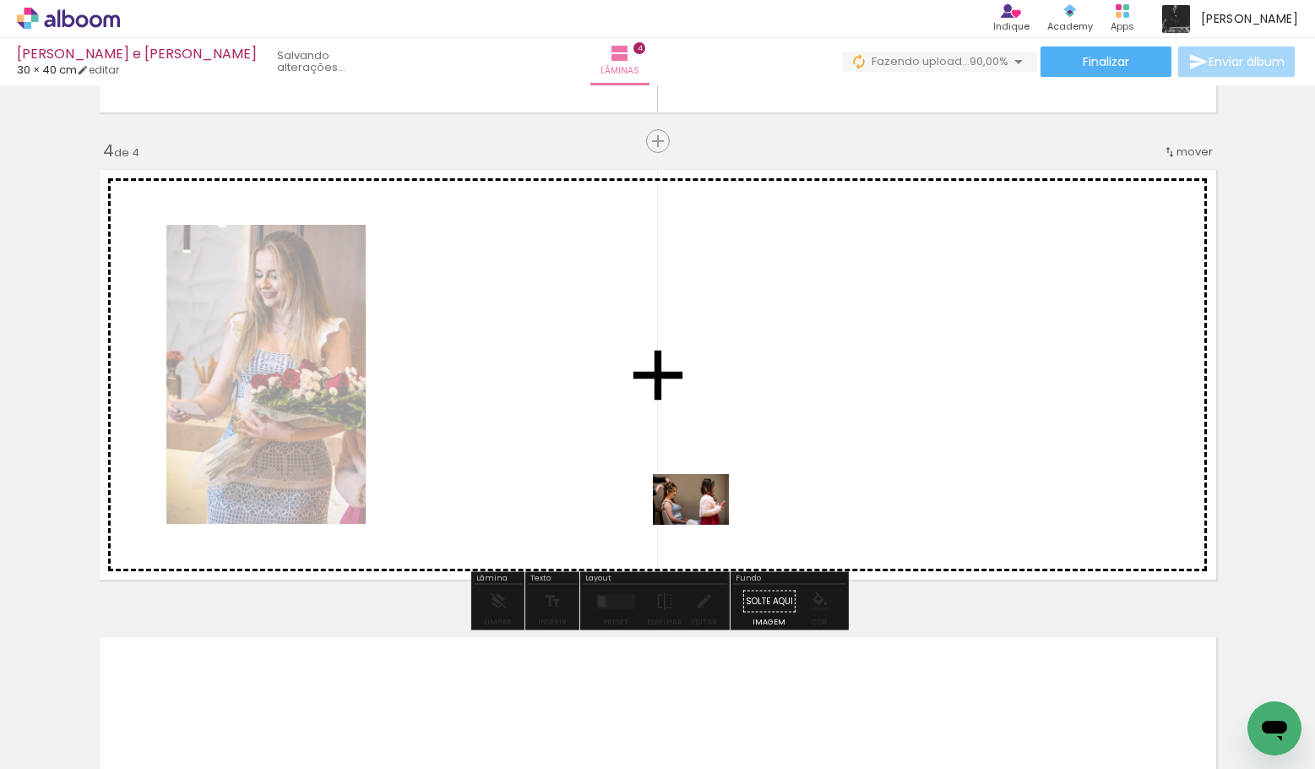
drag, startPoint x: 677, startPoint y: 699, endPoint x: 704, endPoint y: 524, distance: 176.9
click at [704, 524] on quentale-workspace at bounding box center [657, 384] width 1315 height 769
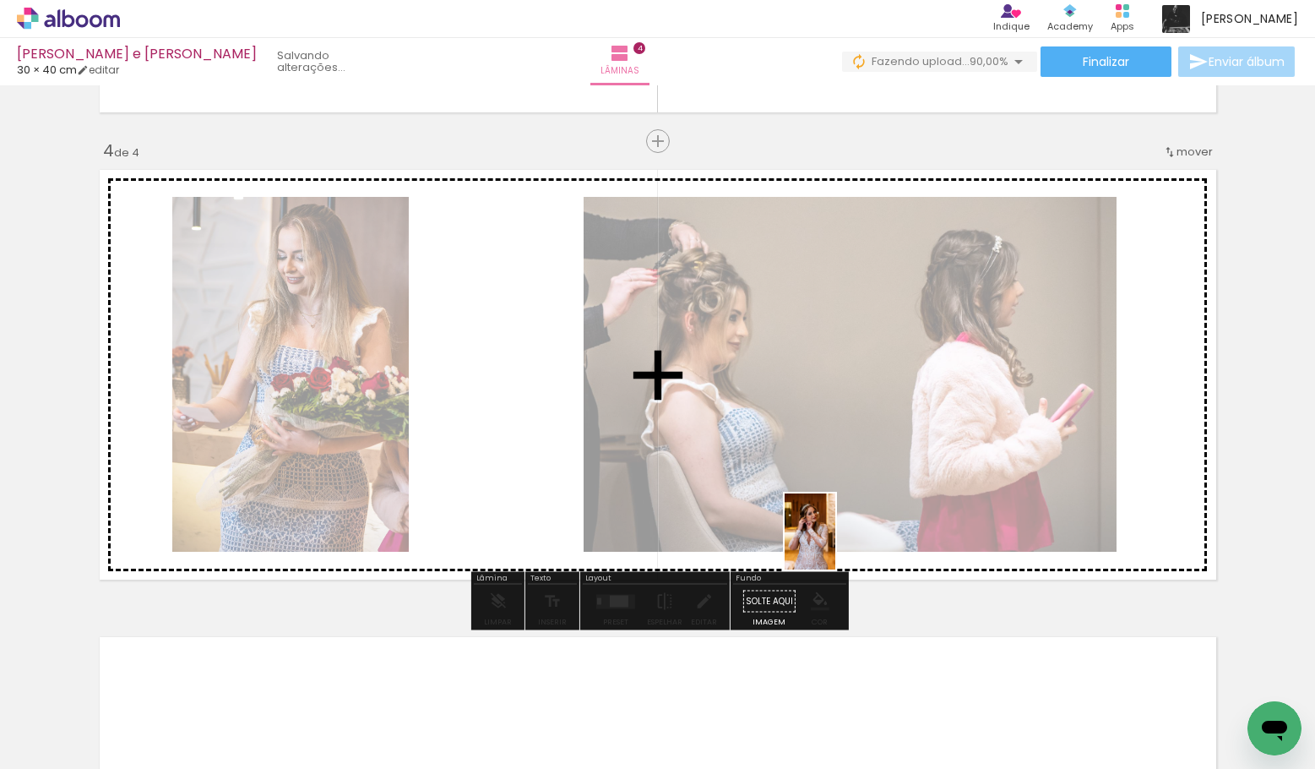
drag, startPoint x: 769, startPoint y: 716, endPoint x: 865, endPoint y: 541, distance: 199.9
click at [850, 516] on quentale-workspace at bounding box center [657, 384] width 1315 height 769
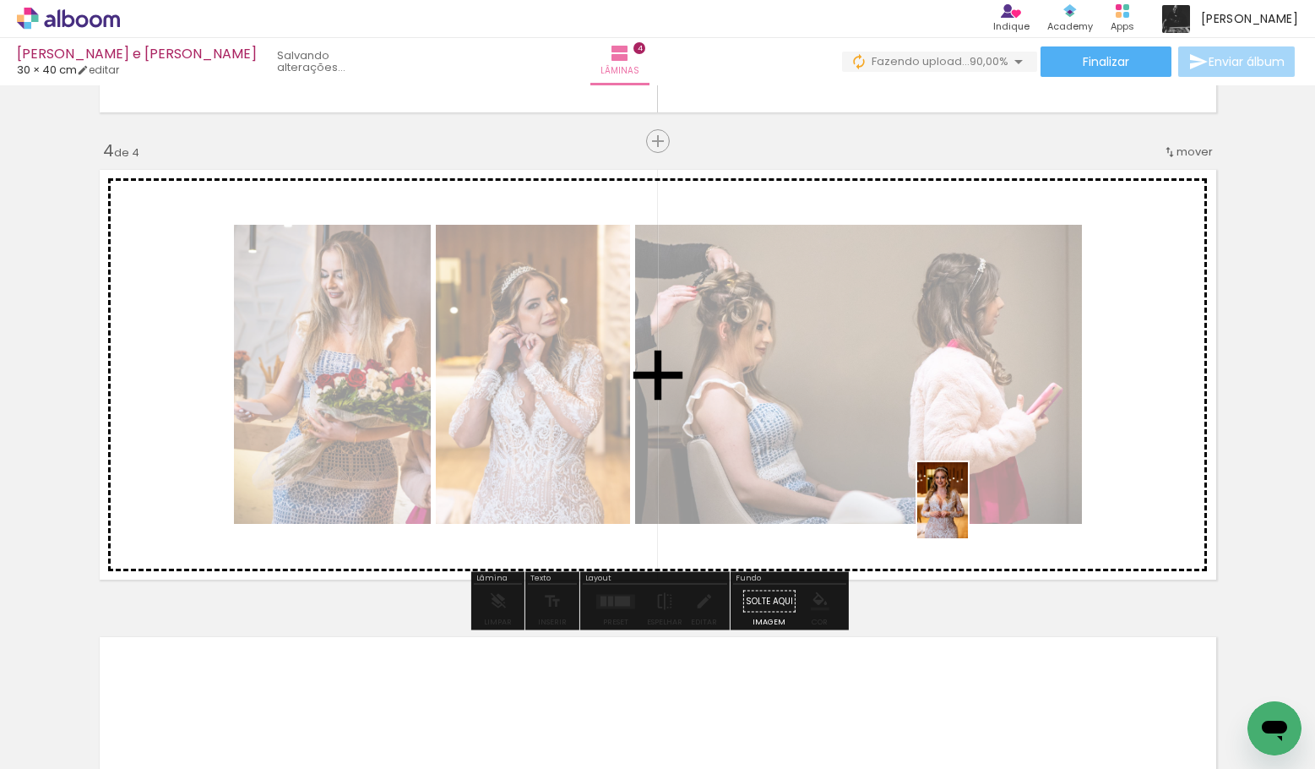
drag, startPoint x: 874, startPoint y: 705, endPoint x: 965, endPoint y: 513, distance: 212.7
click at [967, 513] on quentale-workspace at bounding box center [657, 384] width 1315 height 769
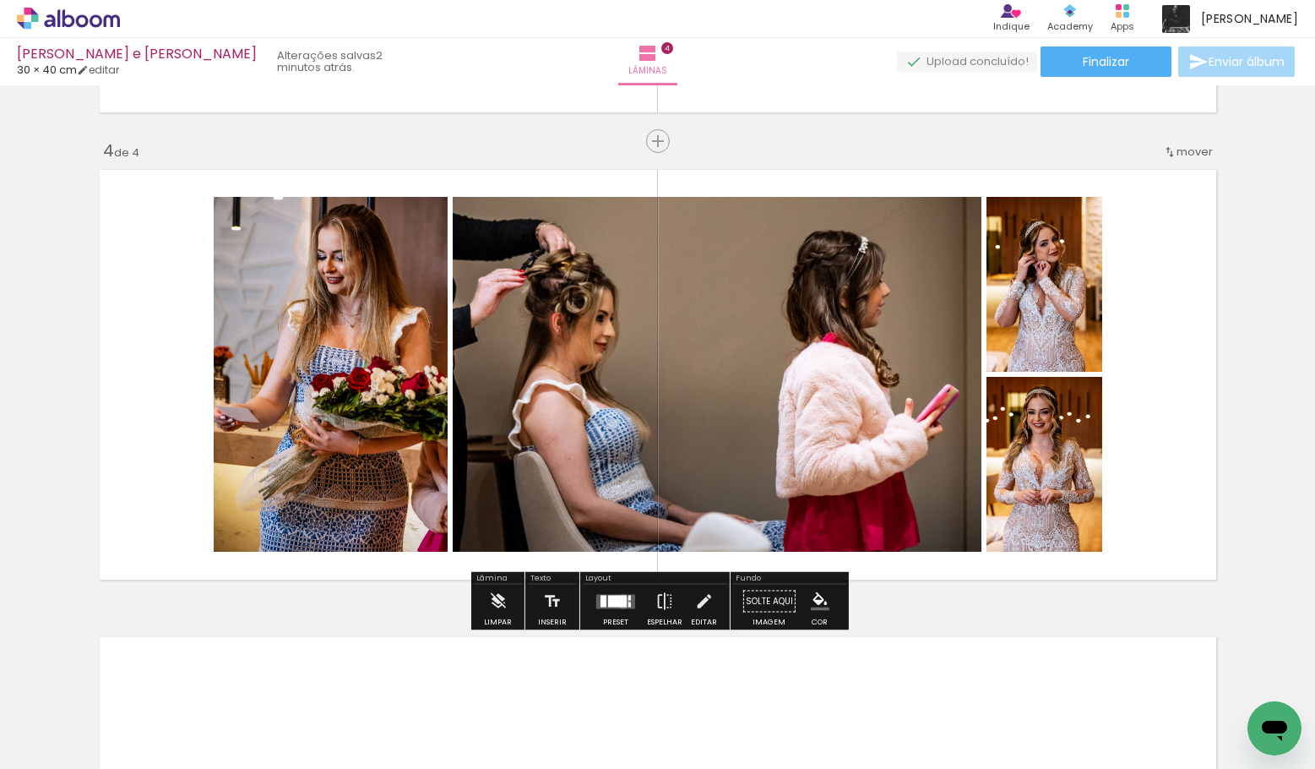
click at [619, 601] on div at bounding box center [617, 601] width 19 height 12
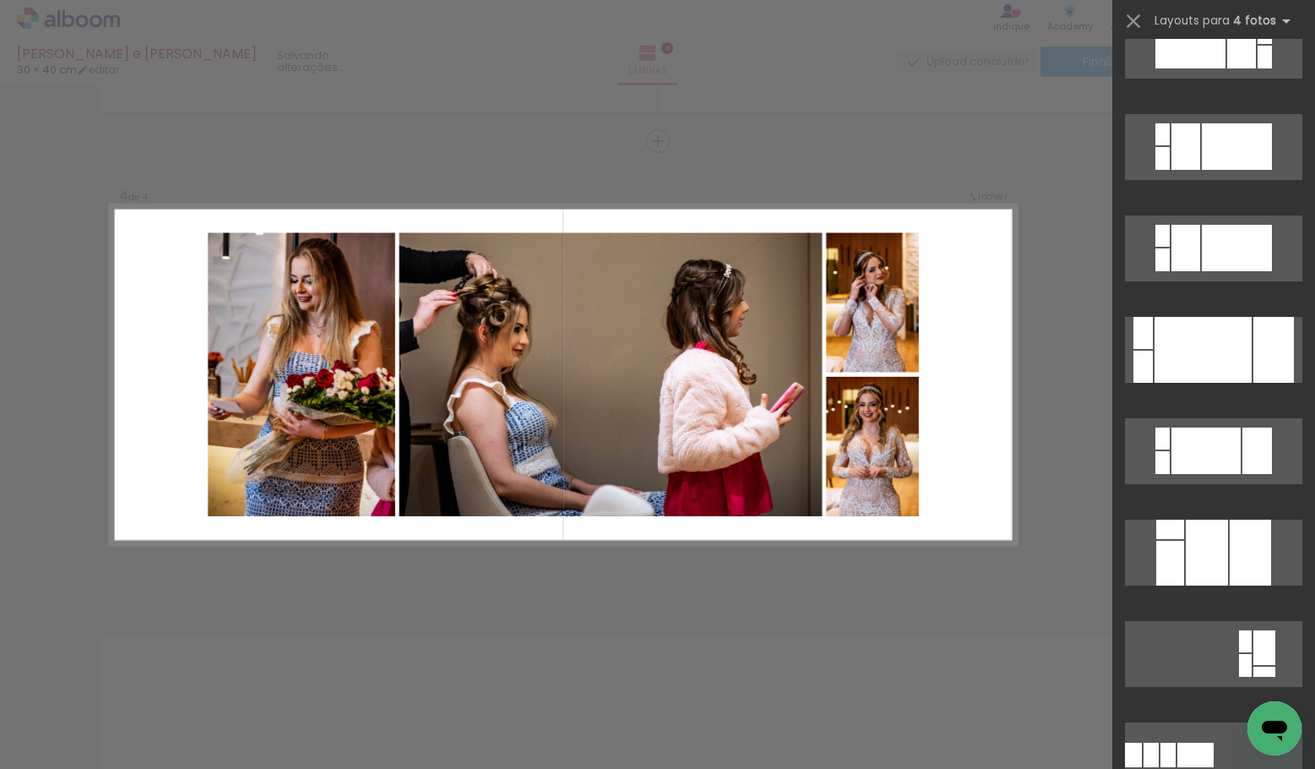
scroll to position [0, 0]
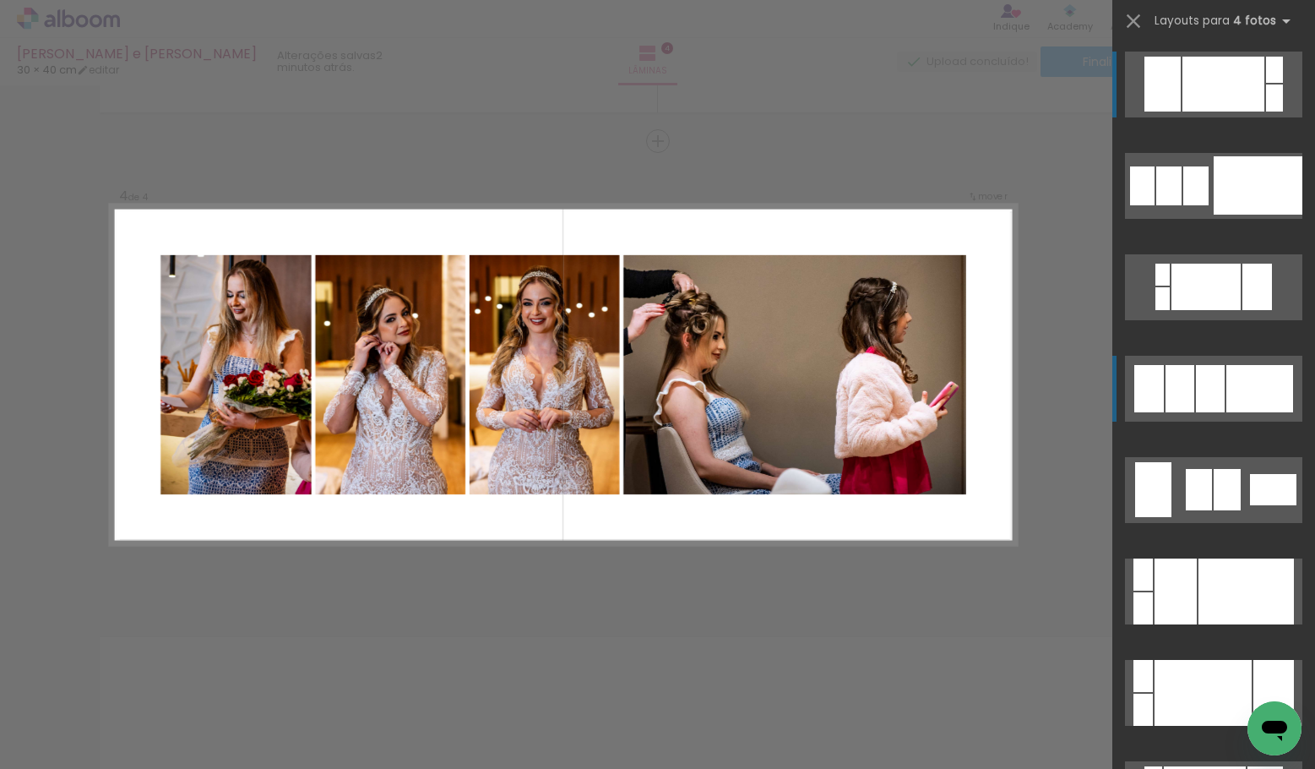
click at [1171, 385] on div at bounding box center [1180, 388] width 29 height 47
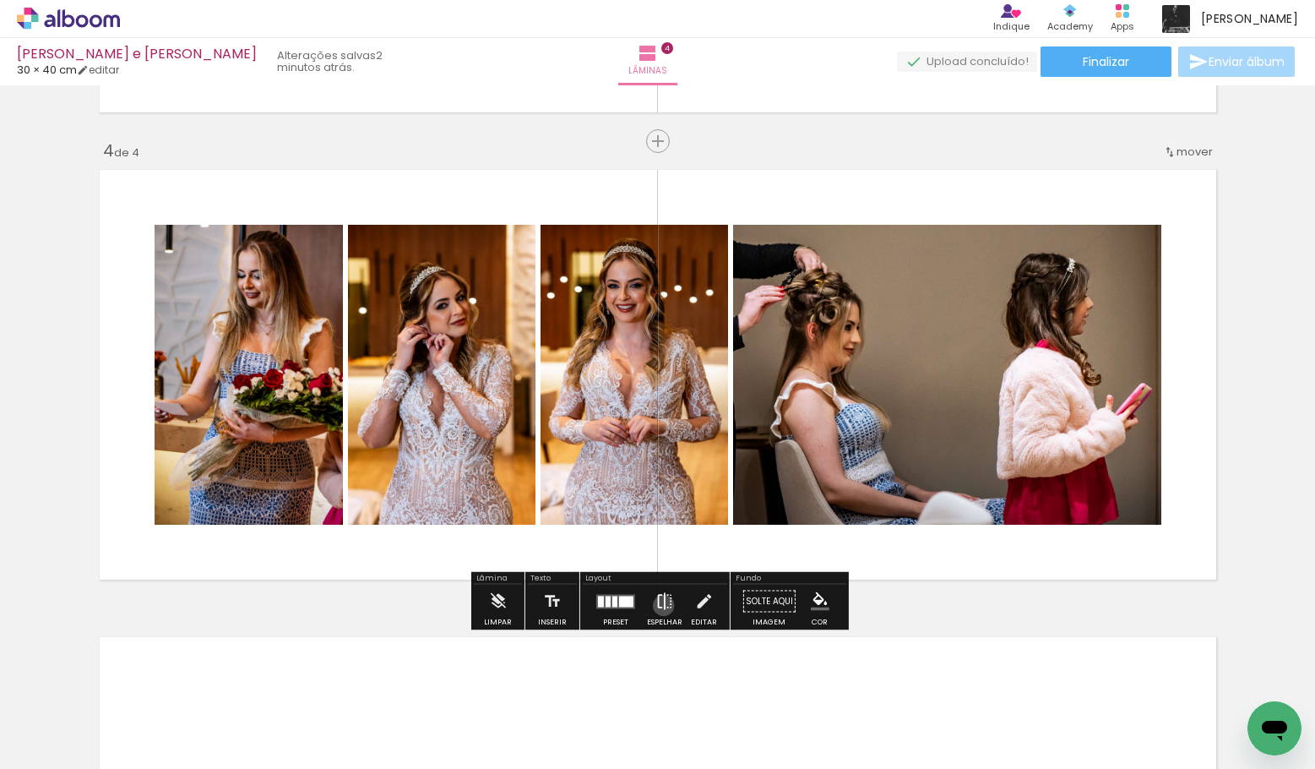
click at [660, 605] on iron-icon at bounding box center [664, 601] width 19 height 34
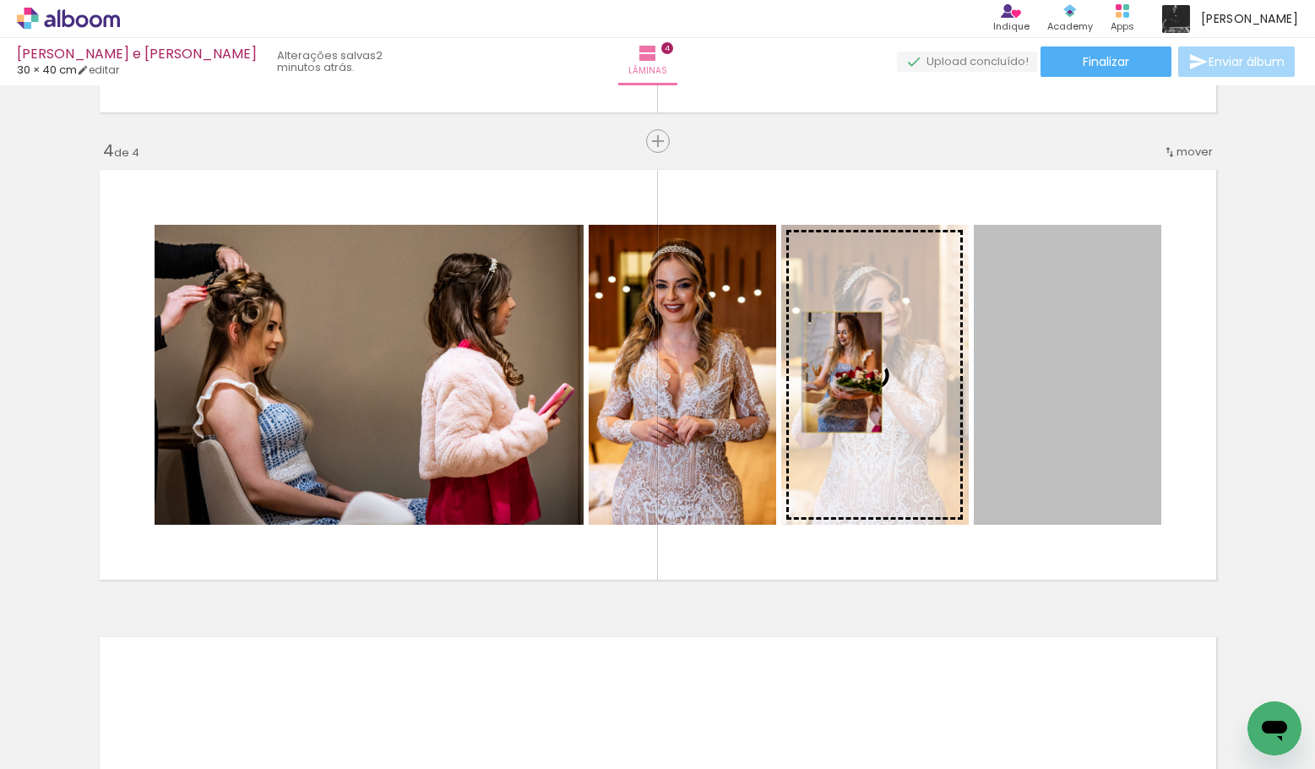
scroll to position [0, 918]
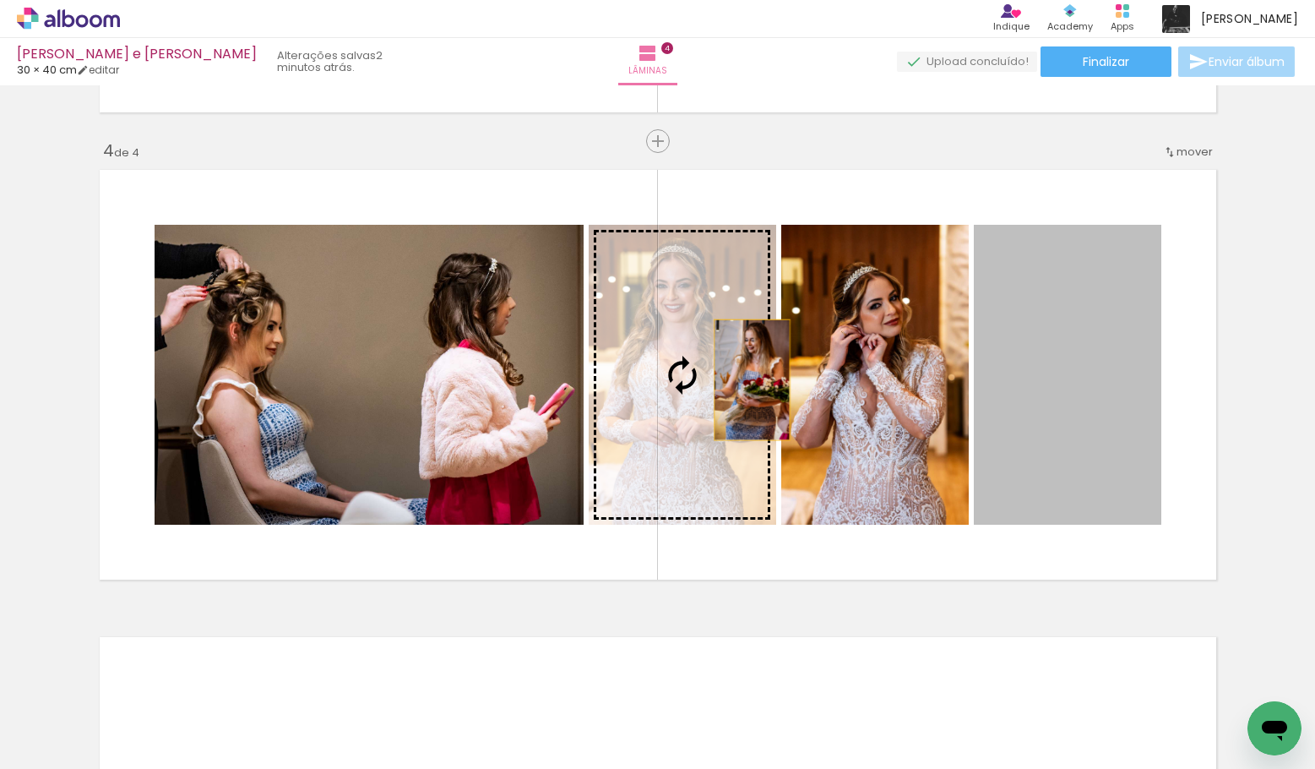
drag, startPoint x: 1072, startPoint y: 362, endPoint x: 711, endPoint y: 383, distance: 361.2
click at [0, 0] on slot at bounding box center [0, 0] width 0 height 0
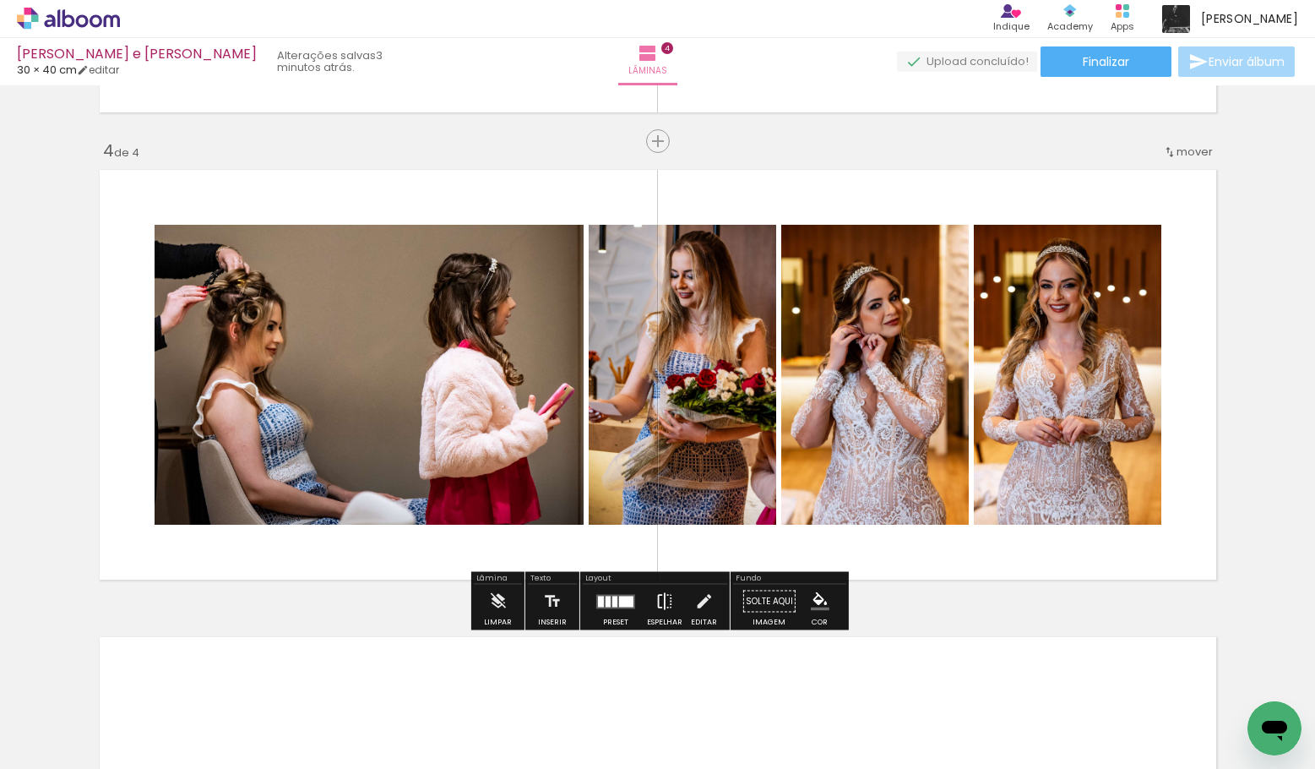
click at [655, 600] on iron-icon at bounding box center [664, 601] width 19 height 34
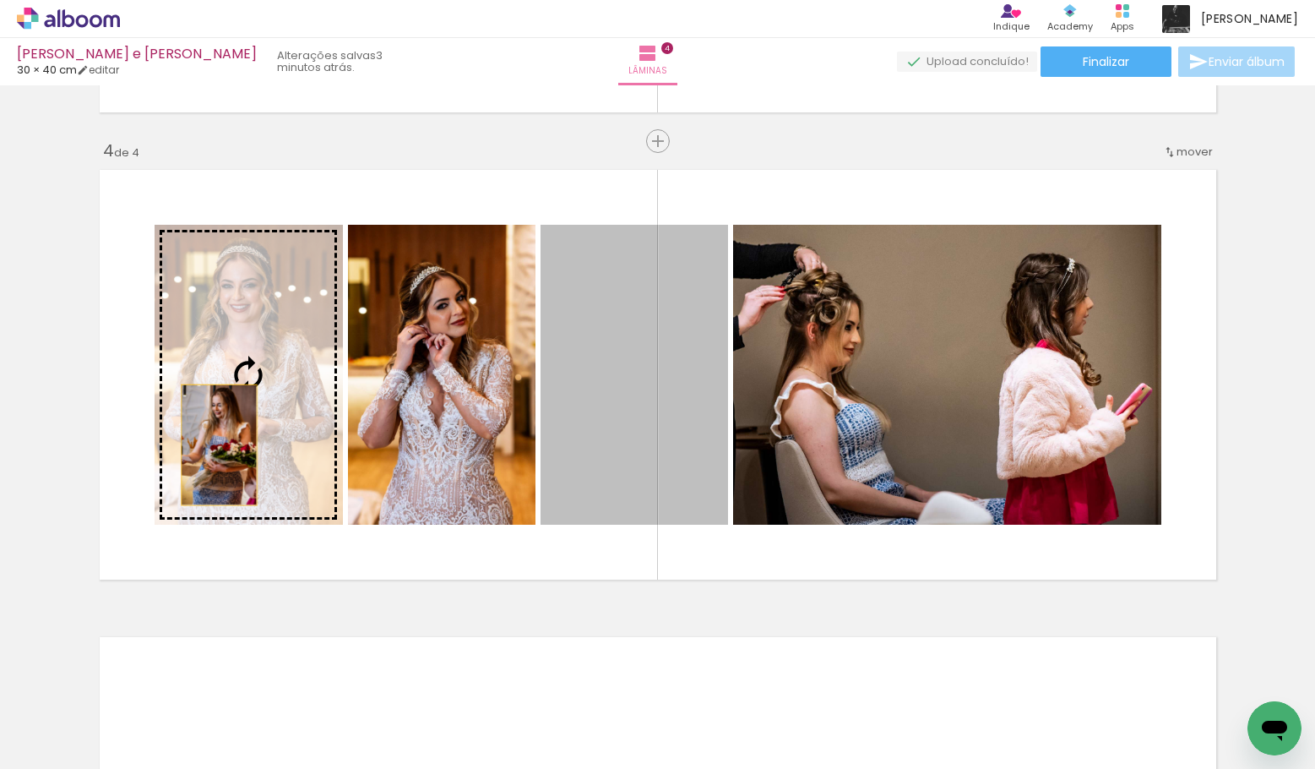
drag, startPoint x: 670, startPoint y: 436, endPoint x: 224, endPoint y: 448, distance: 446.1
click at [0, 0] on slot at bounding box center [0, 0] width 0 height 0
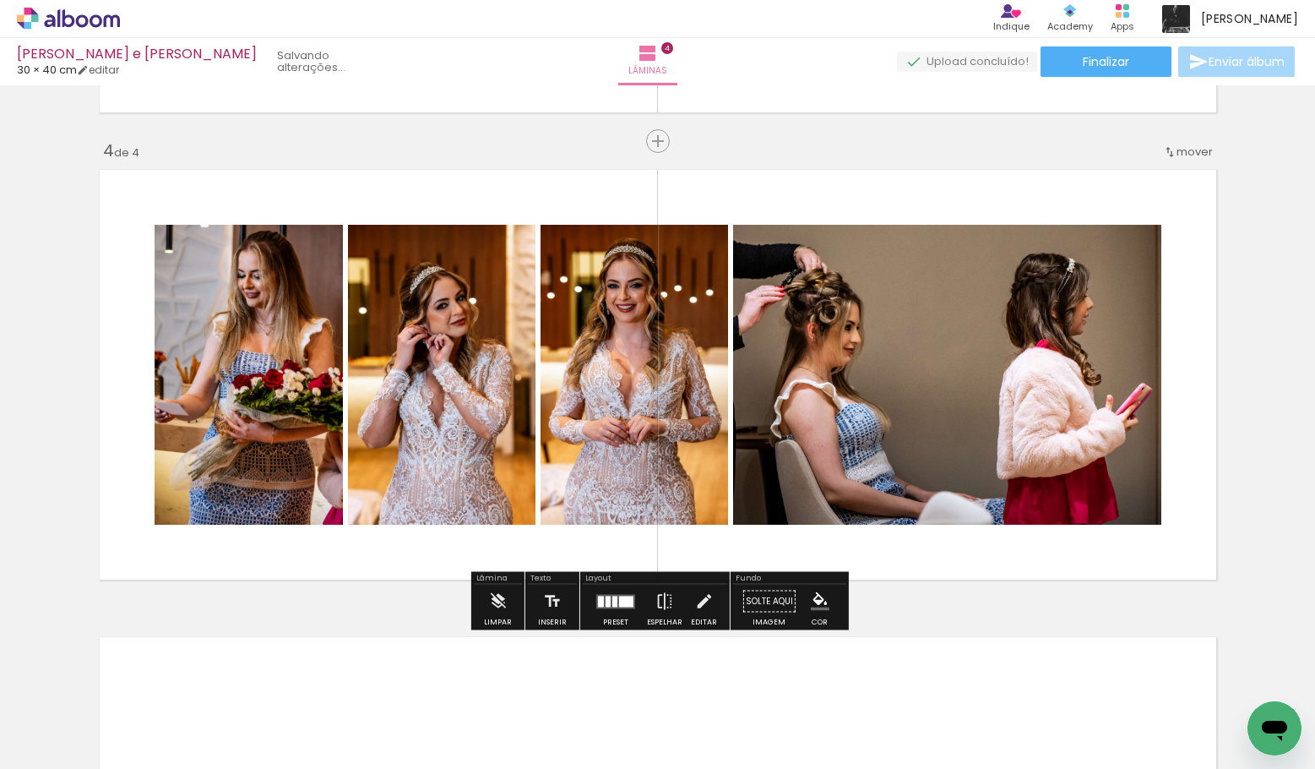
click at [627, 600] on div at bounding box center [626, 600] width 14 height 11
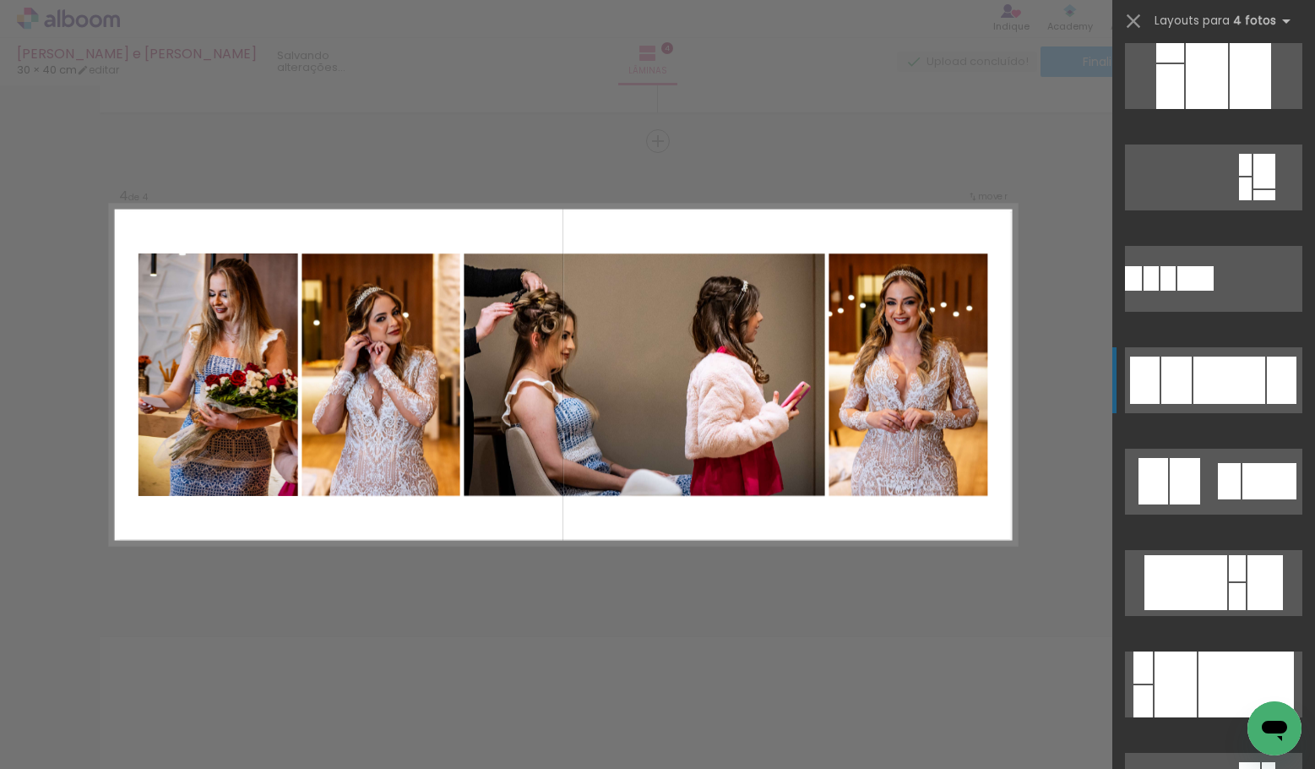
scroll to position [1329, 0]
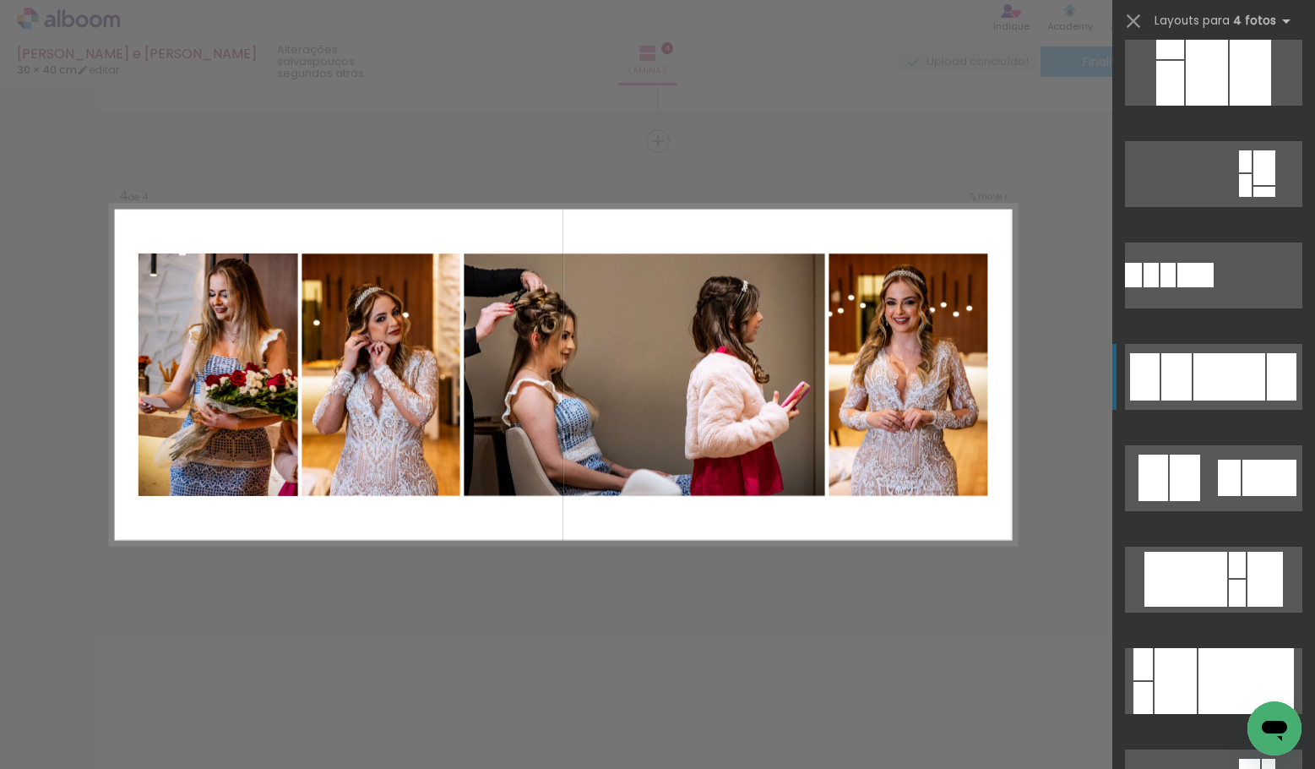
click at [1184, 386] on div at bounding box center [1176, 376] width 30 height 47
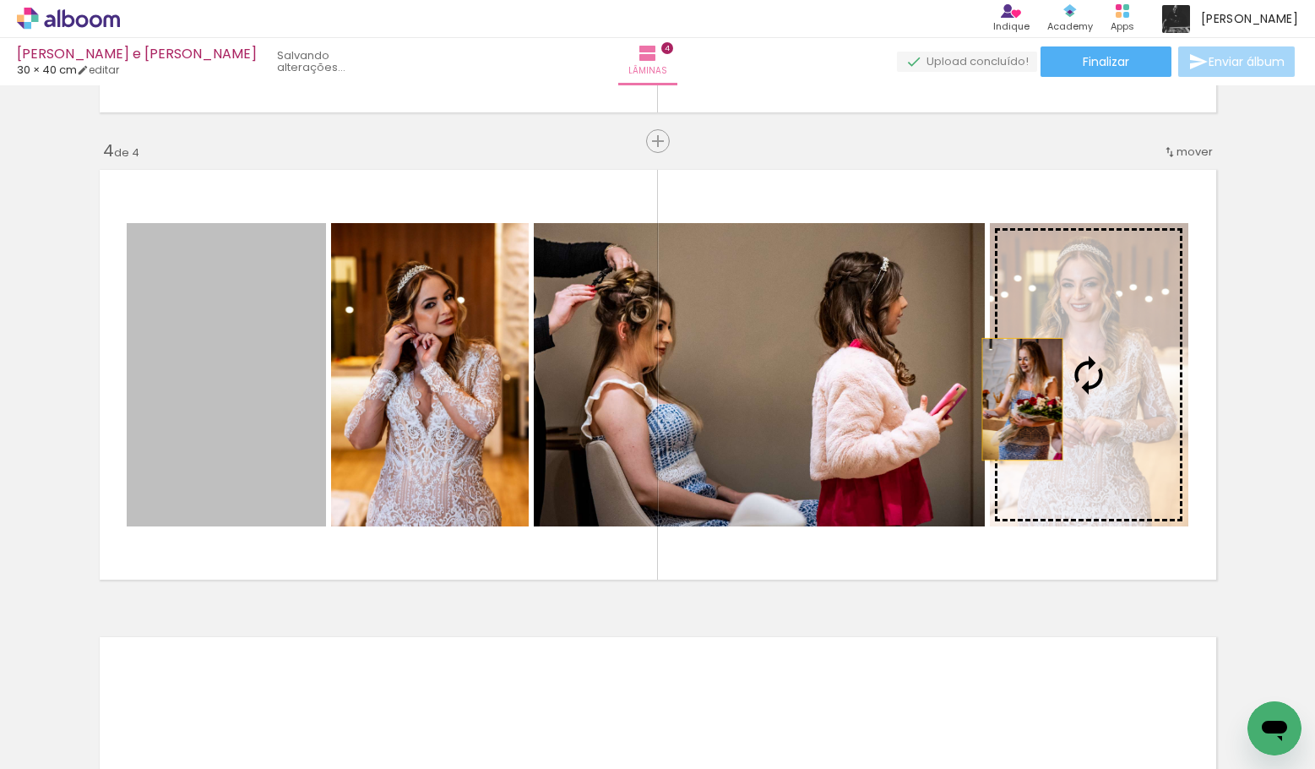
drag, startPoint x: 200, startPoint y: 354, endPoint x: 1024, endPoint y: 400, distance: 825.6
click at [0, 0] on slot at bounding box center [0, 0] width 0 height 0
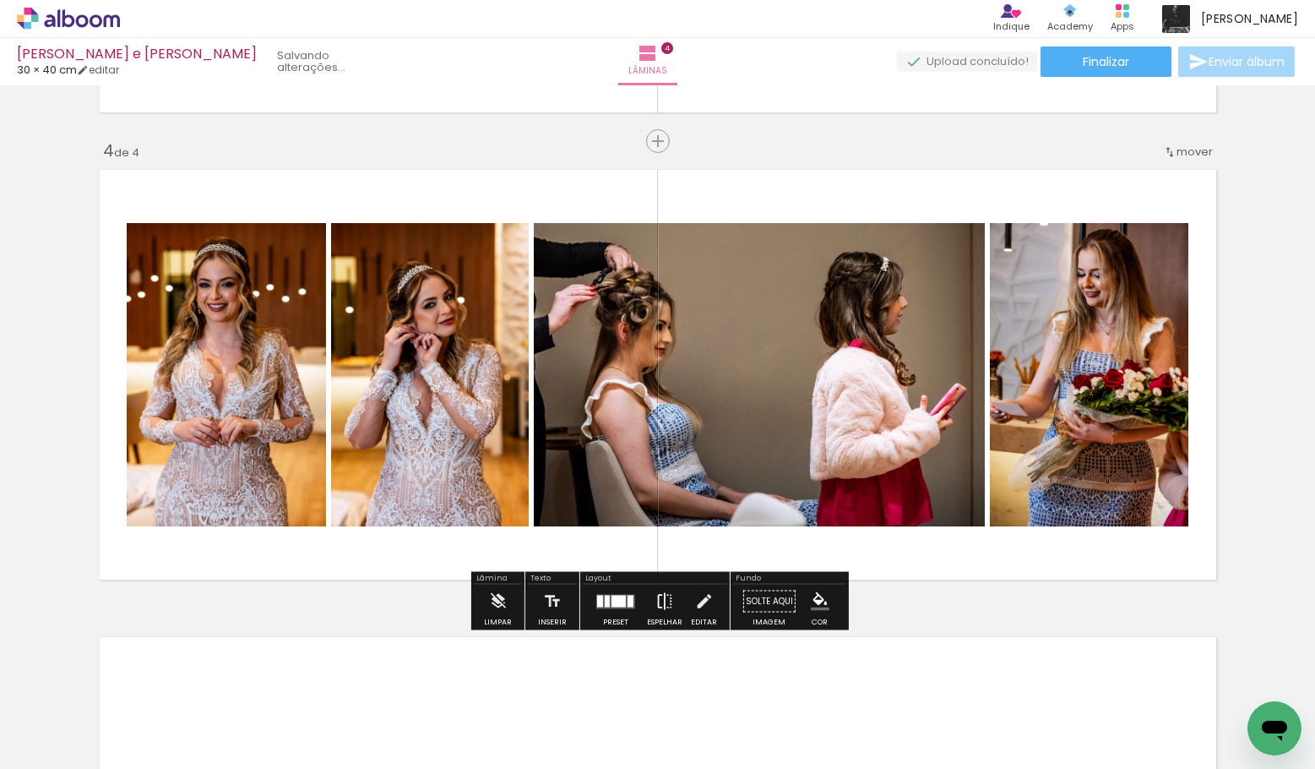
click at [660, 596] on iron-icon at bounding box center [664, 601] width 19 height 34
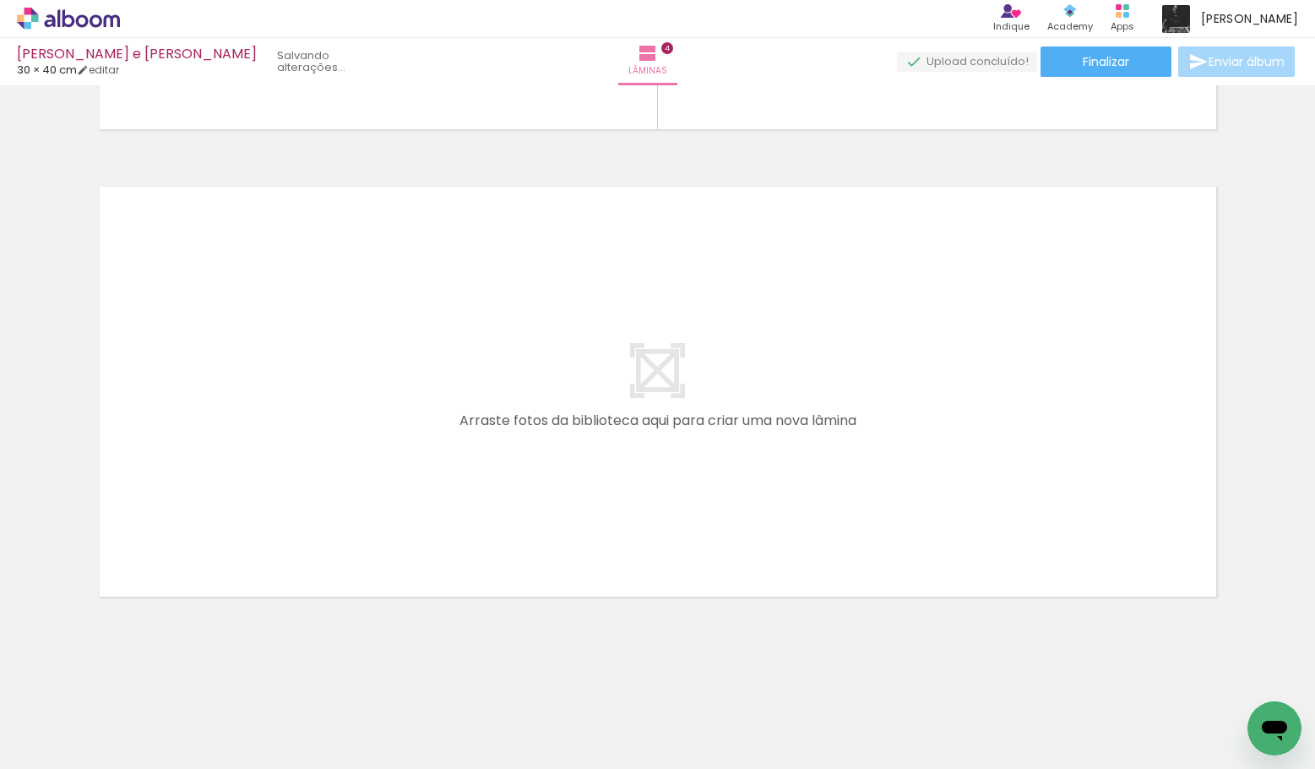
scroll to position [0, 1709]
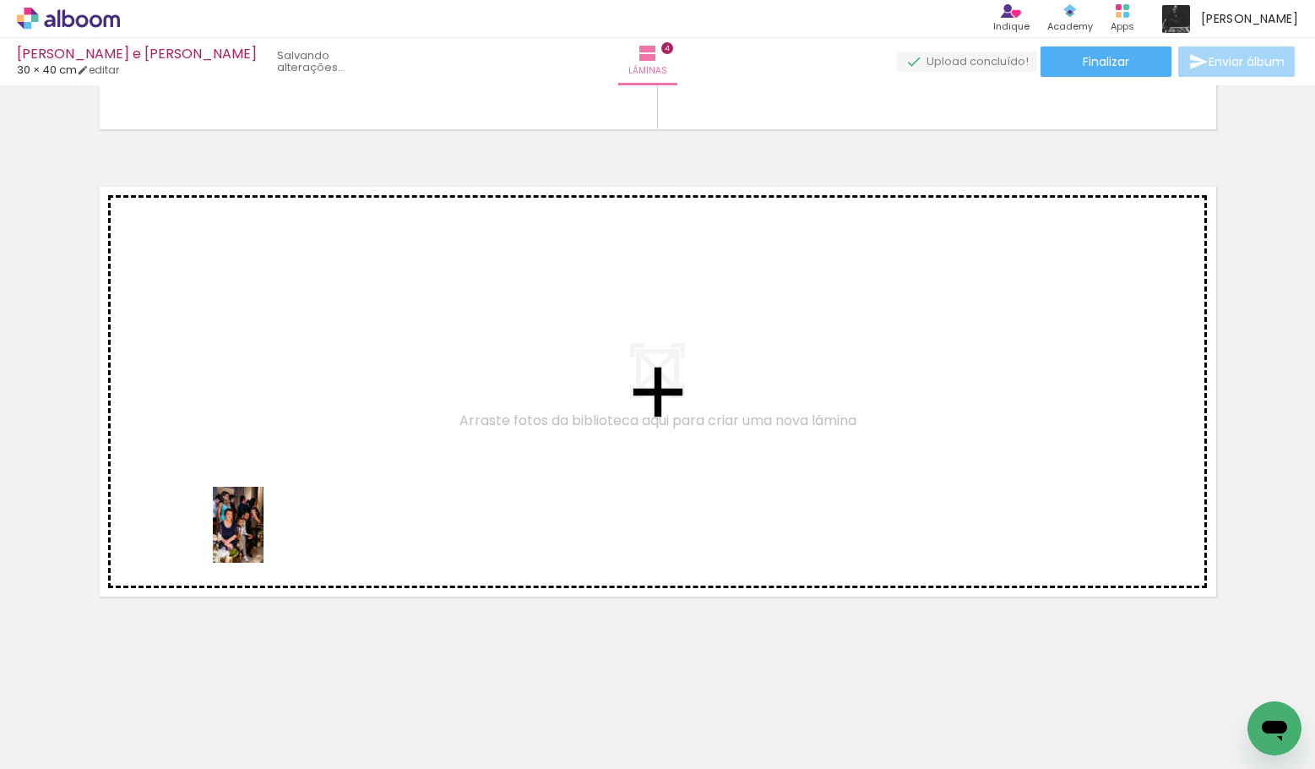
click at [268, 529] on quentale-workspace at bounding box center [657, 384] width 1315 height 769
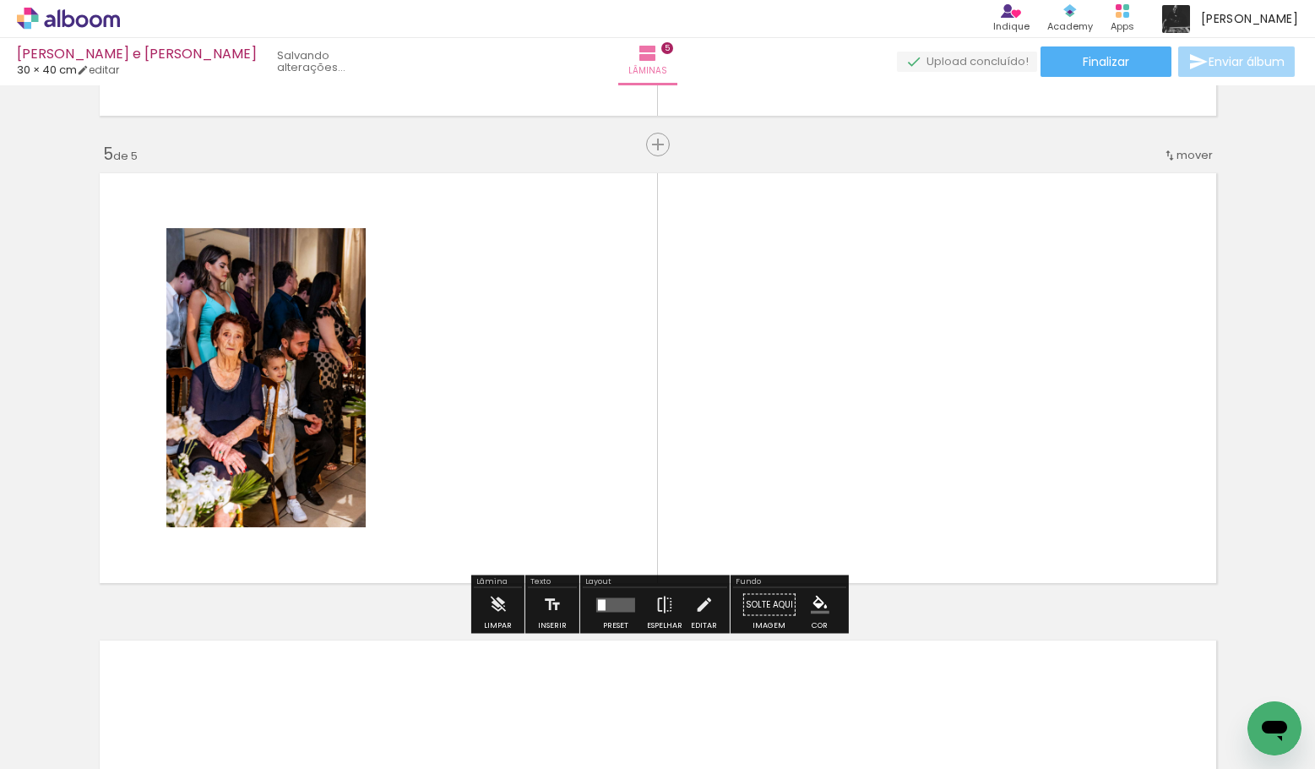
scroll to position [1840, 0]
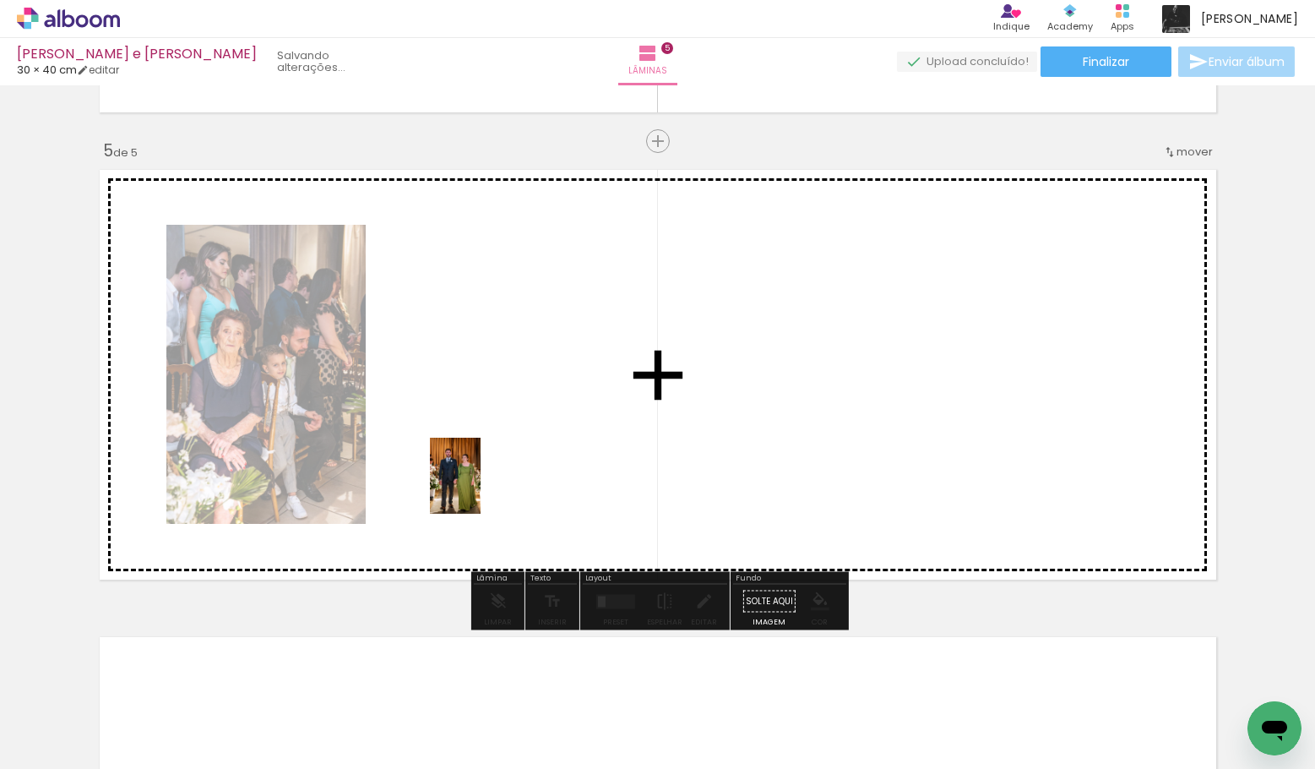
drag, startPoint x: 280, startPoint y: 719, endPoint x: 496, endPoint y: 465, distance: 333.1
click at [496, 465] on quentale-workspace at bounding box center [657, 384] width 1315 height 769
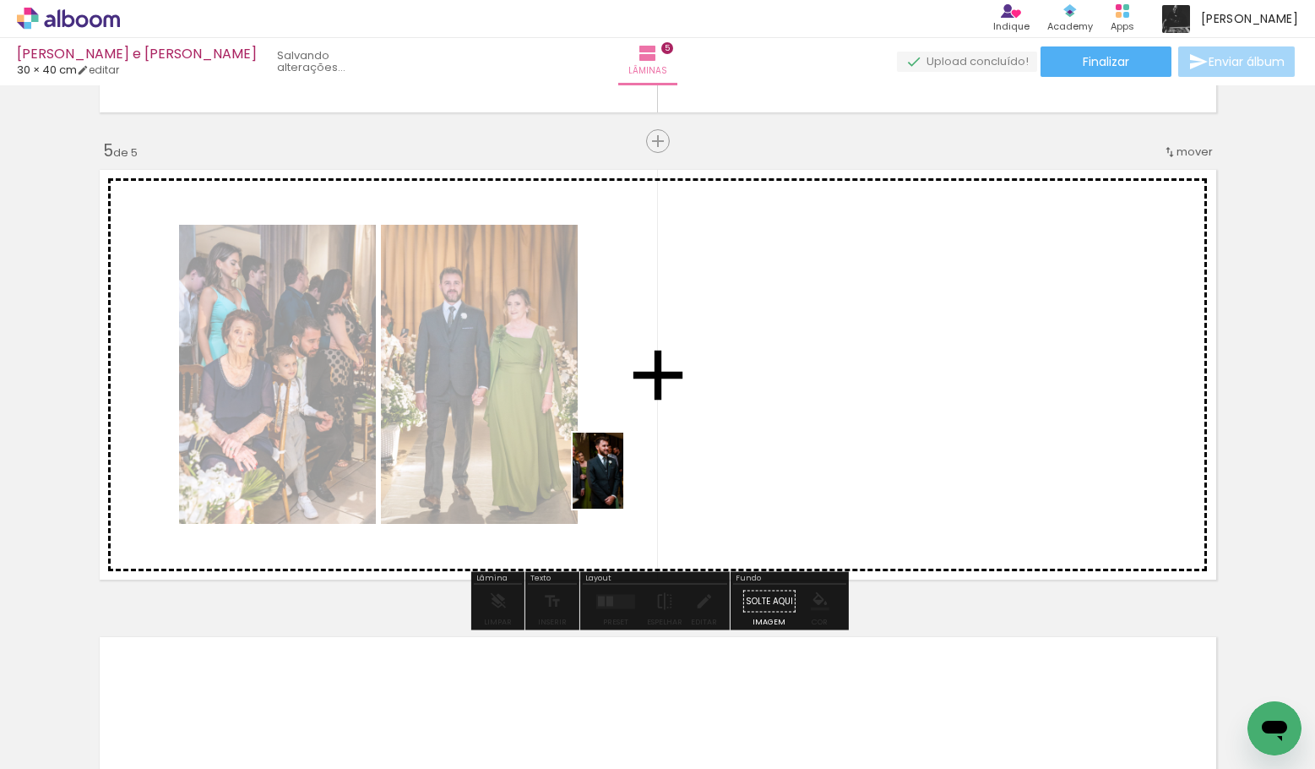
drag, startPoint x: 350, startPoint y: 722, endPoint x: 671, endPoint y: 457, distance: 416.3
click at [672, 458] on quentale-workspace at bounding box center [657, 384] width 1315 height 769
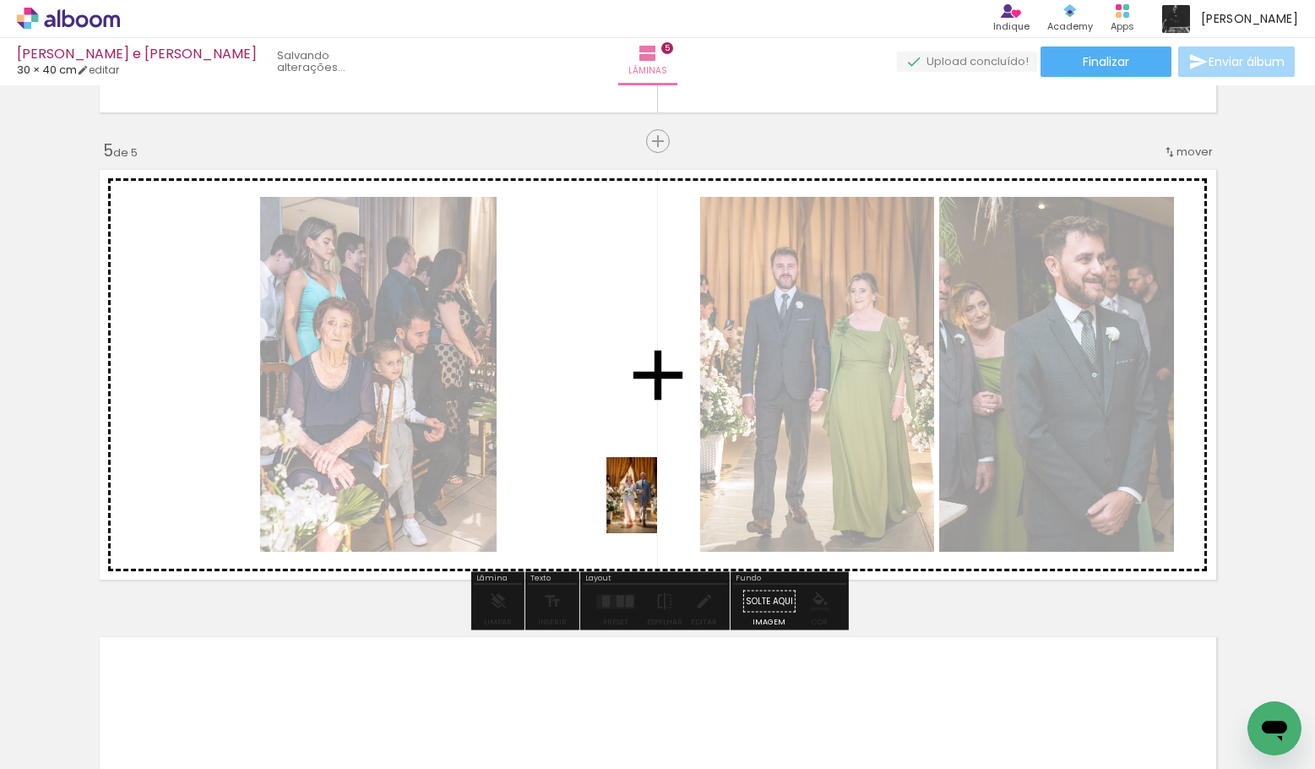
click at [655, 508] on quentale-workspace at bounding box center [657, 384] width 1315 height 769
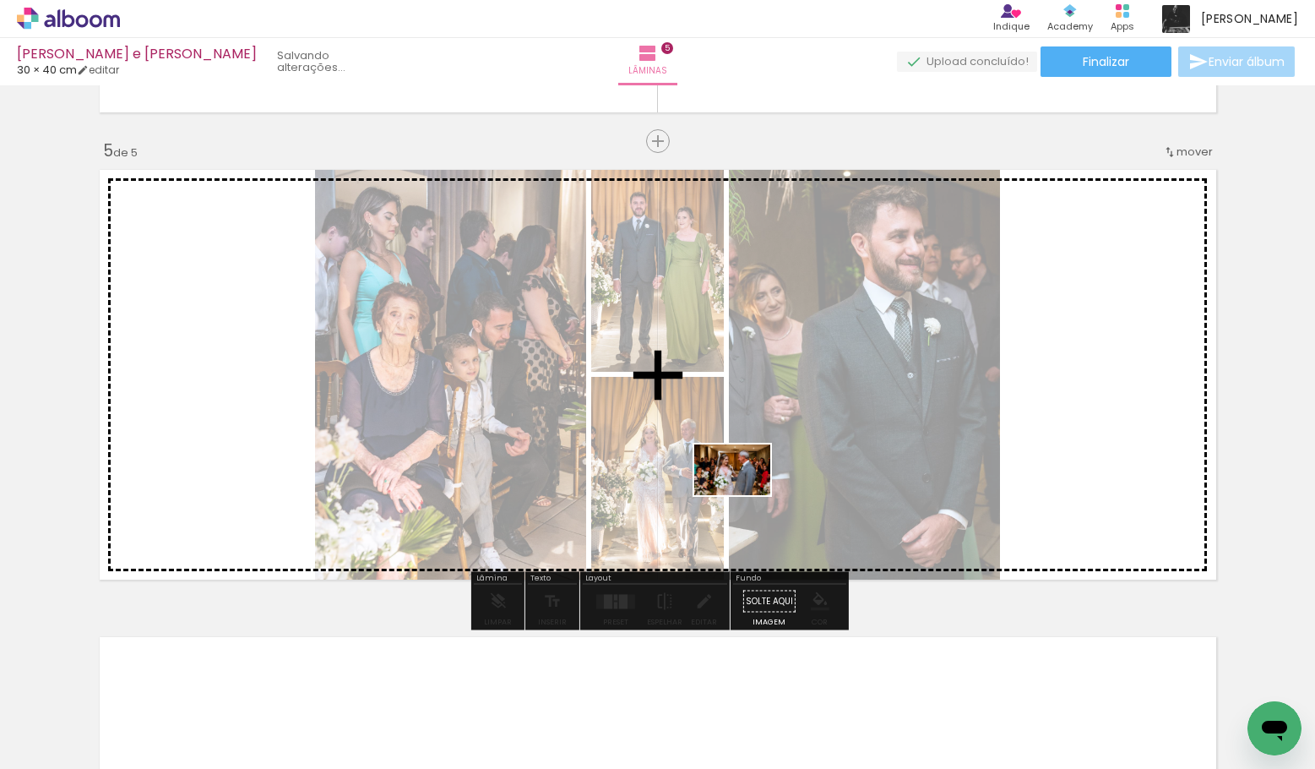
drag, startPoint x: 538, startPoint y: 720, endPoint x: 740, endPoint y: 495, distance: 302.0
click at [742, 495] on quentale-workspace at bounding box center [657, 384] width 1315 height 769
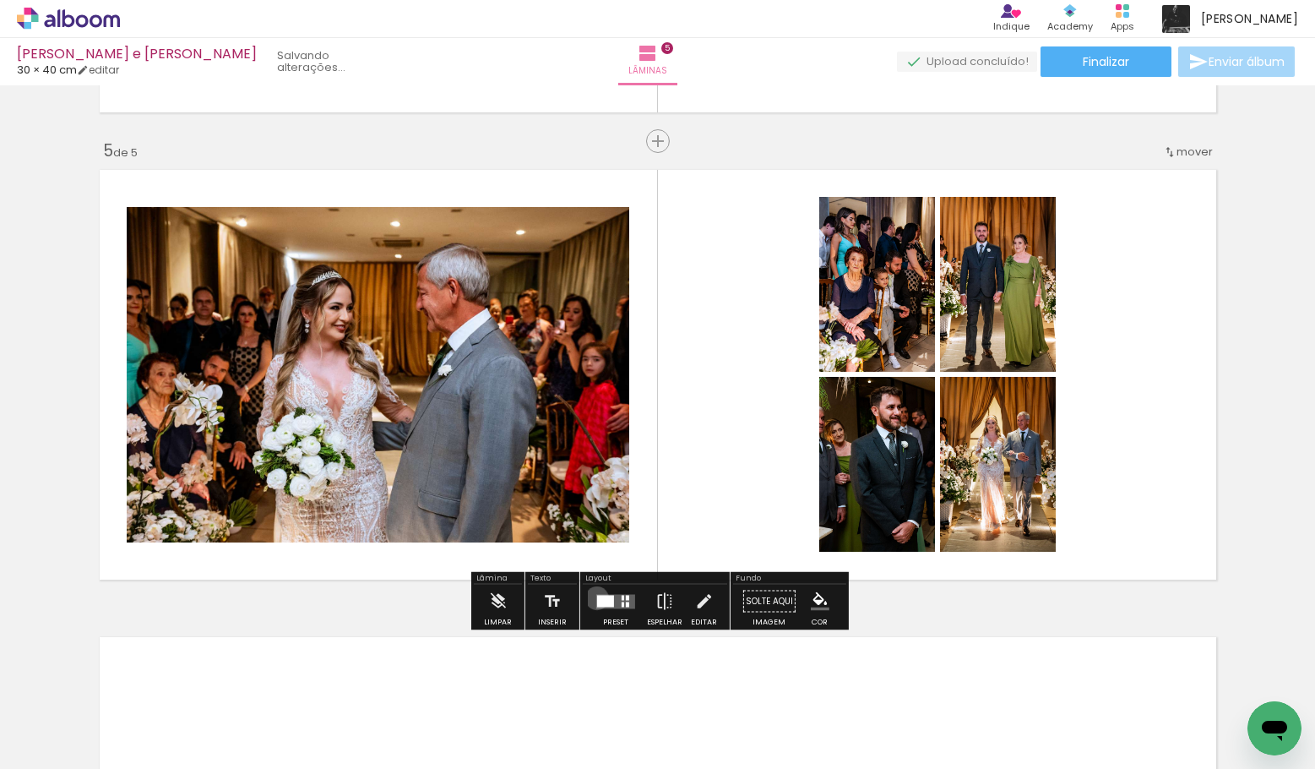
click at [597, 597] on div at bounding box center [605, 601] width 17 height 12
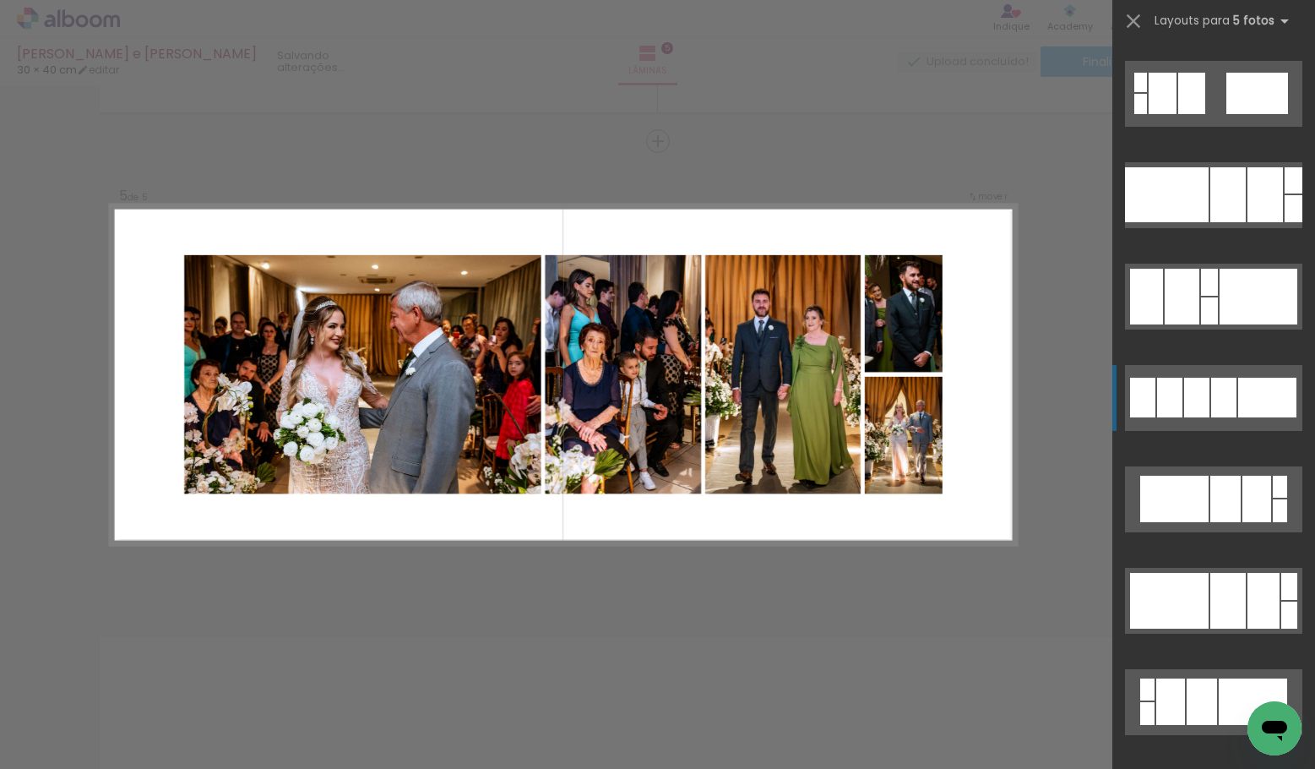
scroll to position [2019, 0]
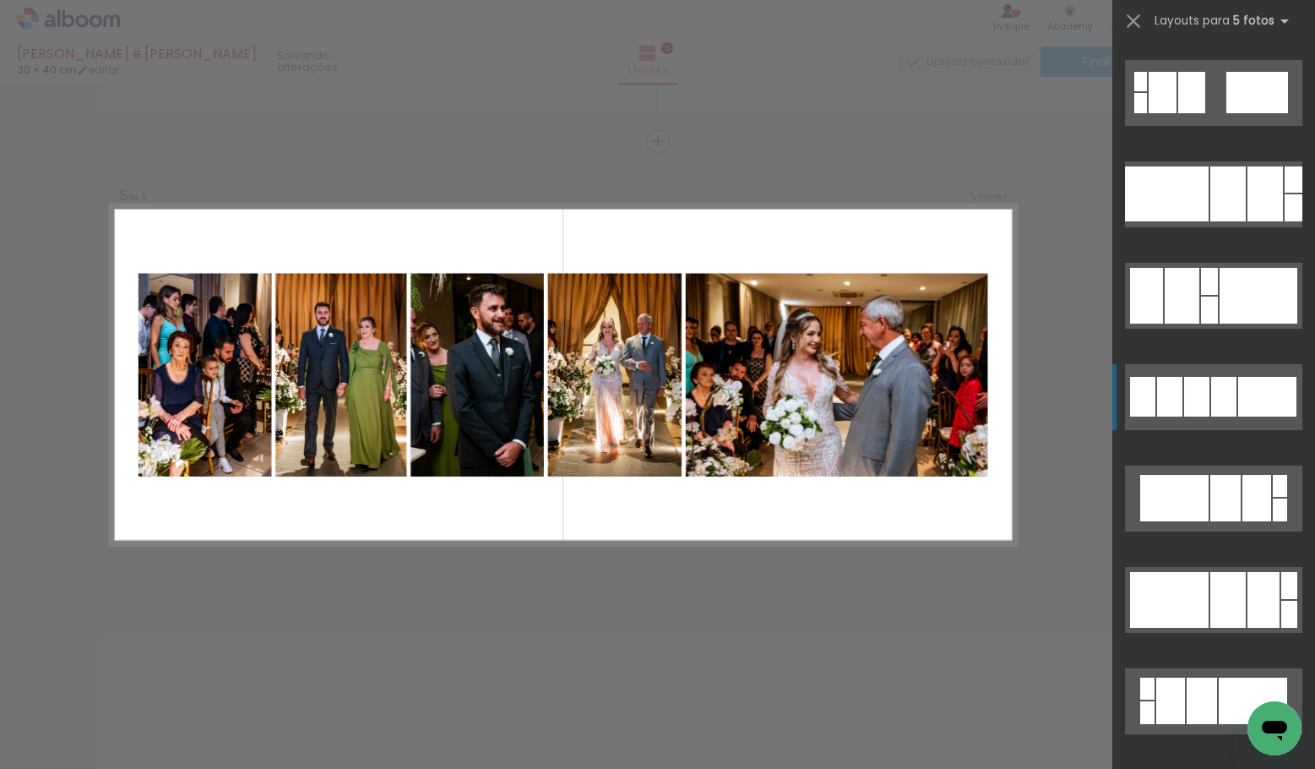
click at [1226, 400] on div at bounding box center [1223, 397] width 25 height 40
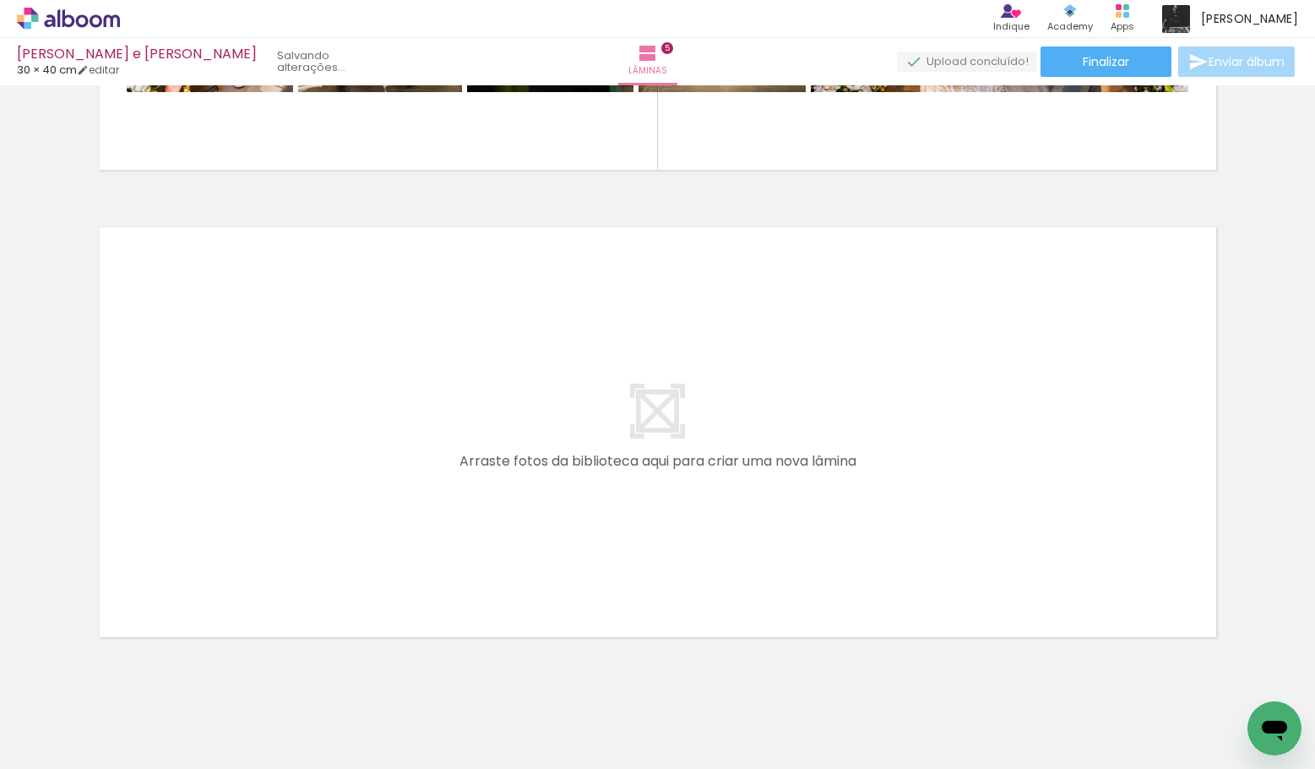
scroll to position [2291, 0]
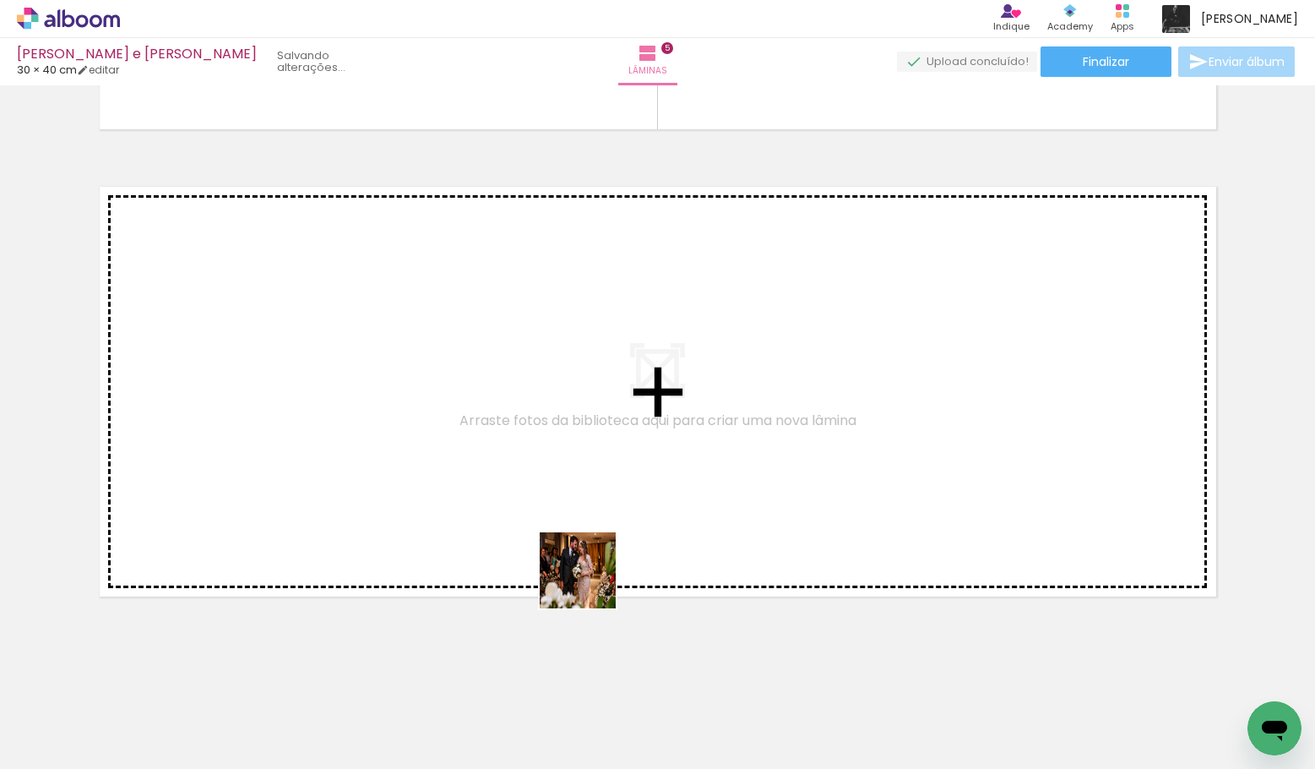
click at [560, 532] on quentale-workspace at bounding box center [657, 384] width 1315 height 769
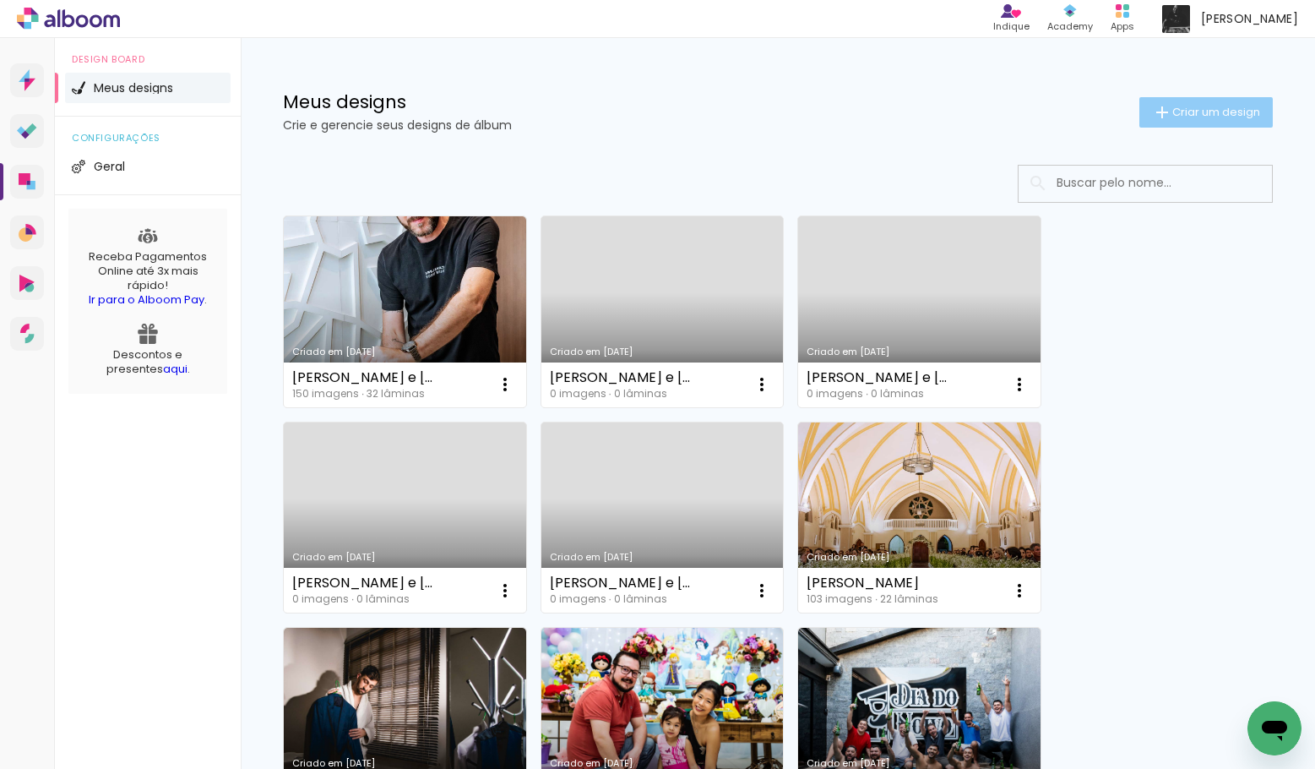
click at [1187, 115] on span "Criar um design" at bounding box center [1216, 111] width 88 height 11
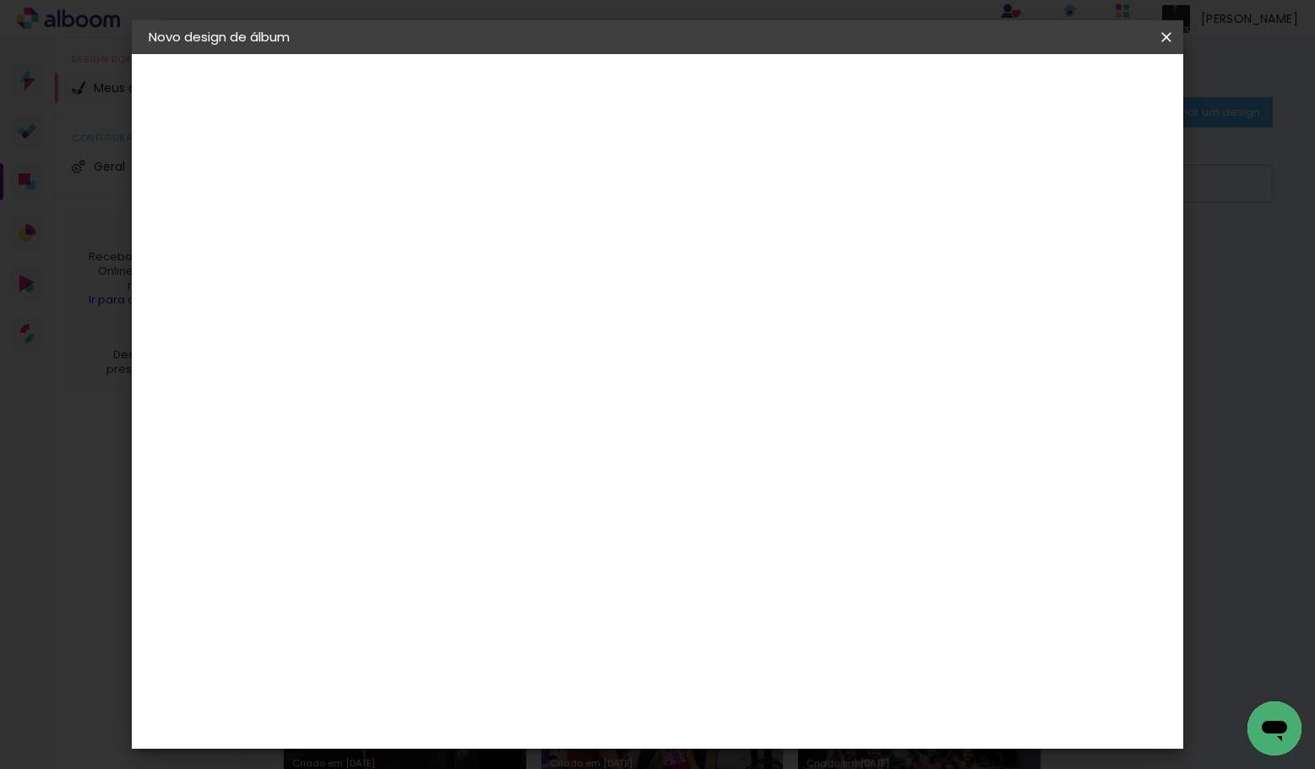
click at [431, 212] on paper-input-container "Título do álbum" at bounding box center [425, 227] width 12 height 43
type input "p"
type input "[PERSON_NAME] e [PERSON_NAME]"
type paper-input "[PERSON_NAME] e [PERSON_NAME]"
click at [0, 0] on slot "Avançar" at bounding box center [0, 0] width 0 height 0
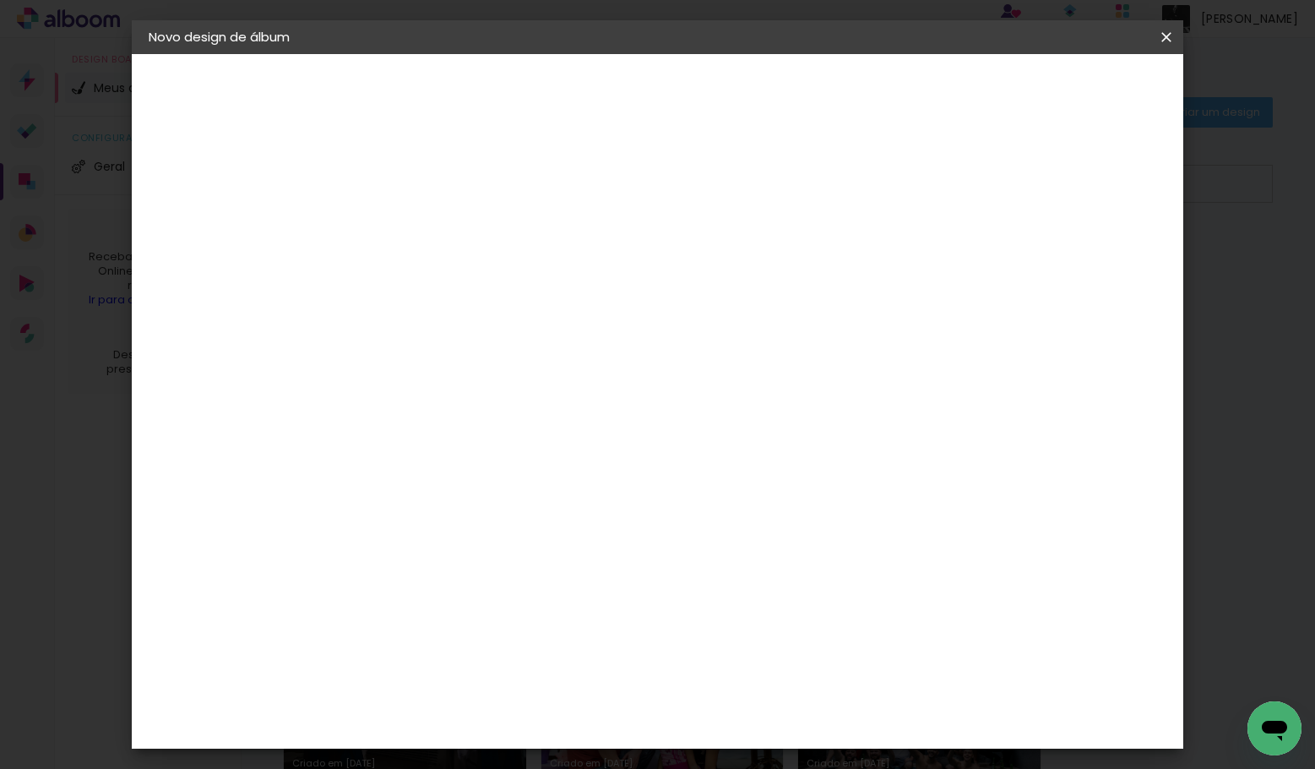
click at [516, 329] on input at bounding box center [468, 321] width 171 height 21
type input "quali"
type paper-input "quali"
click at [459, 375] on div "Quality" at bounding box center [436, 382] width 46 height 14
click at [0, 0] on slot "Avançar" at bounding box center [0, 0] width 0 height 0
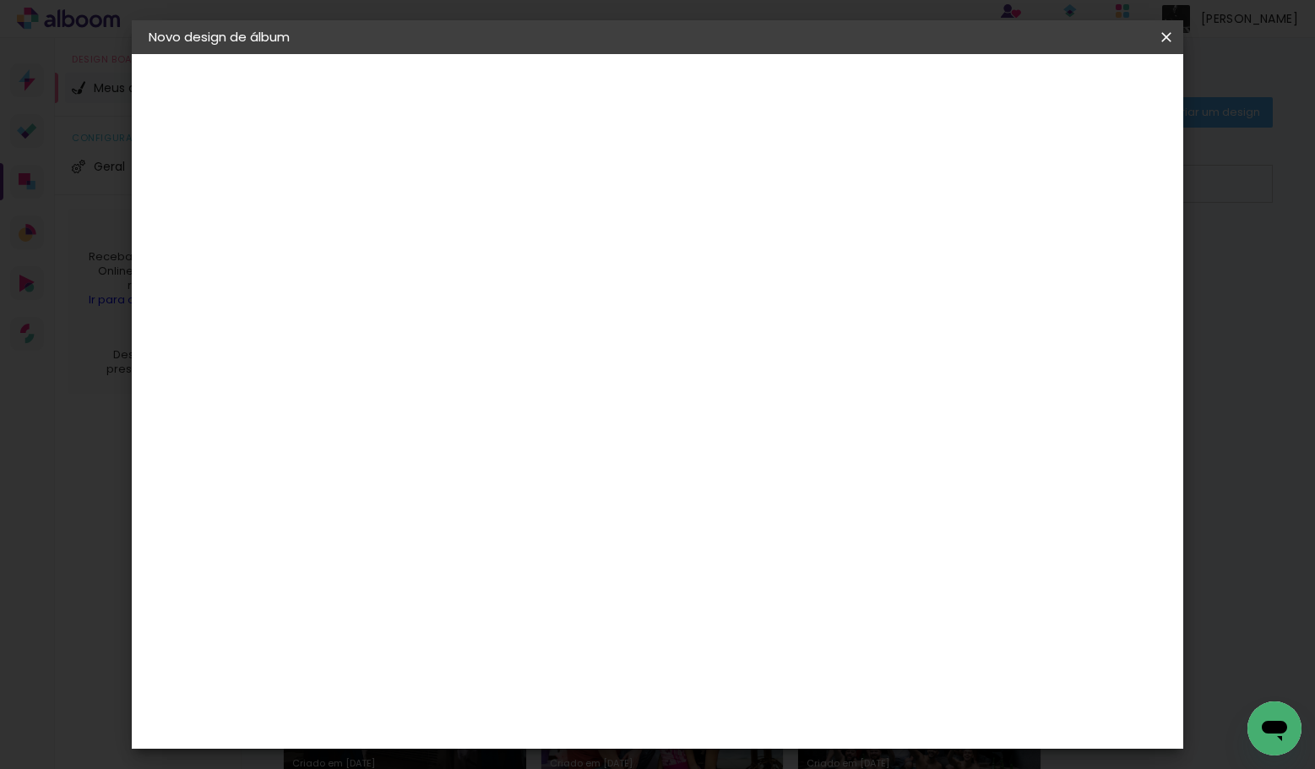
click at [491, 285] on input "text" at bounding box center [458, 294] width 66 height 26
click at [0, 0] on slot "Encadernados" at bounding box center [0, 0] width 0 height 0
type input "Encadernados"
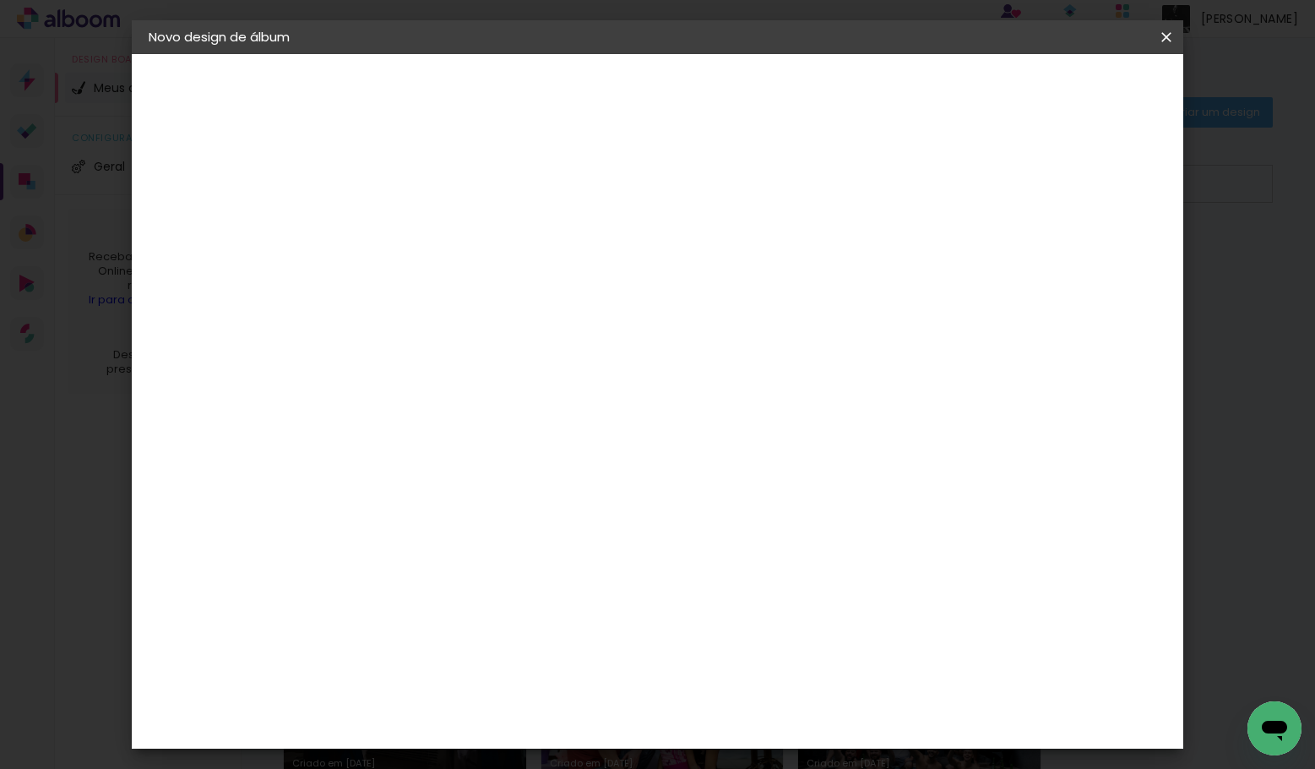
click at [0, 0] on slot "Avançar" at bounding box center [0, 0] width 0 height 0
click at [412, 171] on input "2" at bounding box center [412, 181] width 58 height 21
click at [405, 177] on input "2" at bounding box center [412, 181] width 58 height 21
type input "4"
type paper-input "4"
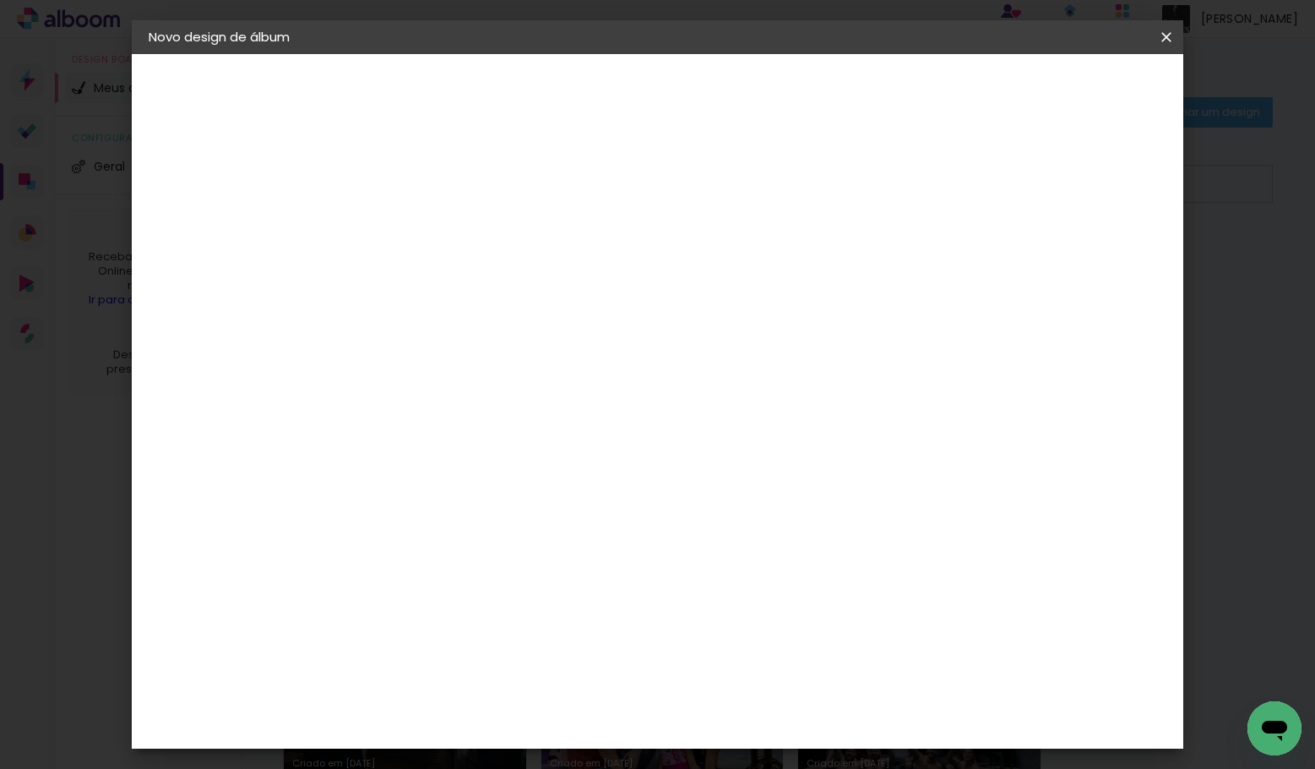
click at [0, 0] on slot "Mostrar sangria" at bounding box center [0, 0] width 0 height 0
type paper-checkbox "on"
click at [0, 0] on slot "Mostrar sangria" at bounding box center [0, 0] width 0 height 0
click at [978, 176] on div at bounding box center [970, 182] width 15 height 15
click at [1073, 85] on span "Iniciar design" at bounding box center [1035, 90] width 77 height 12
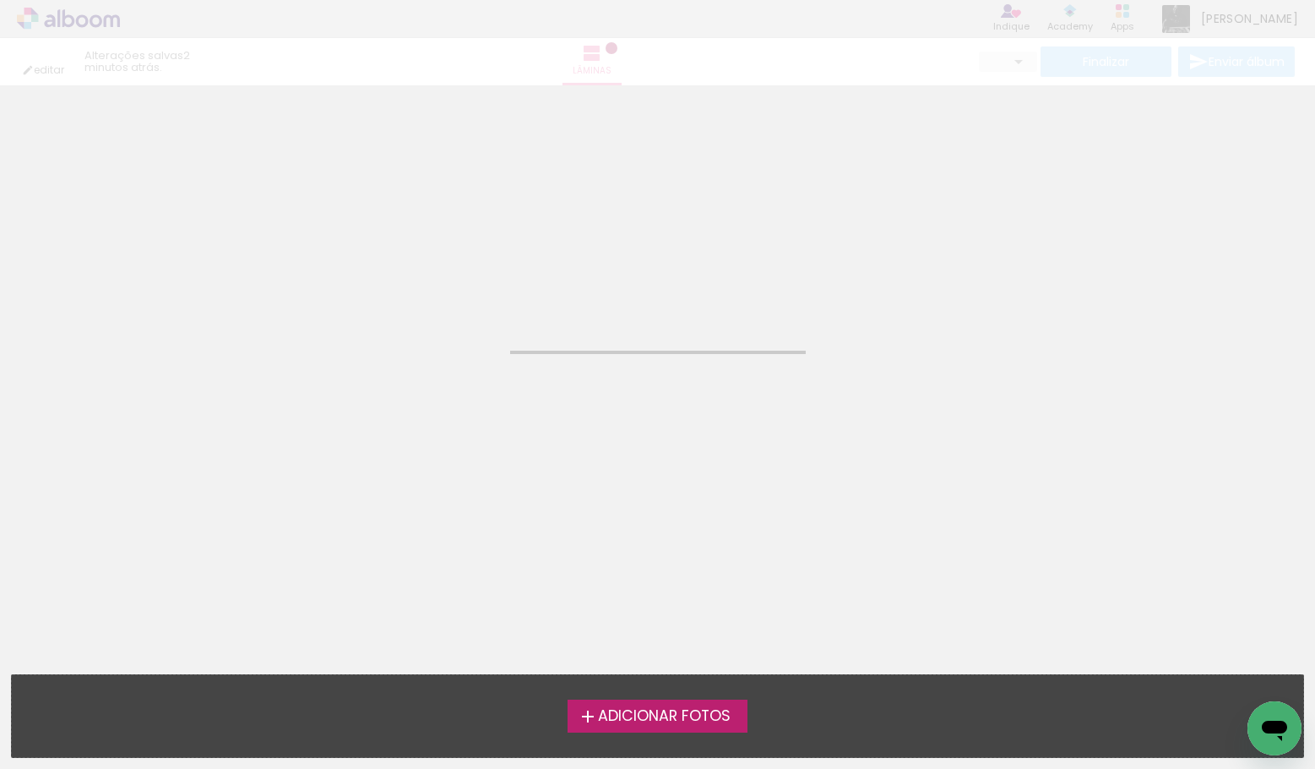
click at [667, 717] on span "Adicionar Fotos" at bounding box center [664, 716] width 133 height 15
click at [0, 0] on input "file" at bounding box center [0, 0] width 0 height 0
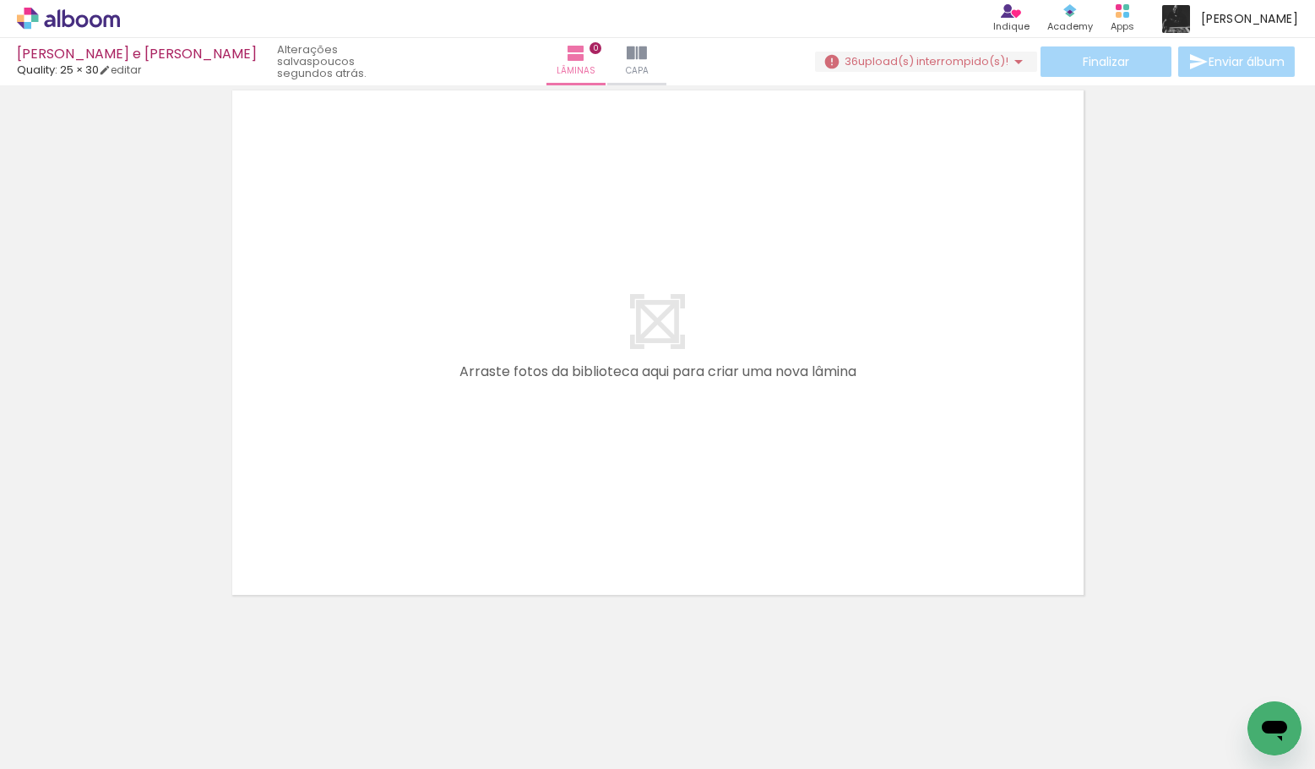
click at [1008, 60] on iron-icon at bounding box center [1018, 62] width 20 height 20
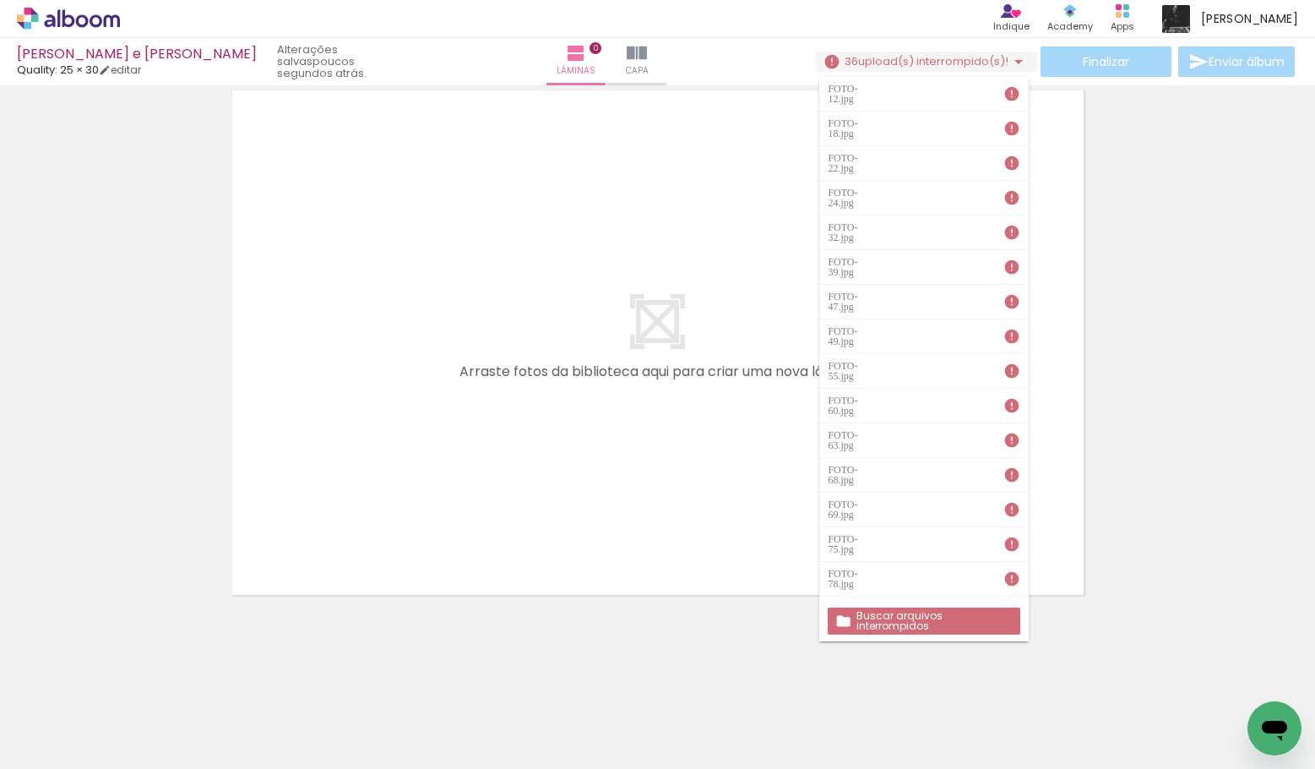
click at [0, 0] on slot "Buscar arquivos interrompidos" at bounding box center [0, 0] width 0 height 0
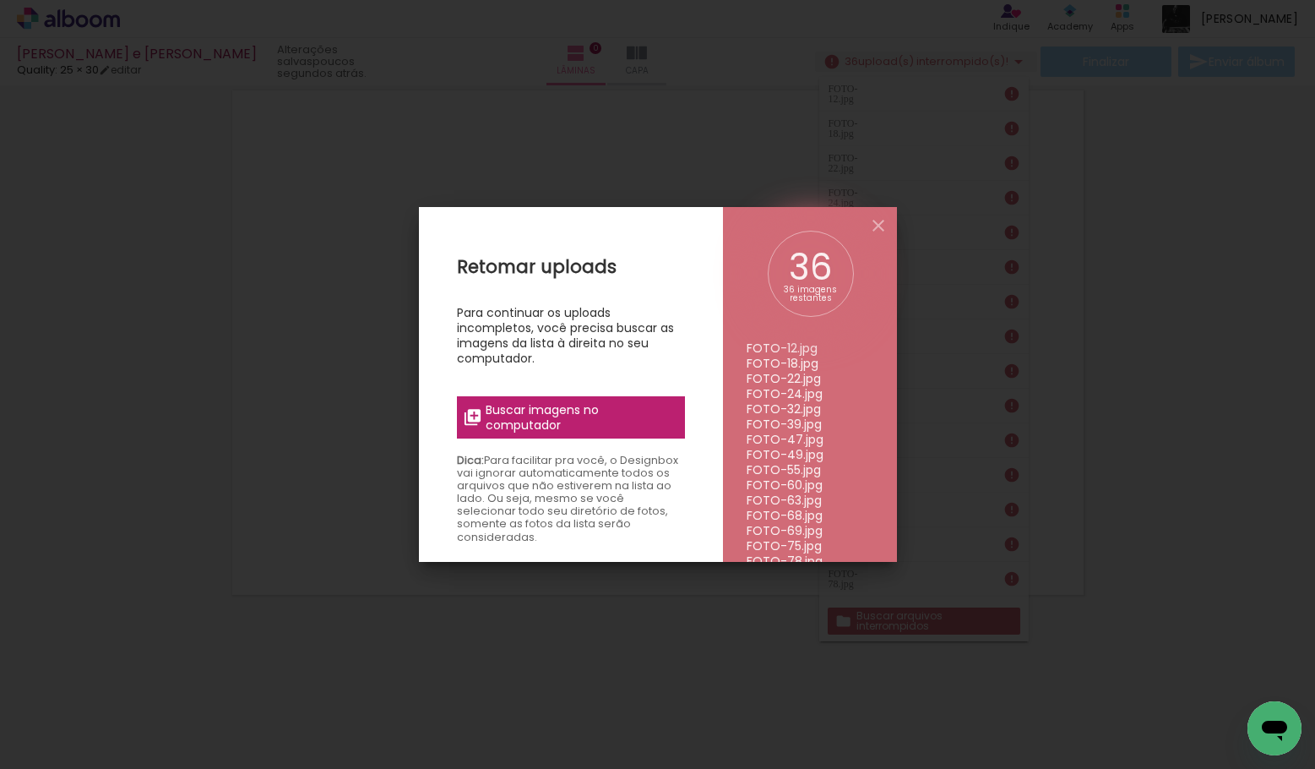
click at [551, 416] on span "Buscar imagens no computador" at bounding box center [580, 417] width 188 height 30
click at [0, 0] on input "file" at bounding box center [0, 0] width 0 height 0
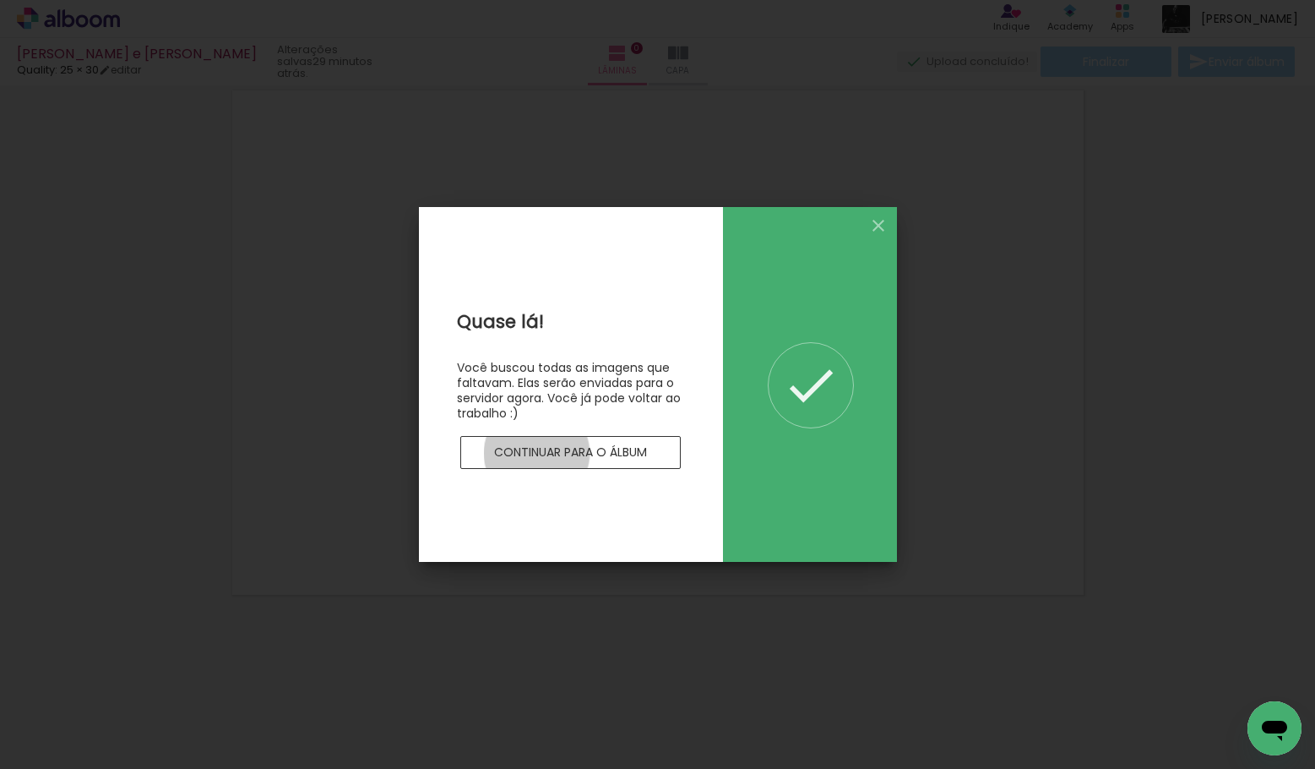
click at [0, 0] on slot "Continuar para o álbum" at bounding box center [0, 0] width 0 height 0
